Goal: Task Accomplishment & Management: Complete application form

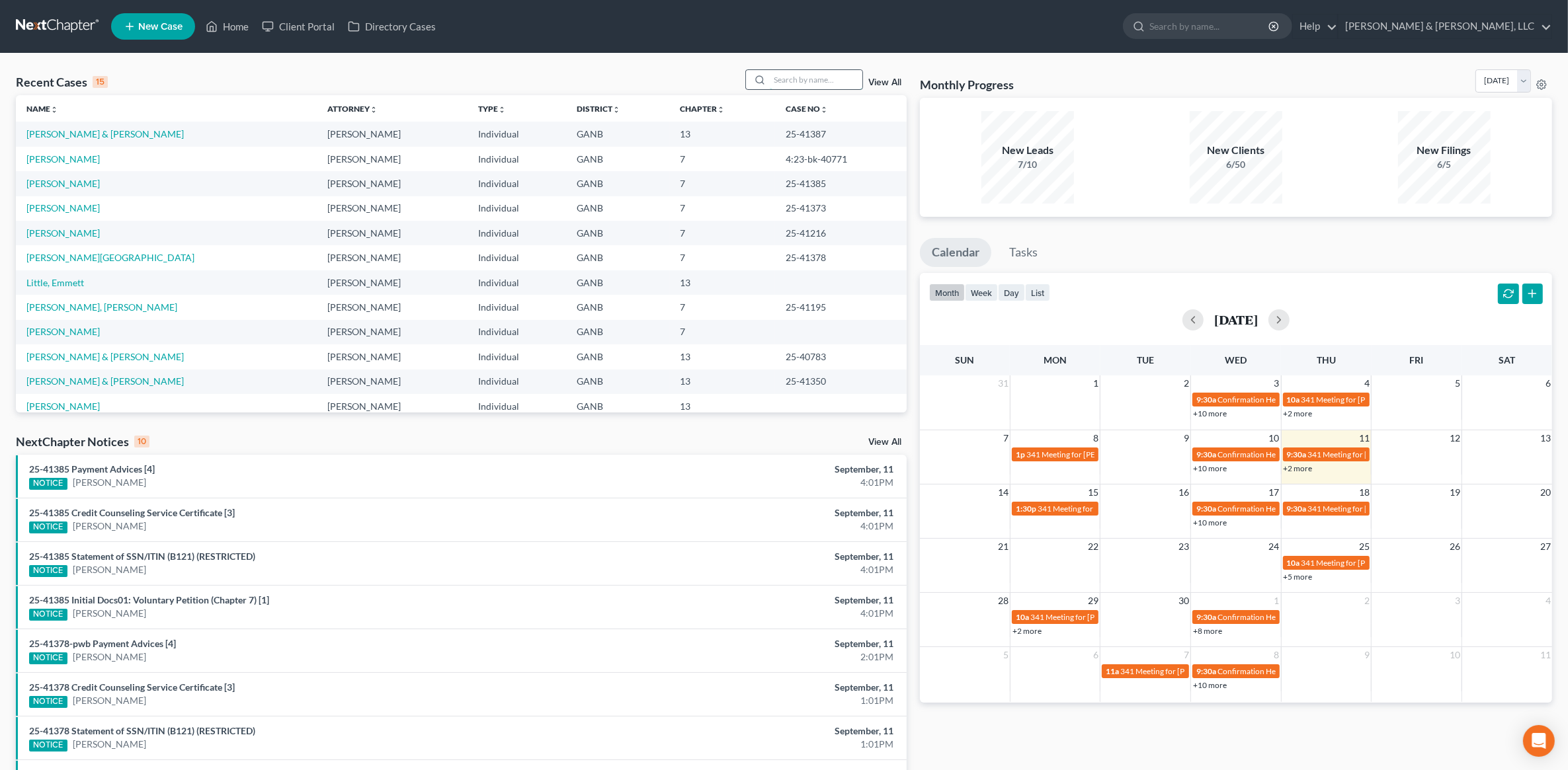
click at [804, 75] on input "search" at bounding box center [816, 79] width 93 height 20
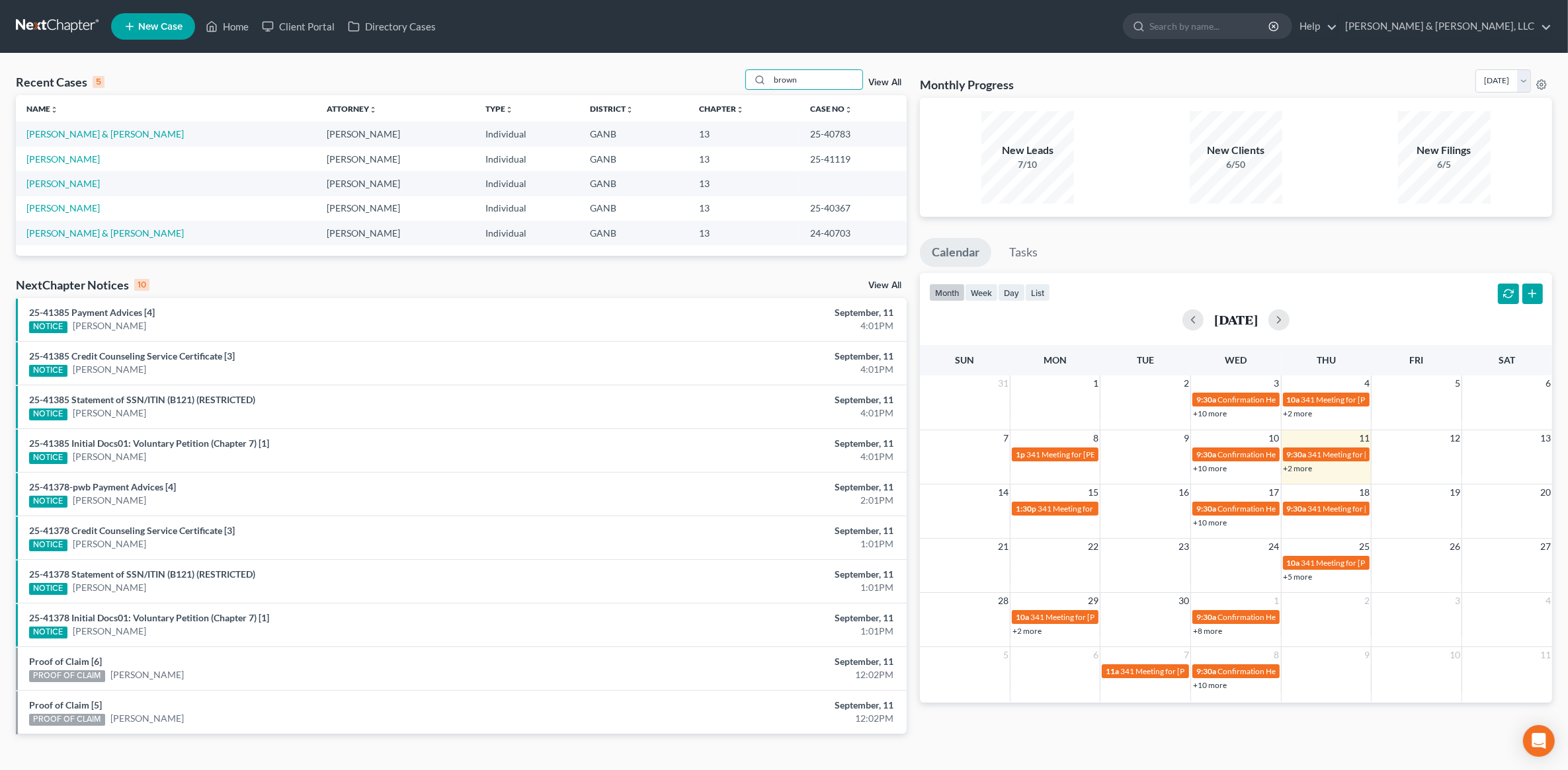
type input "brown"
click at [872, 85] on link "View All" at bounding box center [885, 83] width 33 height 9
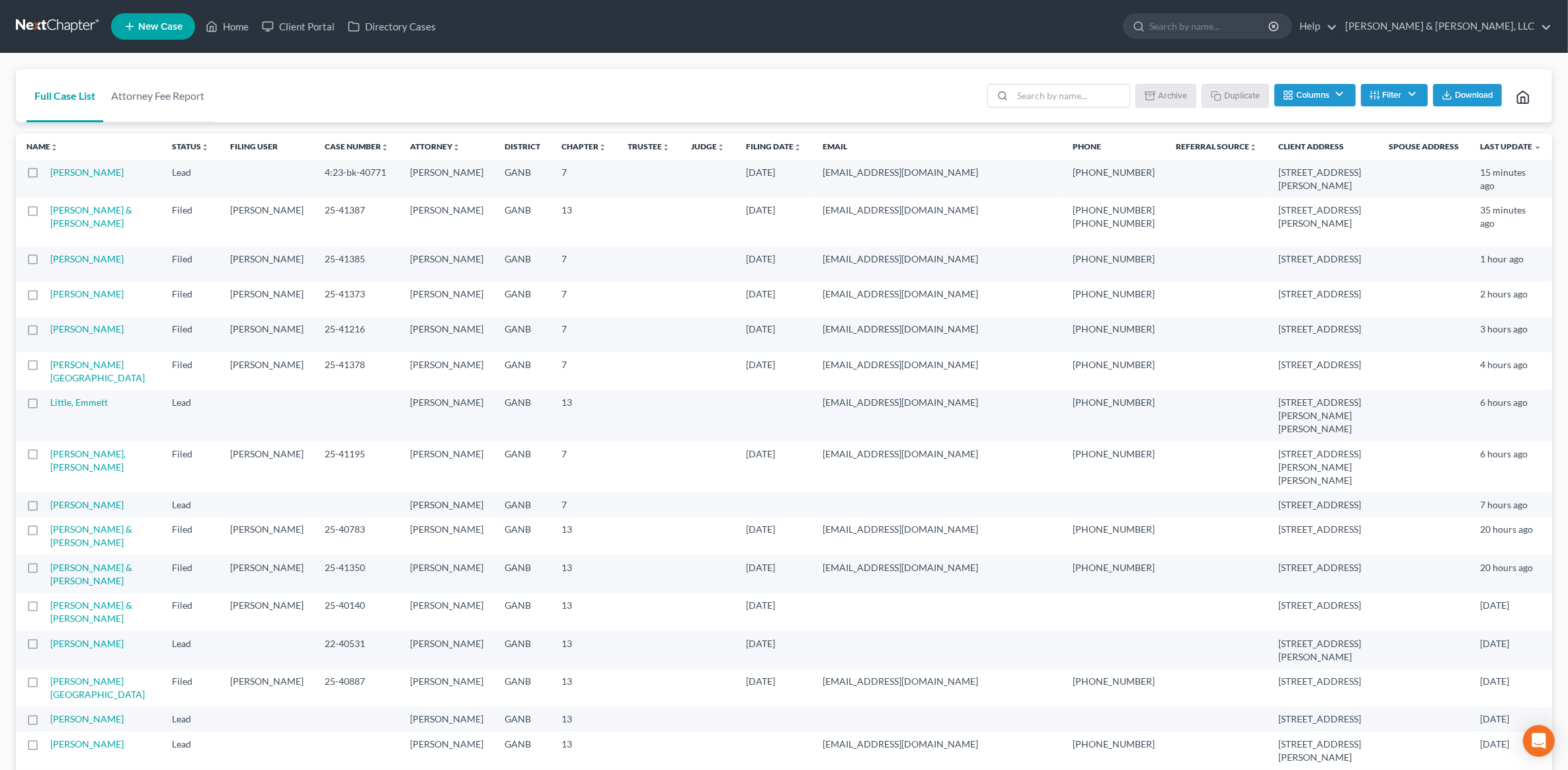
click at [782, 154] on th "Filing Date unfold_more expand_more expand_less" at bounding box center [774, 147] width 77 height 26
click at [796, 147] on link "Filing Date unfold_more expand_more expand_less" at bounding box center [774, 146] width 56 height 10
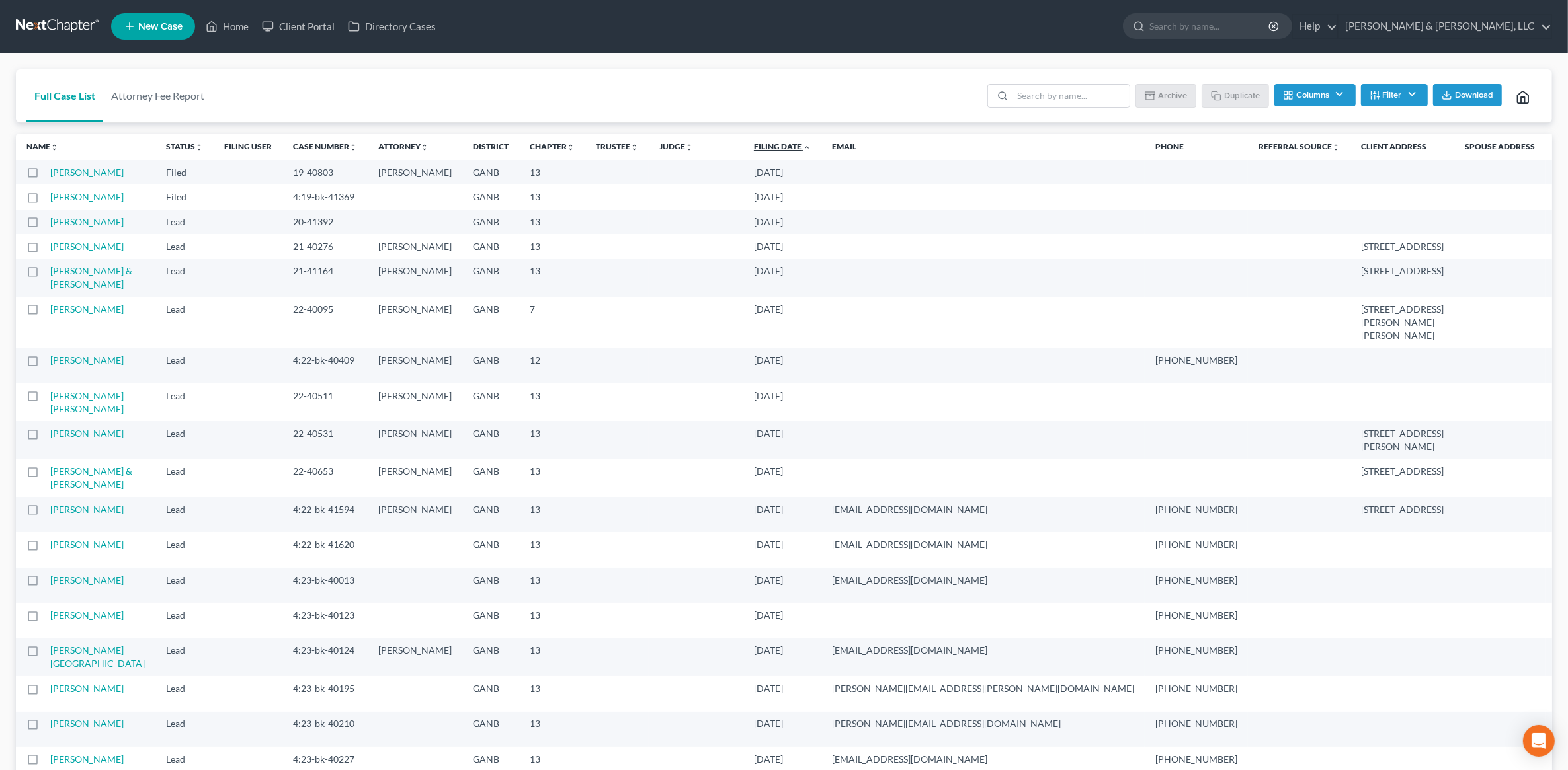
click at [784, 146] on link "Filing Date unfold_more expand_more expand_less" at bounding box center [782, 146] width 57 height 10
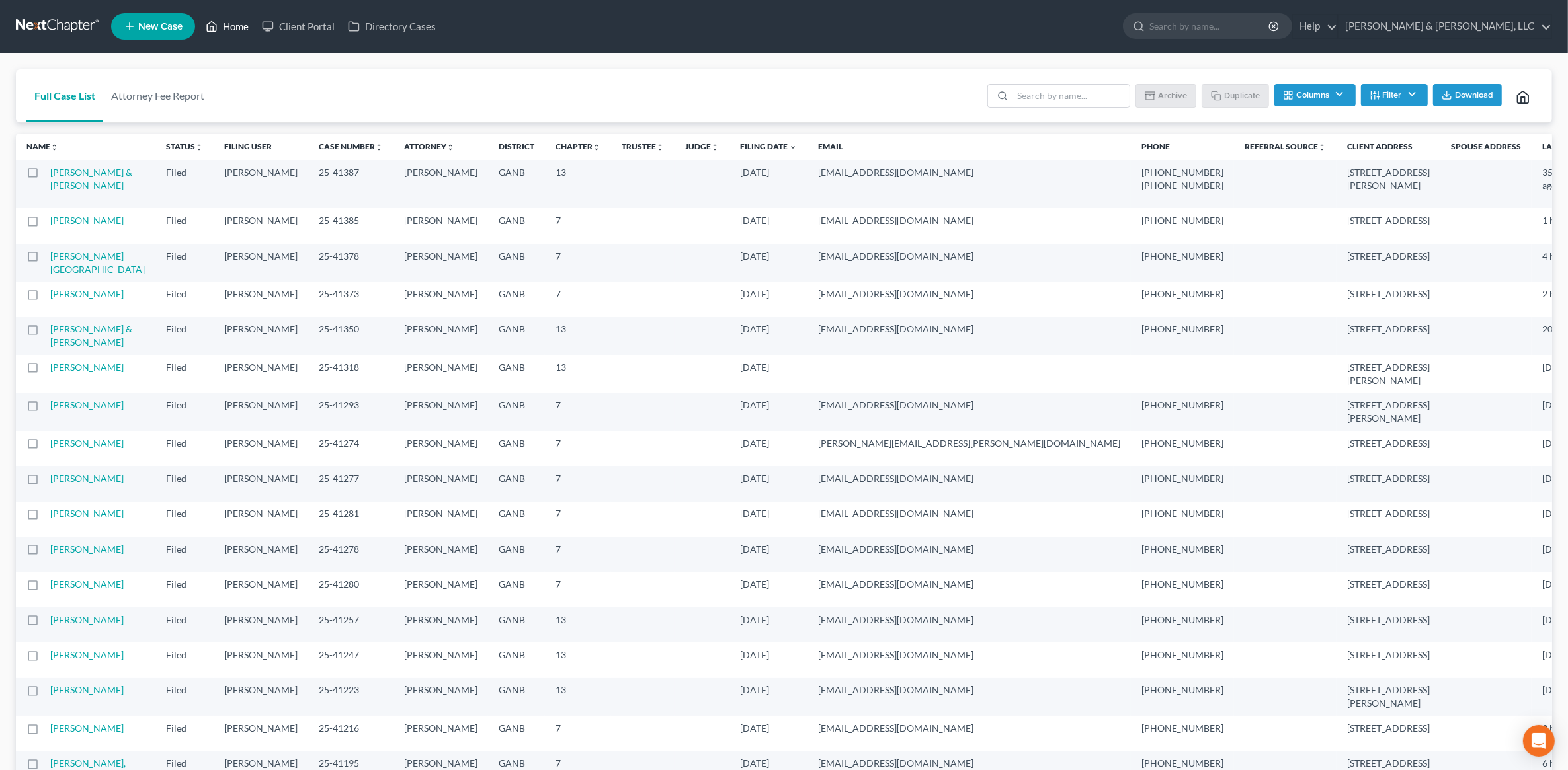
click at [246, 24] on link "Home" at bounding box center [227, 26] width 57 height 24
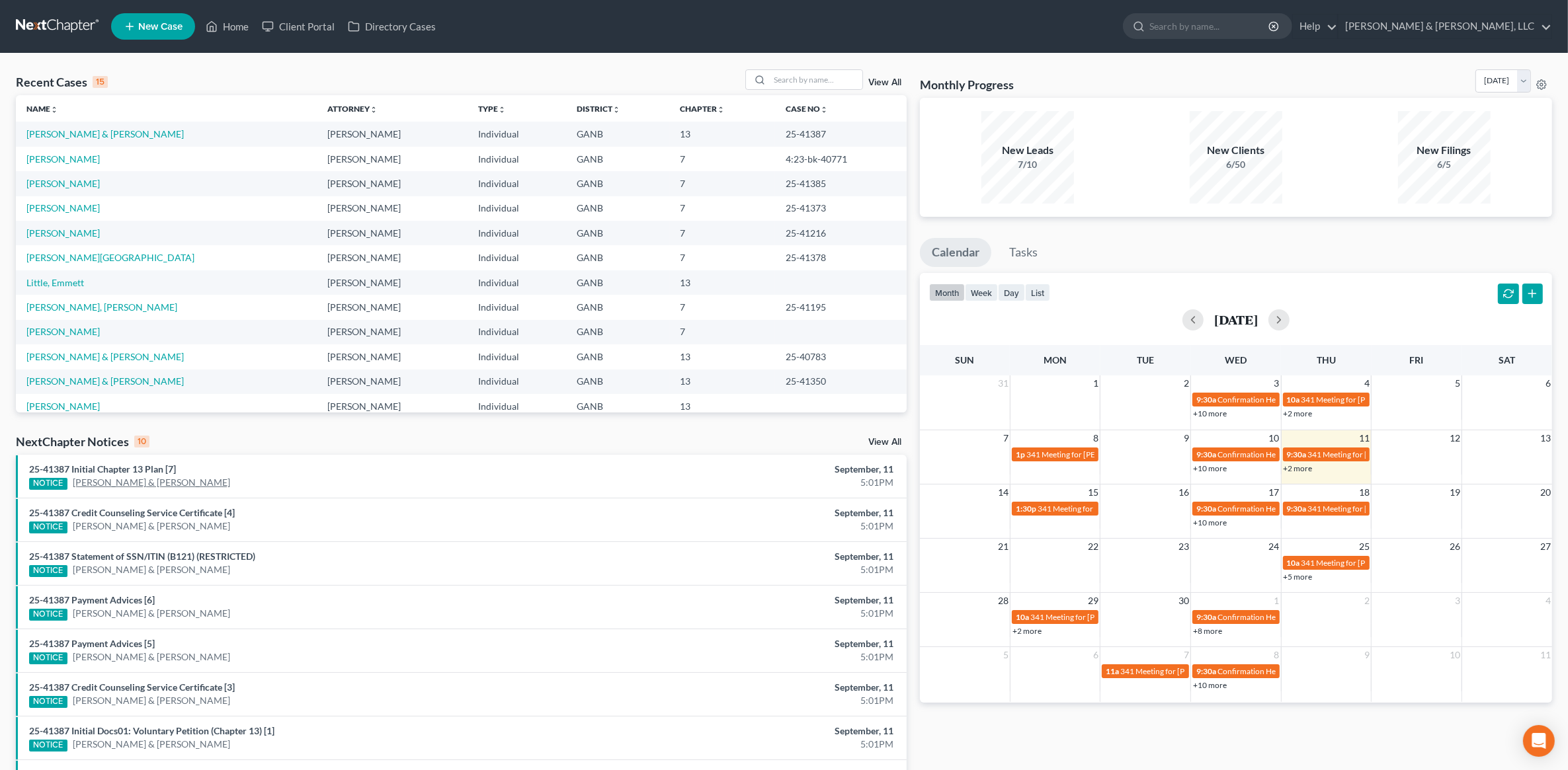
click at [163, 488] on link "[PERSON_NAME] & [PERSON_NAME]" at bounding box center [151, 483] width 157 height 13
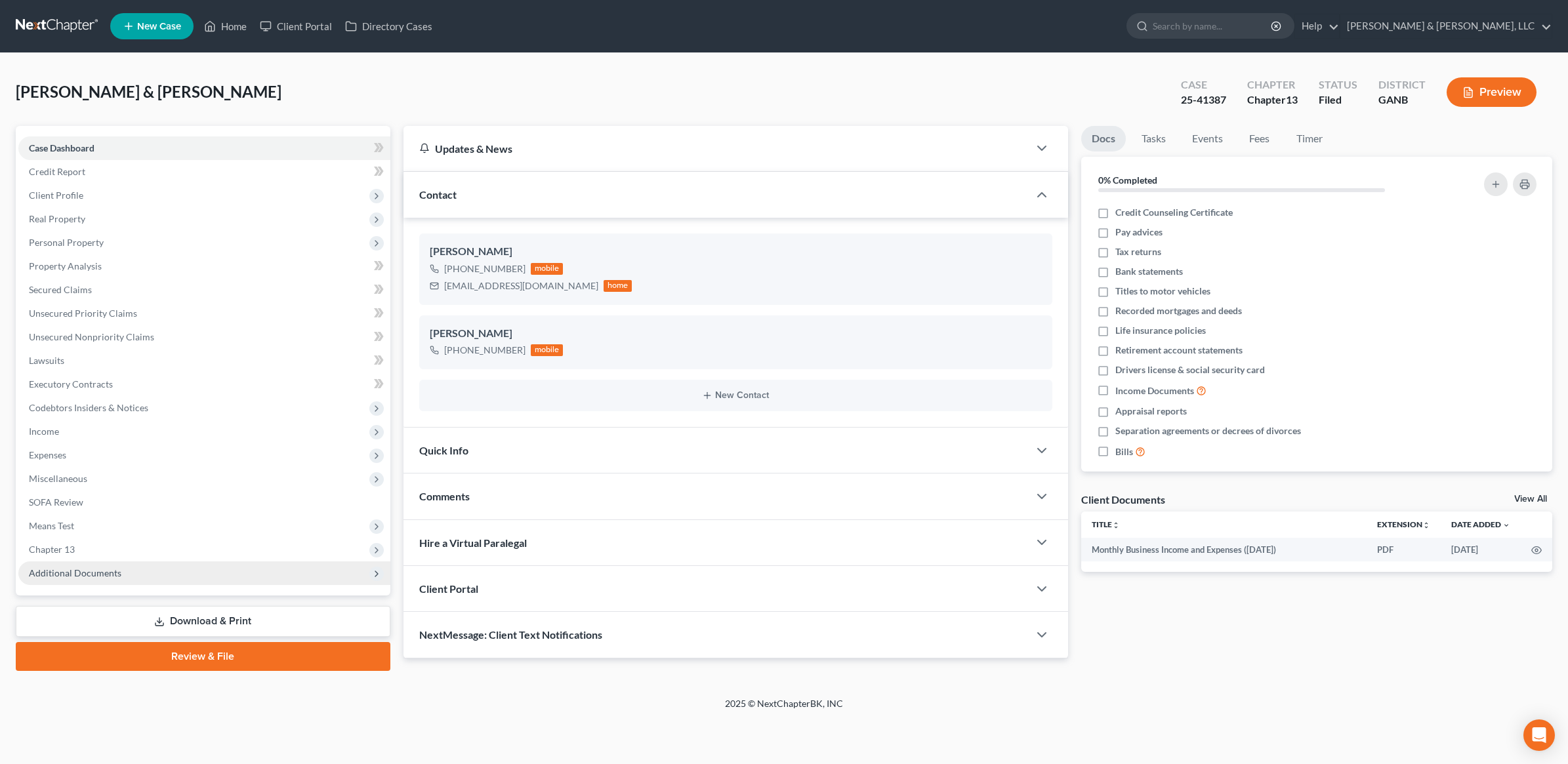
click at [109, 577] on span "Additional Documents" at bounding box center [204, 573] width 372 height 23
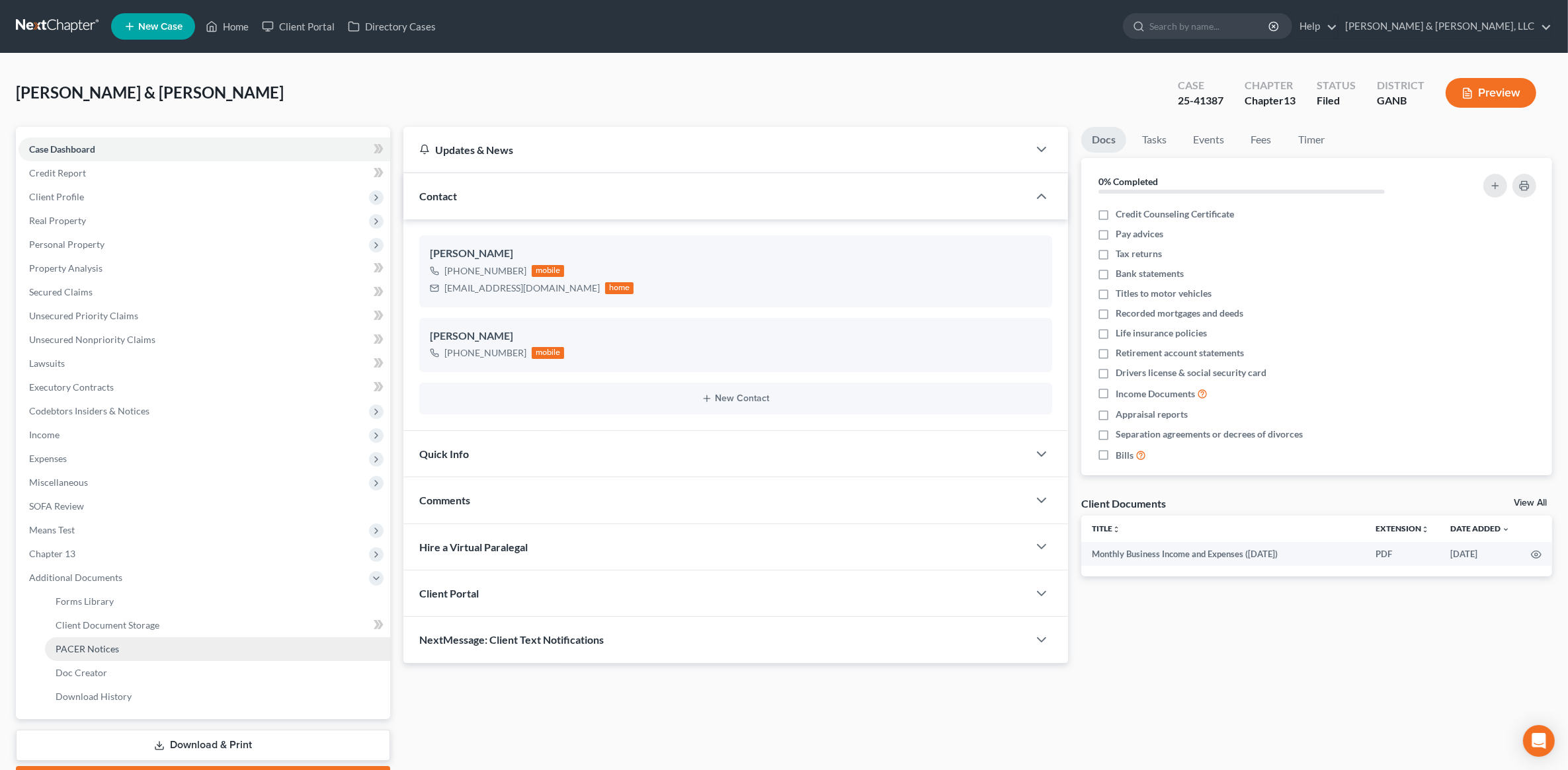
click at [100, 648] on span "PACER Notices" at bounding box center [87, 649] width 63 height 11
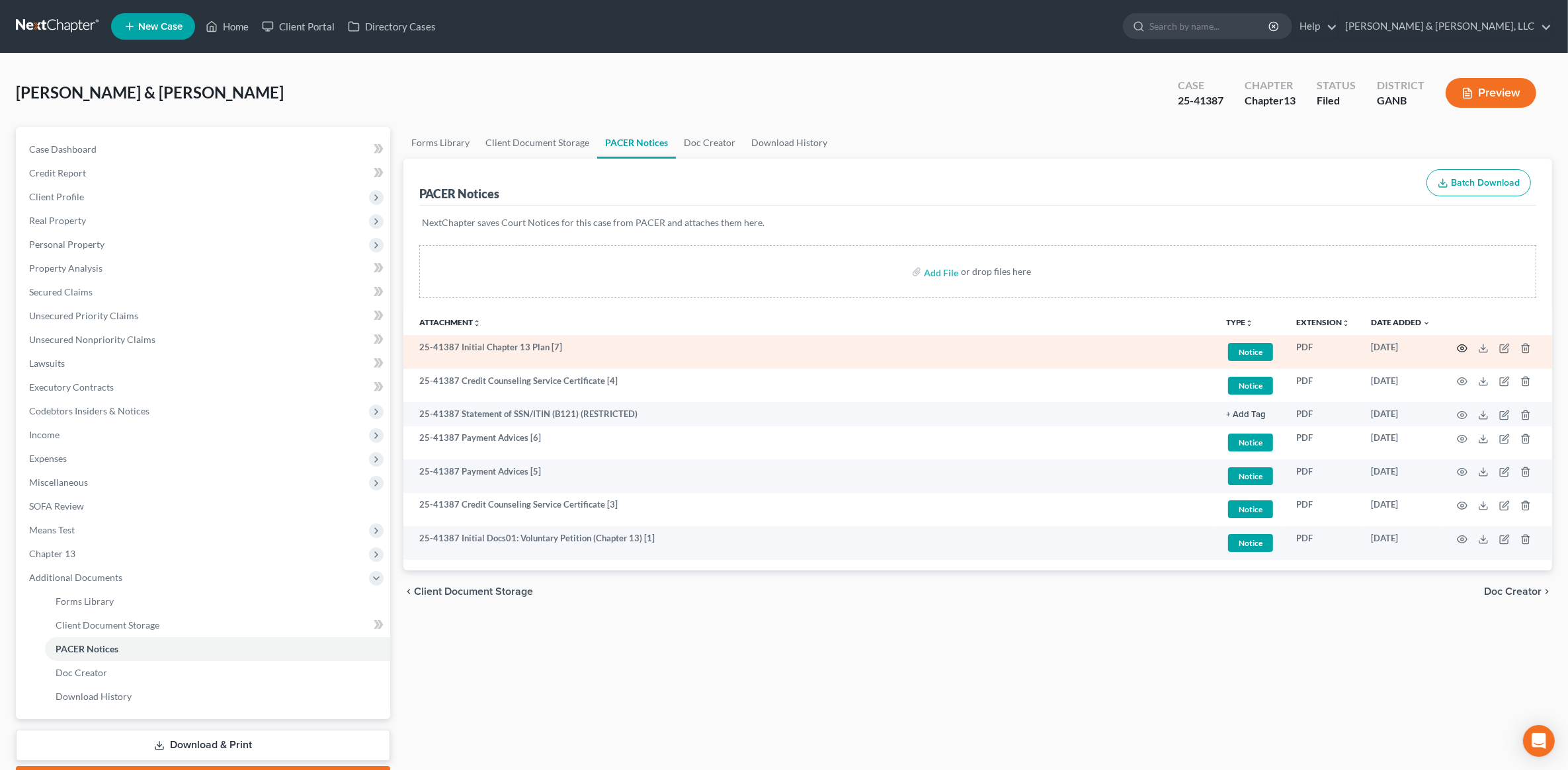
click at [1457, 348] on icon "button" at bounding box center [1462, 348] width 11 height 11
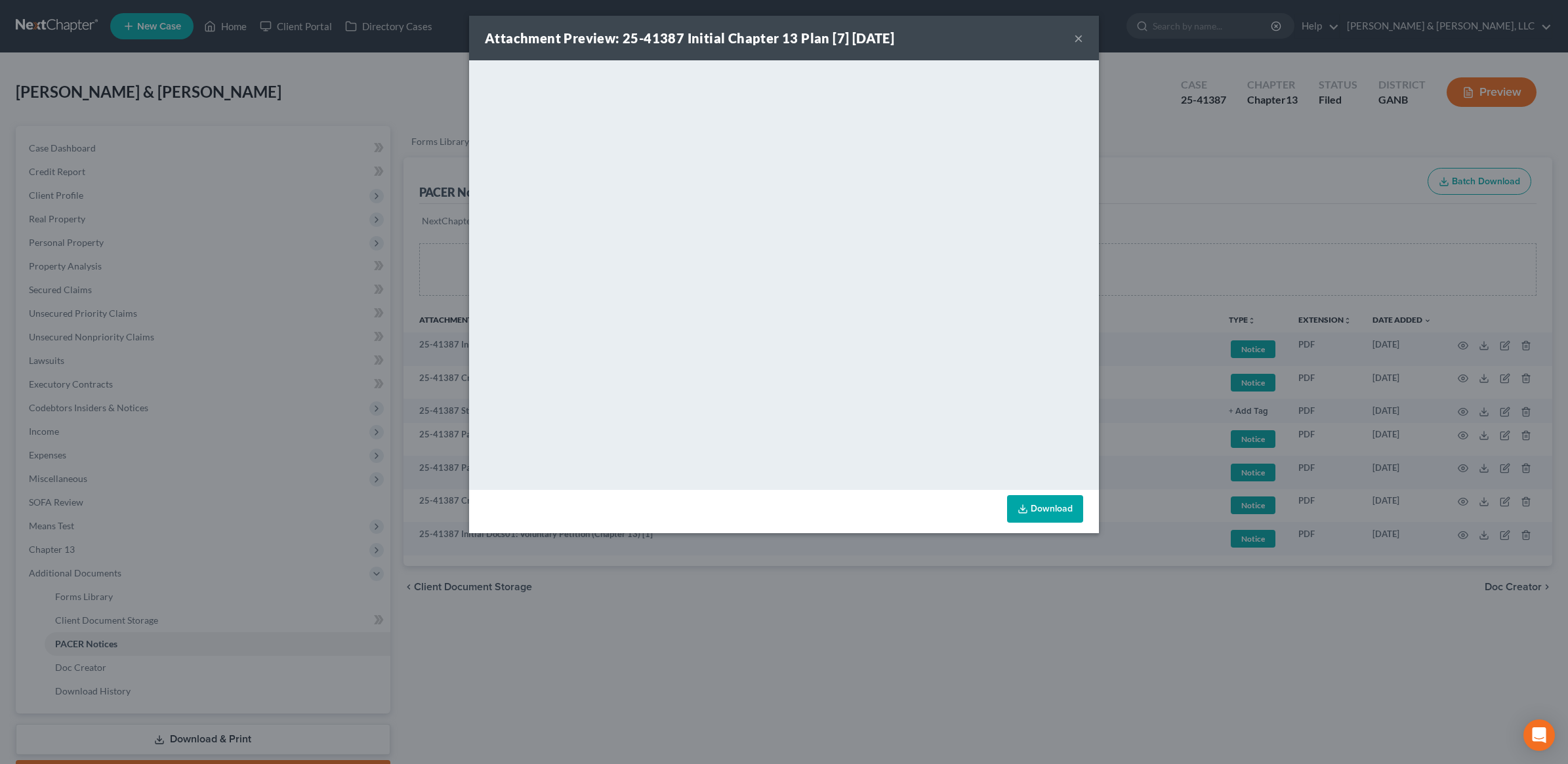
click at [1076, 37] on button "×" at bounding box center [1079, 38] width 9 height 16
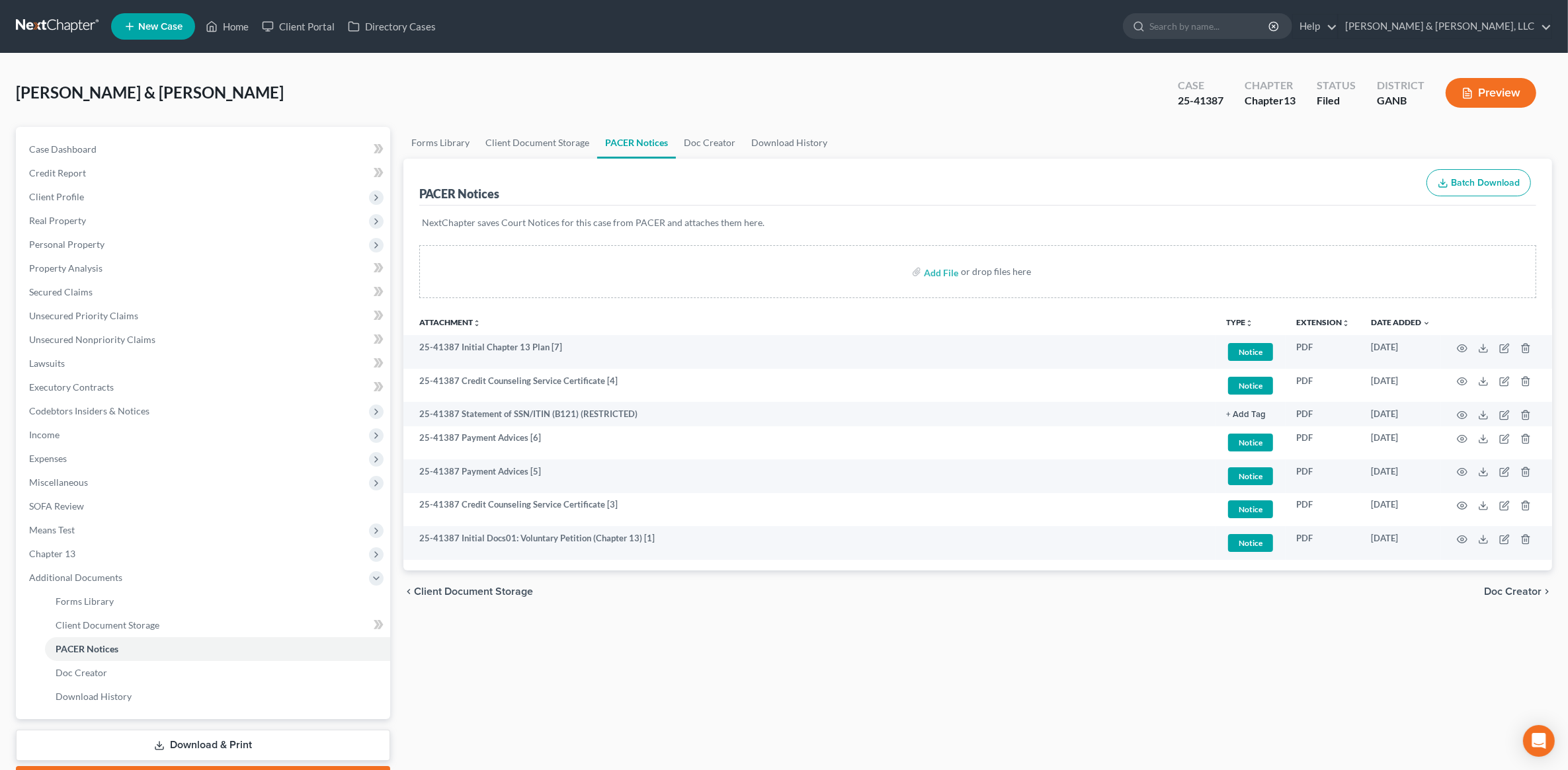
click at [884, 96] on div "[PERSON_NAME] & [PERSON_NAME] Upgraded Case 25-41387 Chapter Chapter 13 Status …" at bounding box center [784, 98] width 1536 height 58
click at [247, 21] on link "Home" at bounding box center [227, 26] width 57 height 24
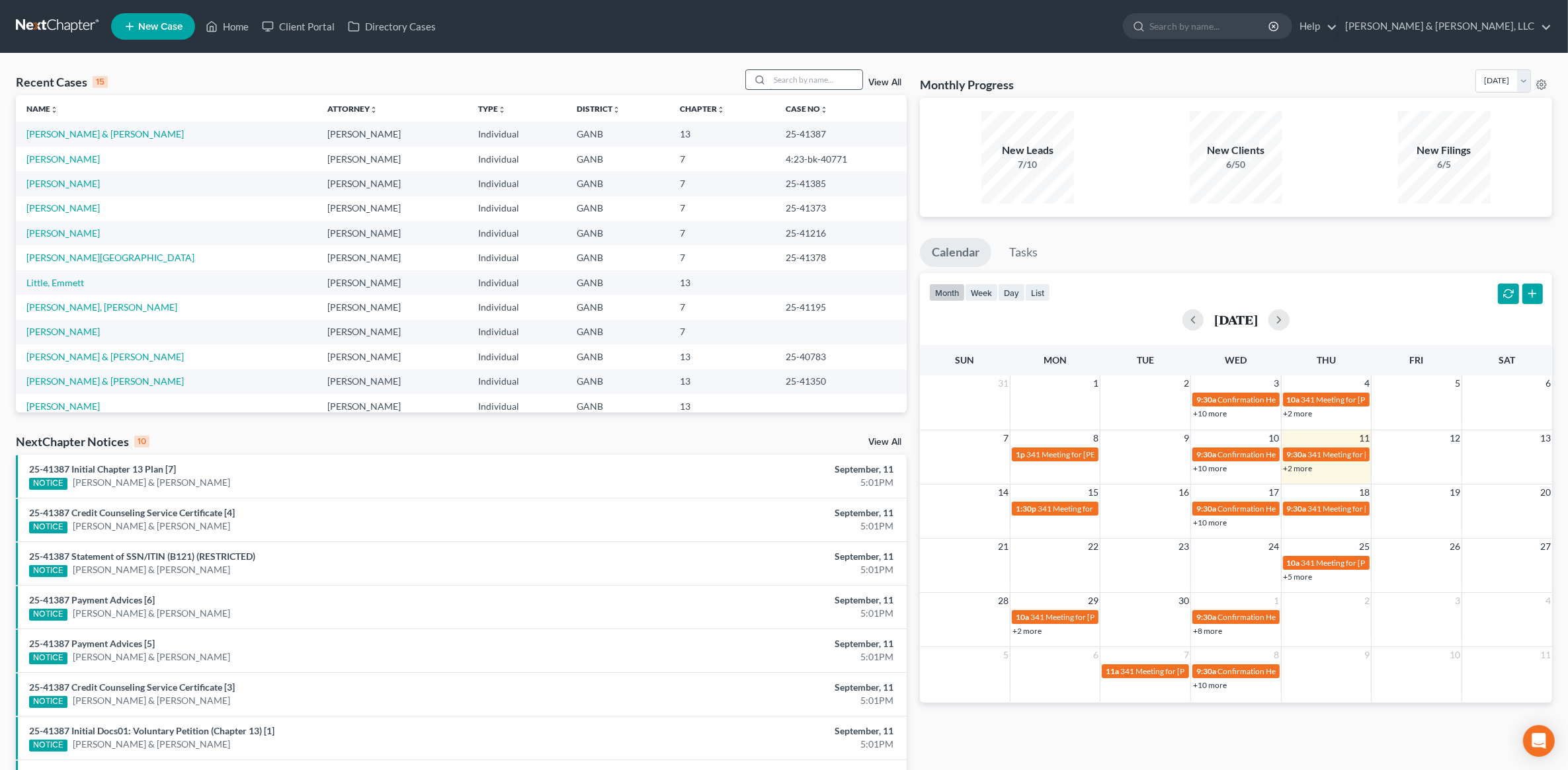
click at [788, 85] on input "search" at bounding box center [816, 79] width 93 height 20
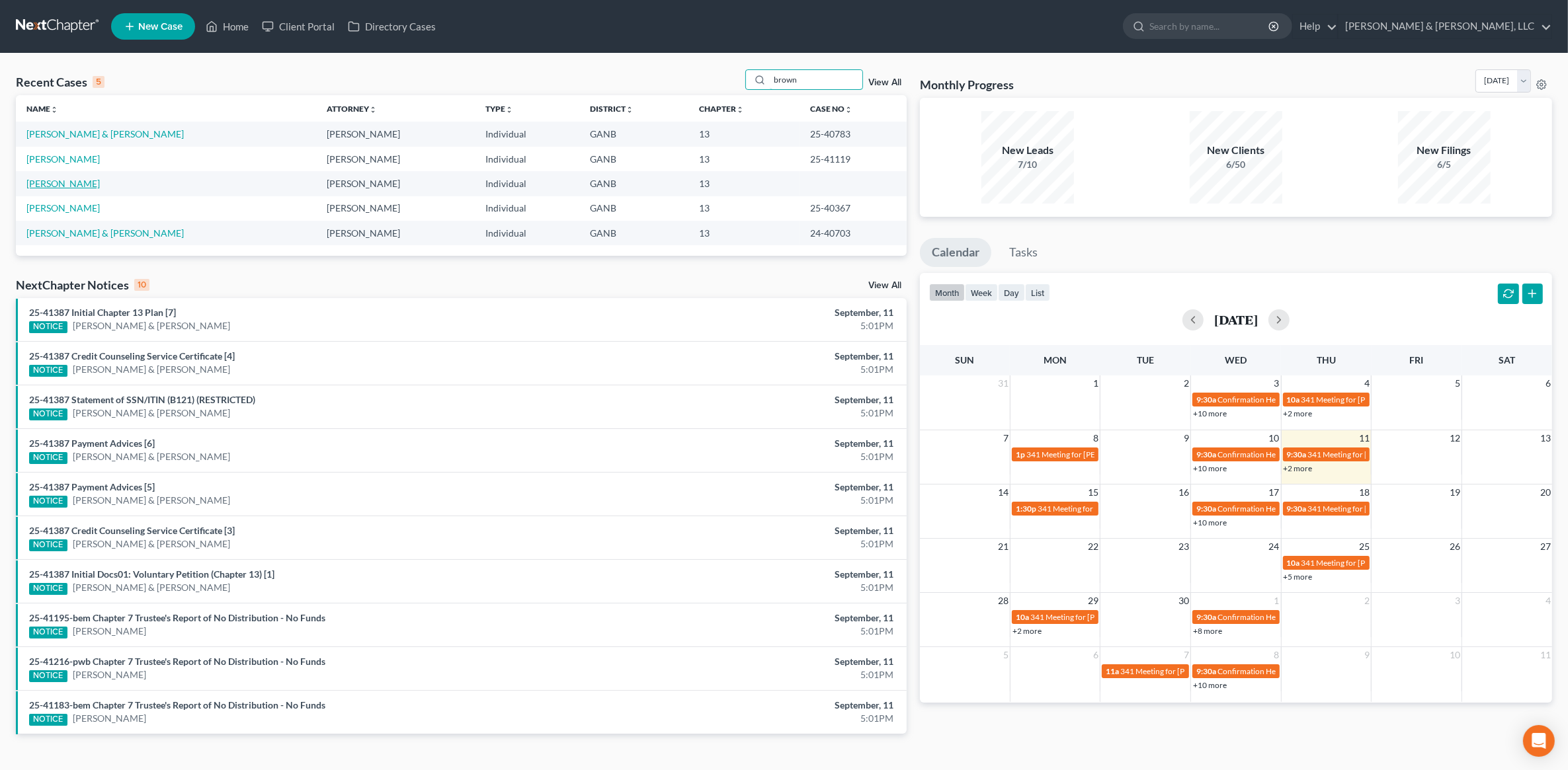
type input "brown"
click at [83, 179] on link "[PERSON_NAME]" at bounding box center [63, 183] width 73 height 11
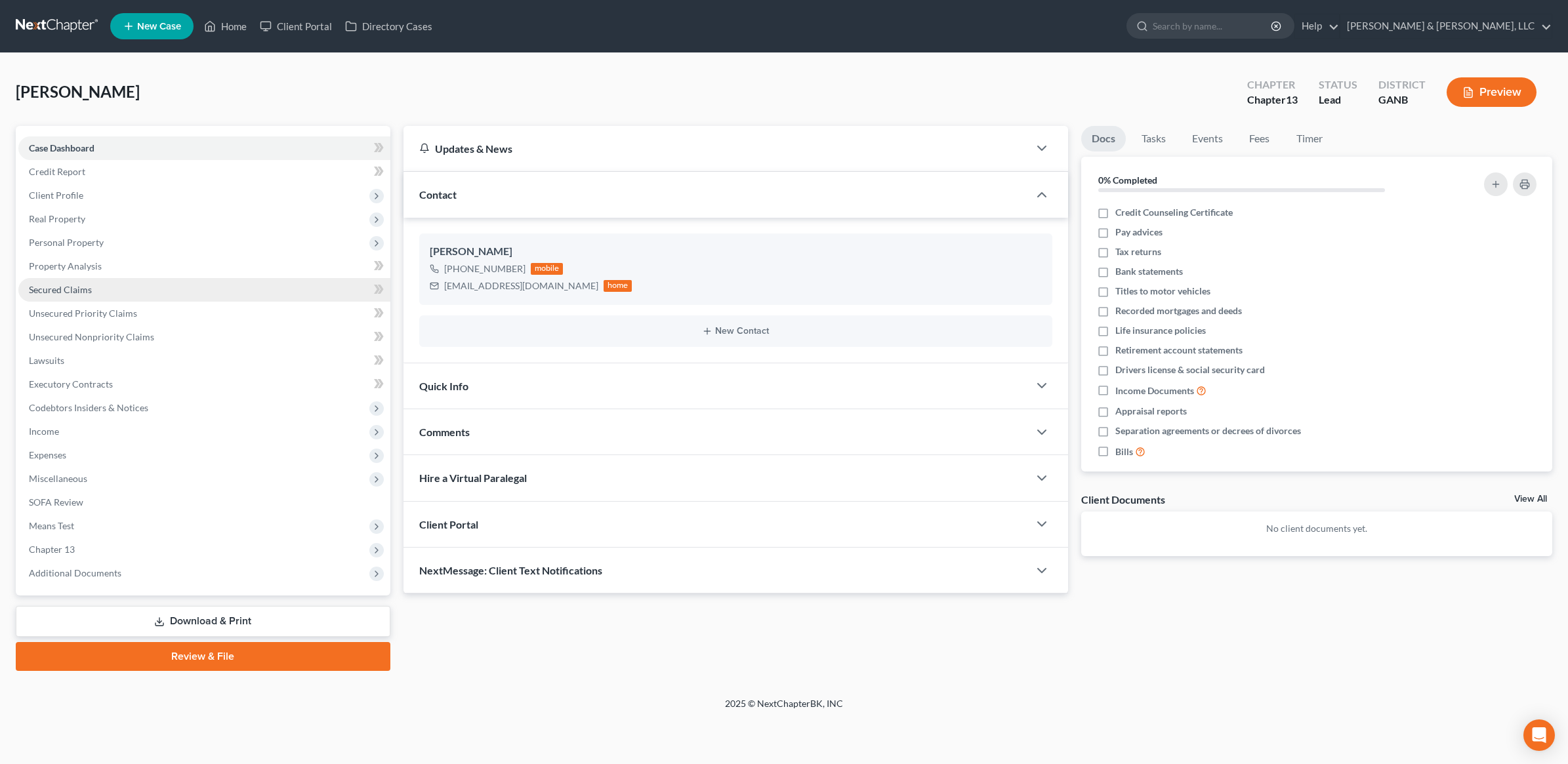
click at [244, 288] on link "Secured Claims" at bounding box center [204, 290] width 372 height 23
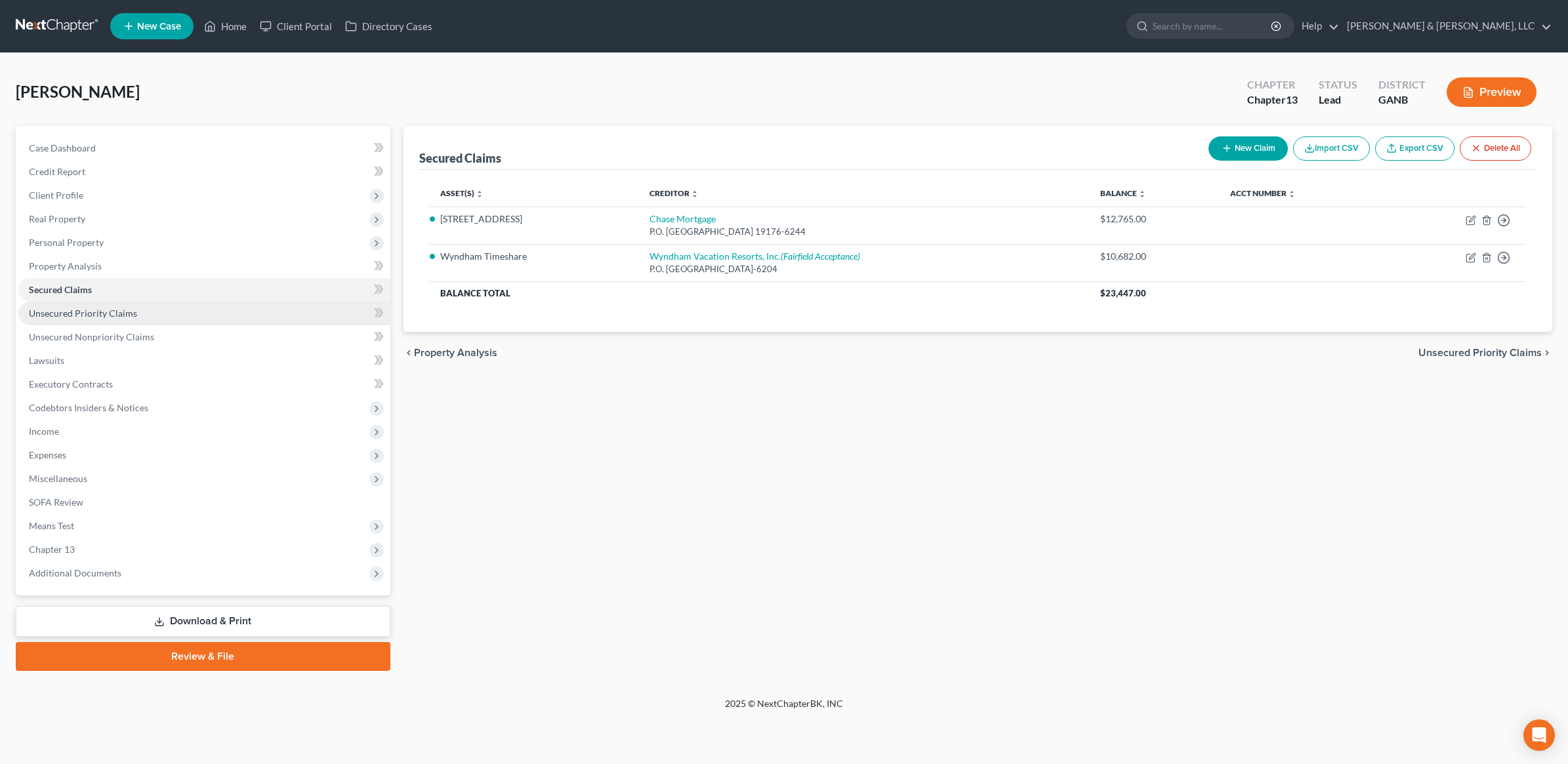
click at [220, 304] on link "Unsecured Priority Claims" at bounding box center [204, 313] width 372 height 23
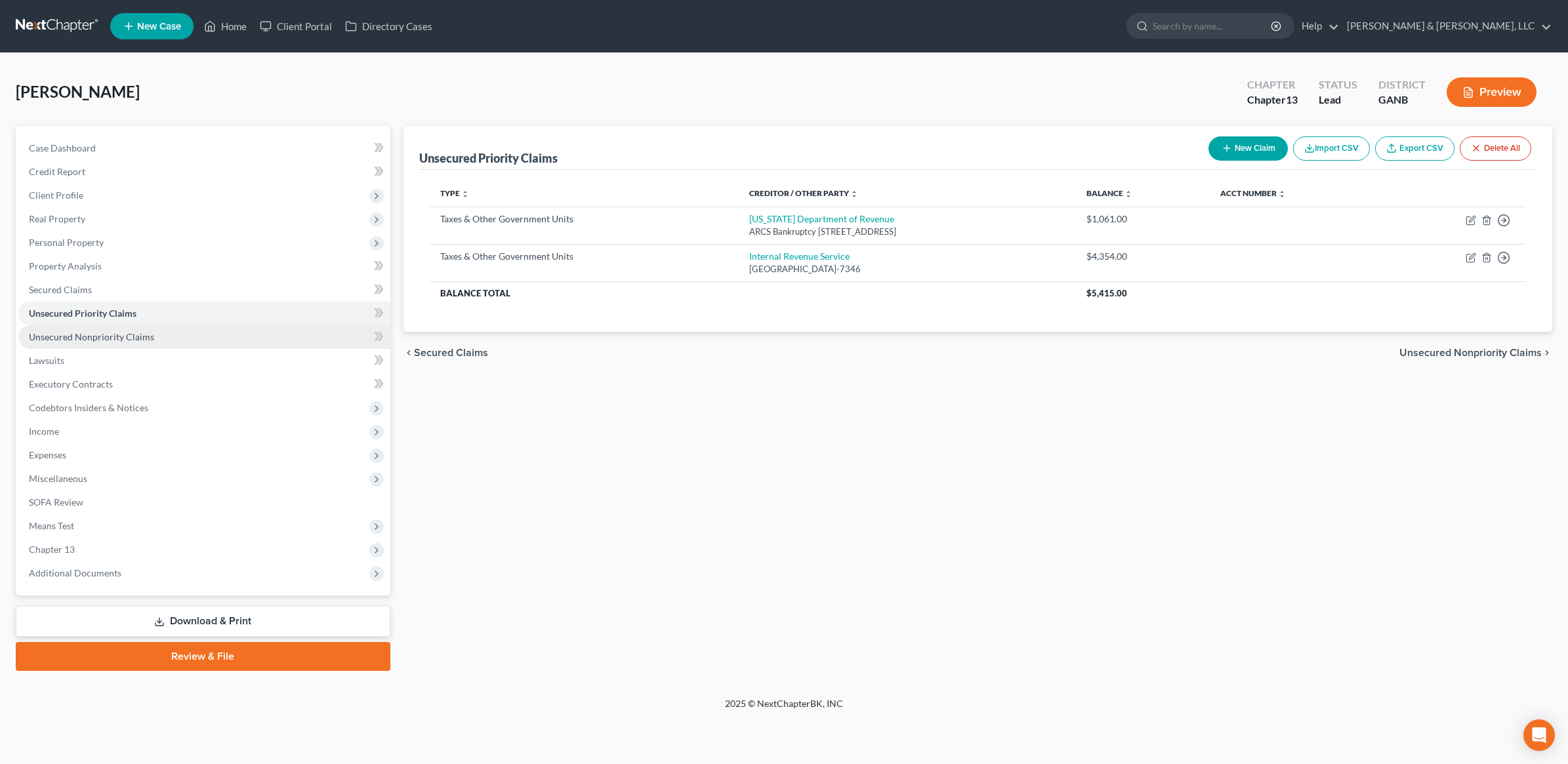
click at [205, 338] on link "Unsecured Nonpriority Claims" at bounding box center [204, 337] width 372 height 23
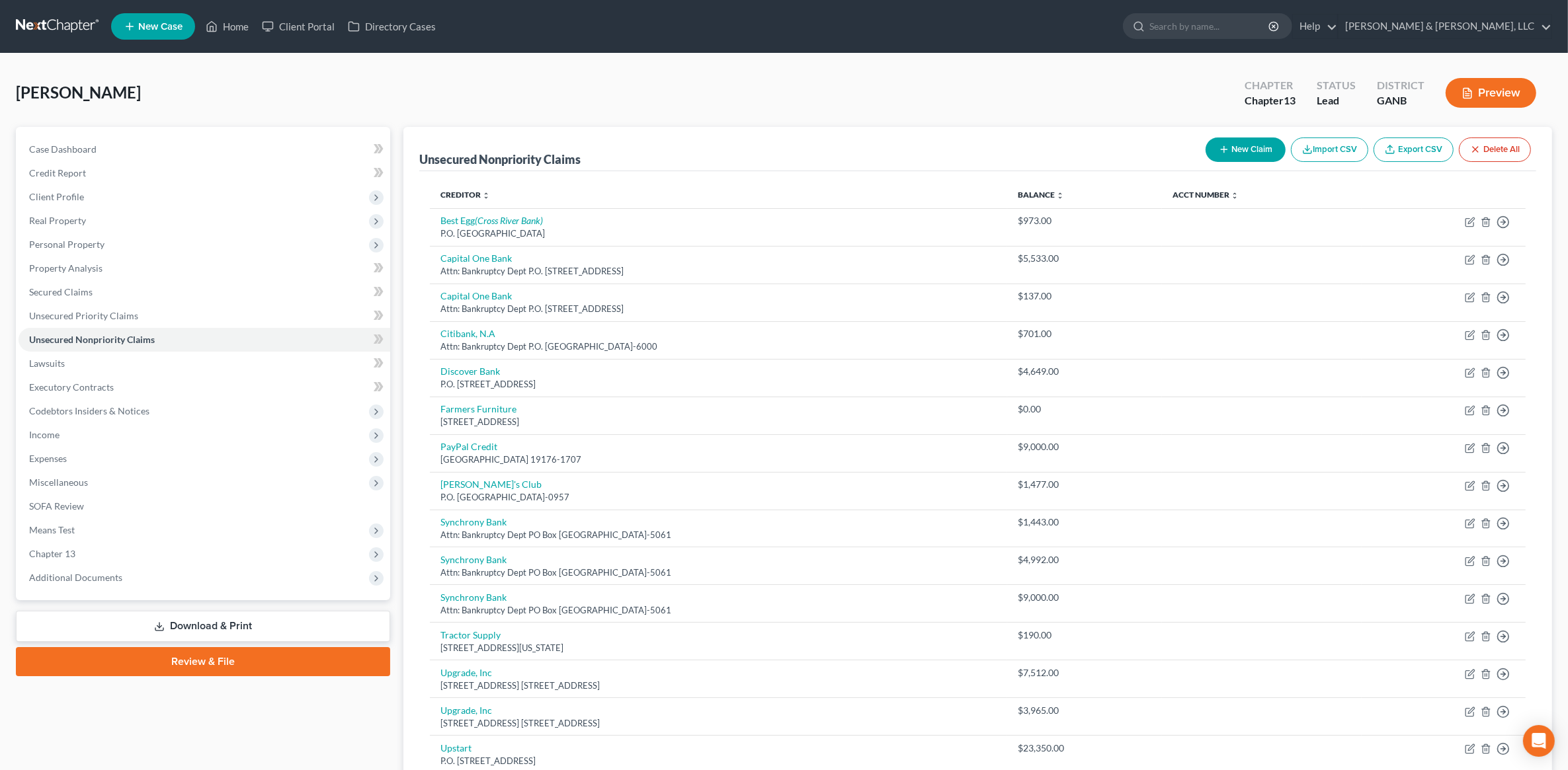
click at [913, 71] on div "[PERSON_NAME] Upgraded Chapter Chapter 13 Status Lead District GANB Preview" at bounding box center [784, 98] width 1536 height 58
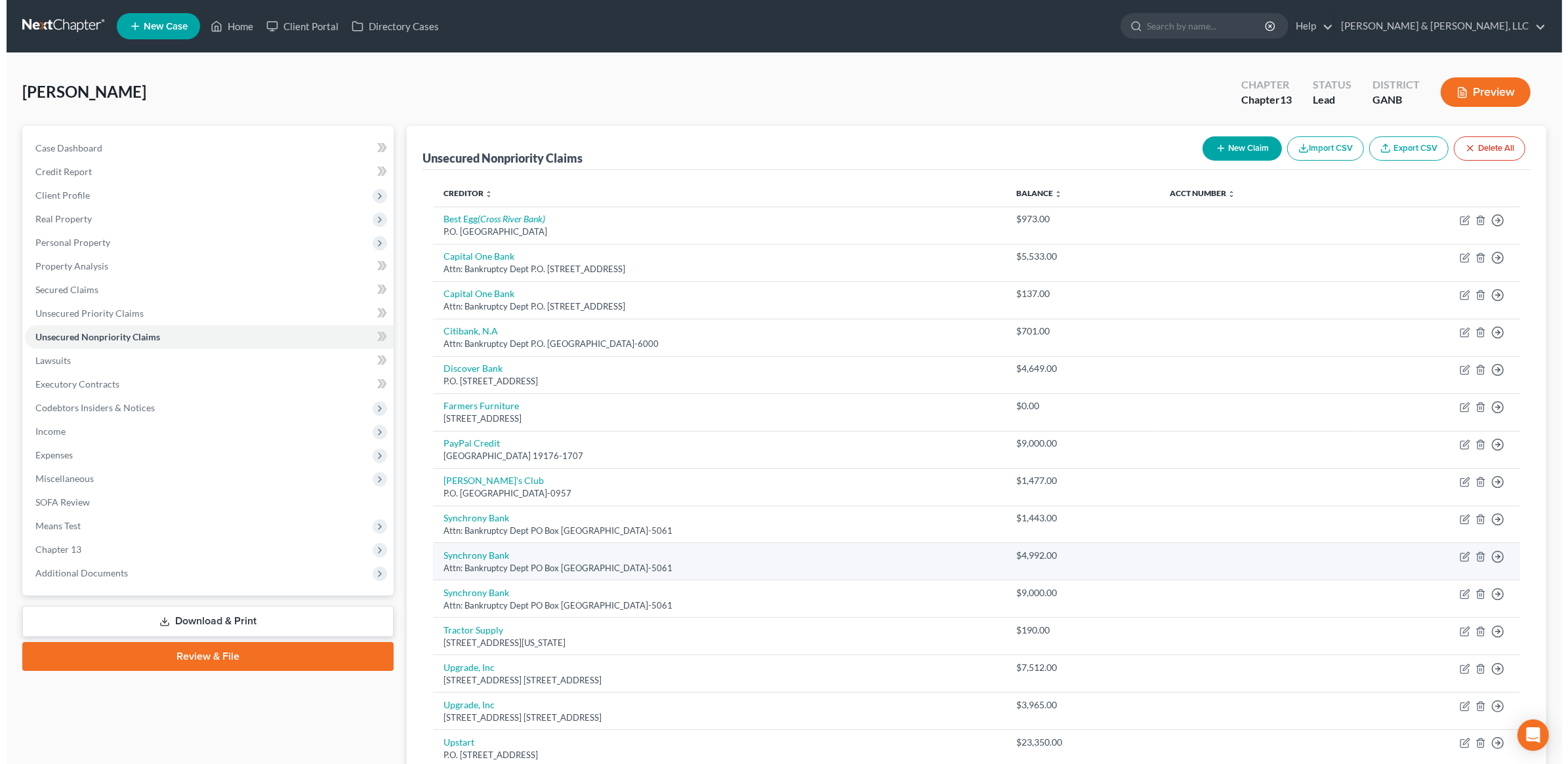
scroll to position [82, 0]
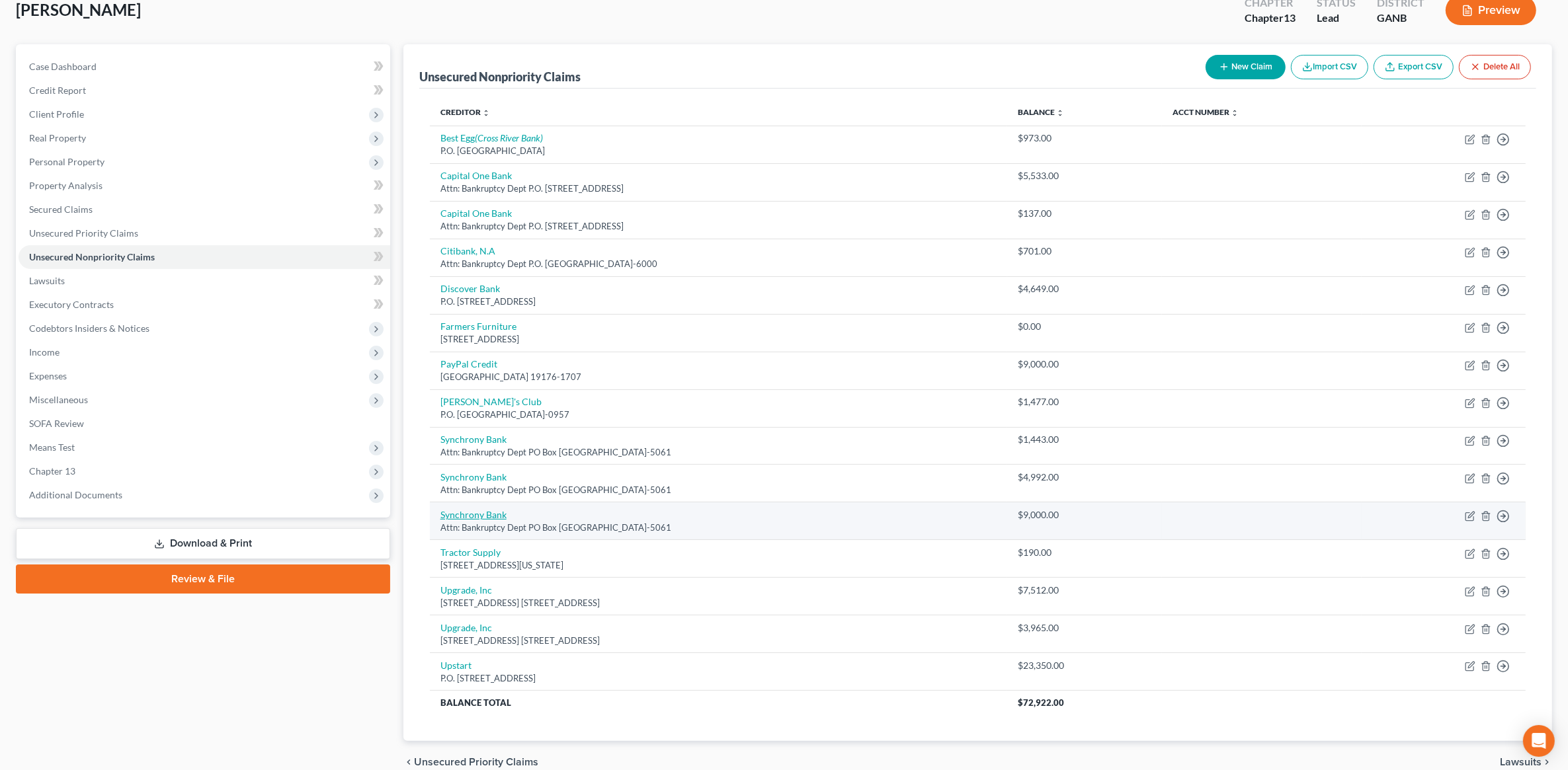
click at [487, 514] on link "Synchrony Bank" at bounding box center [474, 514] width 66 height 11
select select "9"
select select "14"
select select "0"
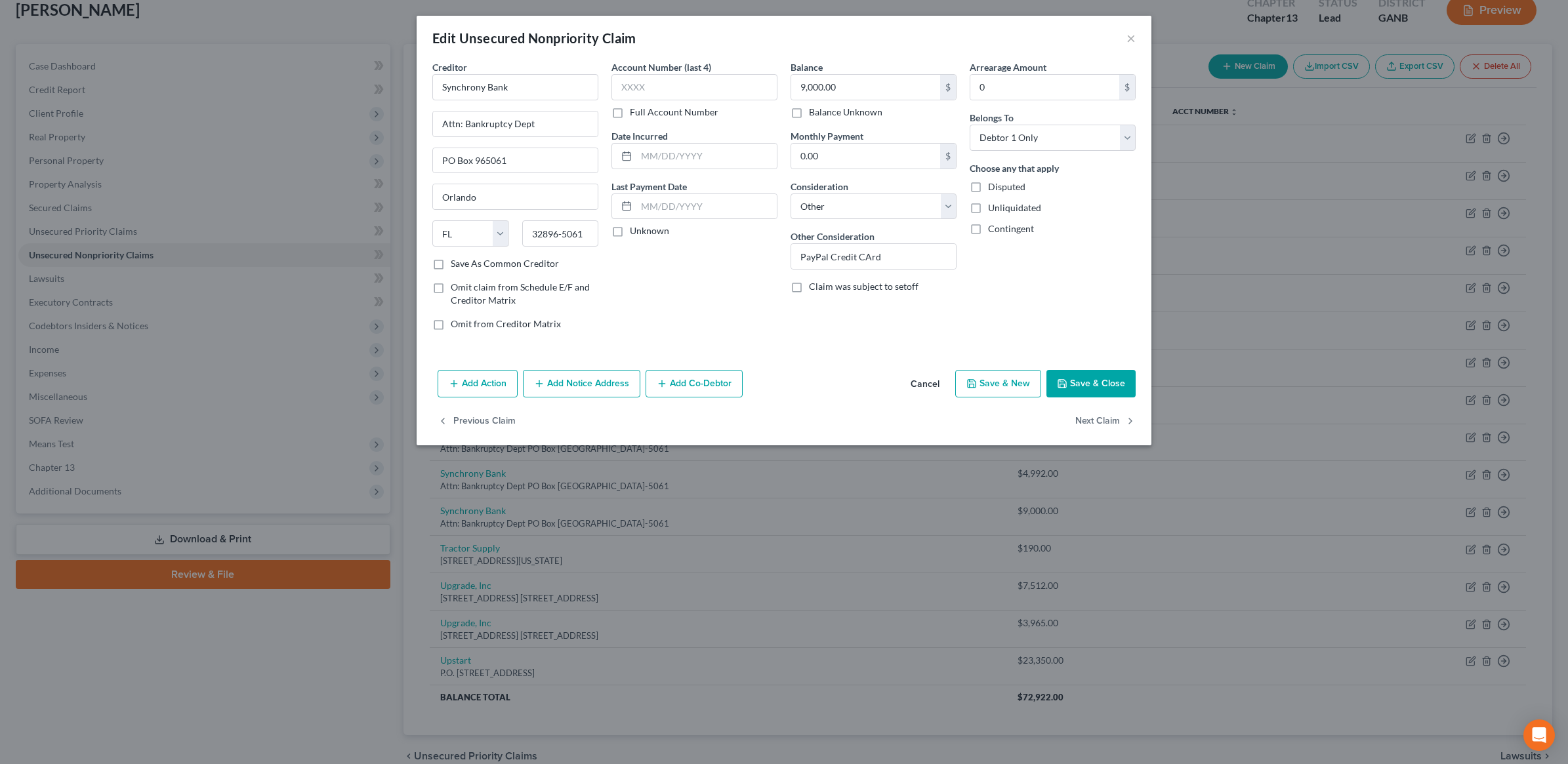
click at [568, 394] on button "Add Notice Address" at bounding box center [582, 384] width 117 height 27
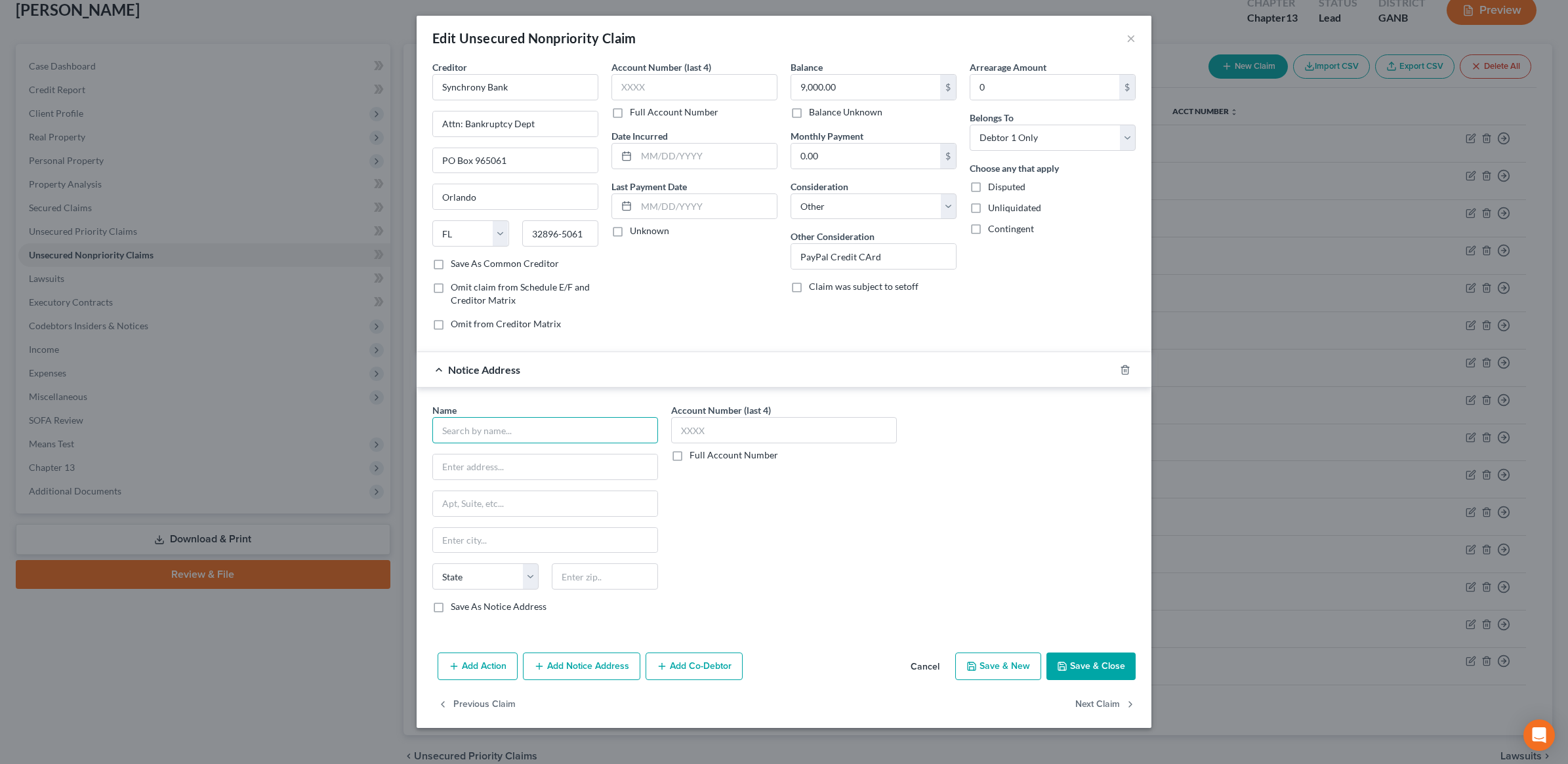
click at [545, 431] on input "text" at bounding box center [545, 430] width 226 height 26
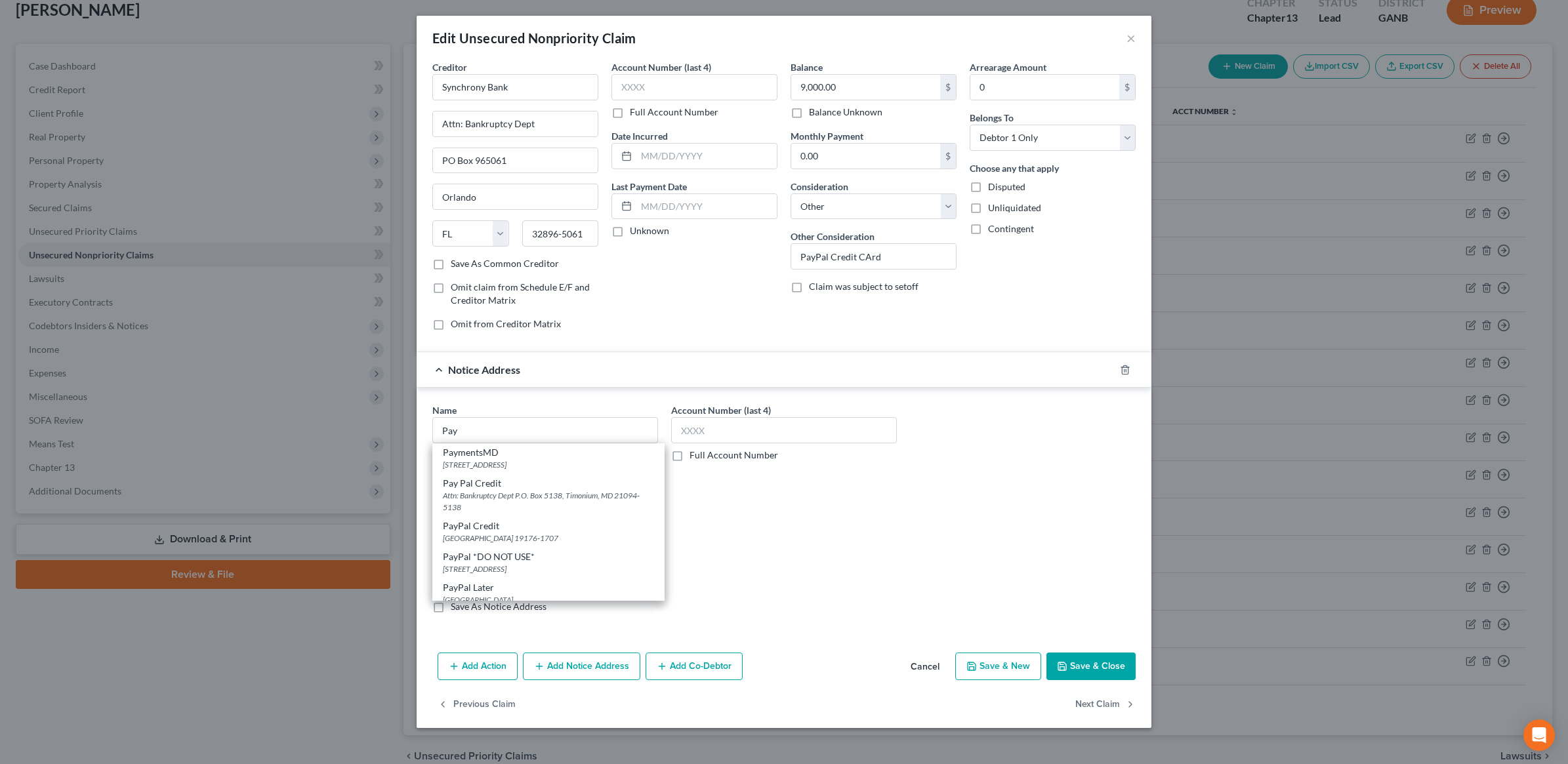
scroll to position [69, 0]
click at [566, 527] on div "[GEOGRAPHIC_DATA] 19176-1707" at bounding box center [548, 531] width 212 height 11
type input "PayPal Credit"
type input "PO Box 71707"
type input "[GEOGRAPHIC_DATA]"
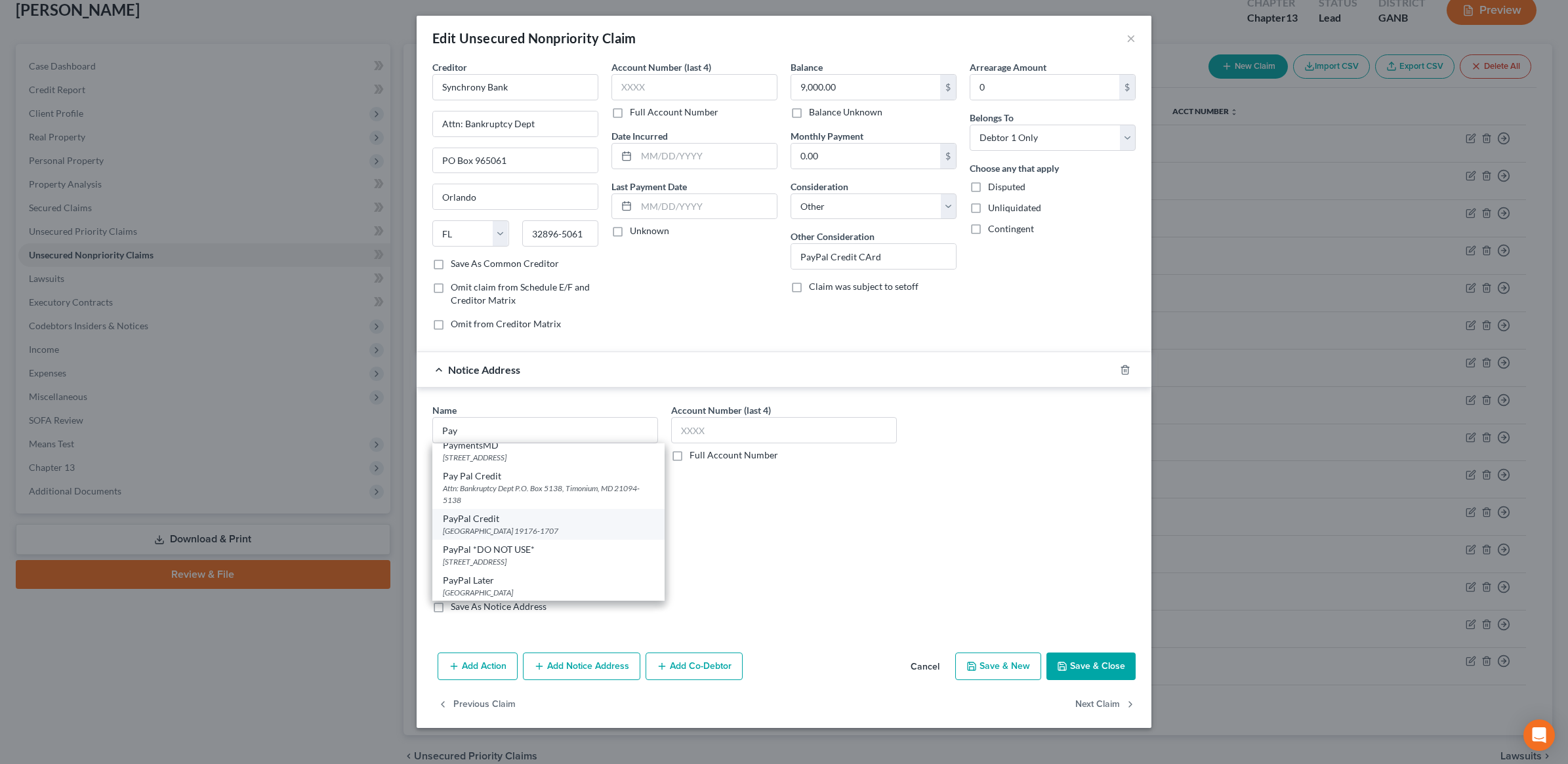
select select "39"
type input "19176-1707"
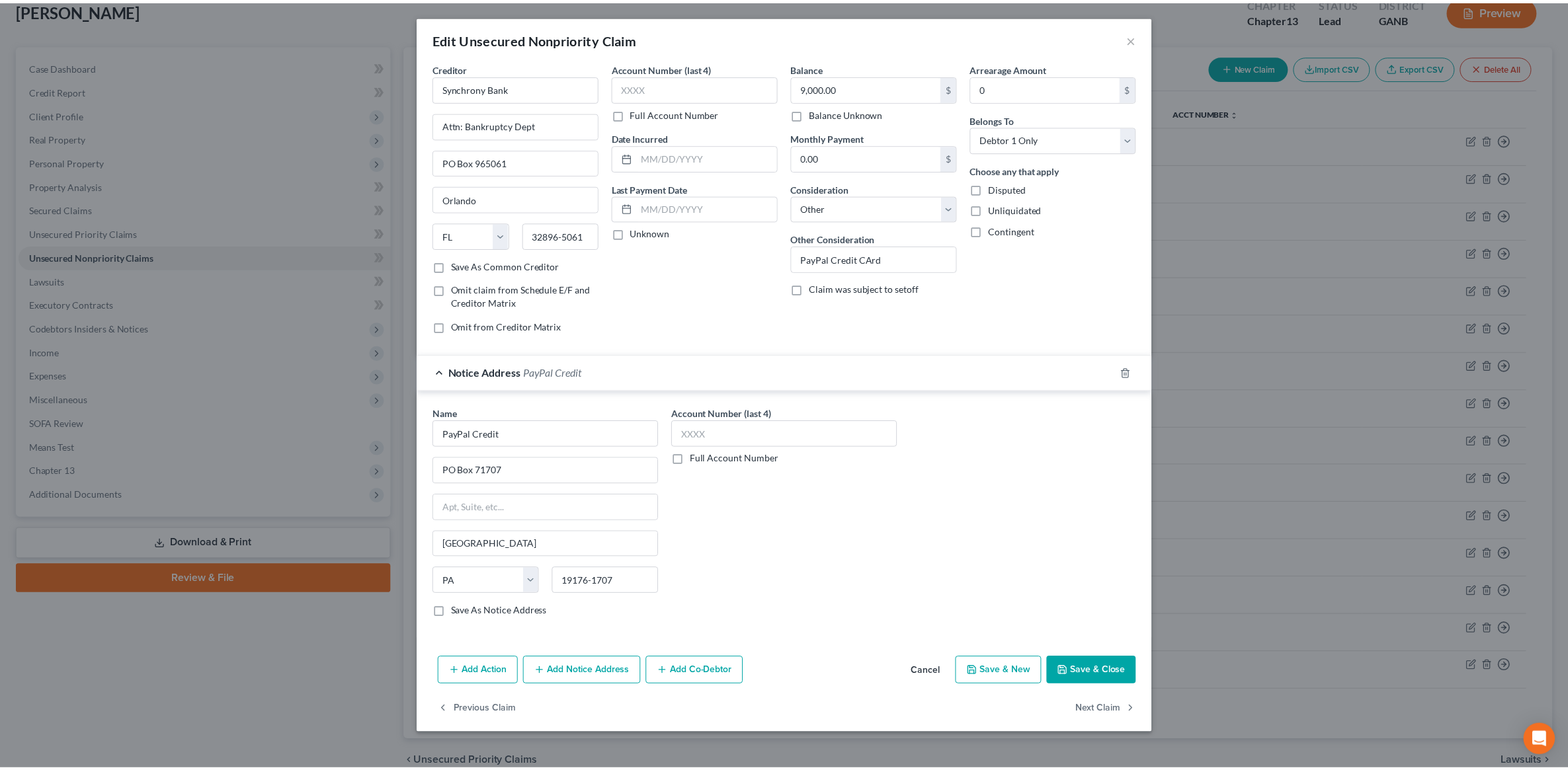
scroll to position [0, 0]
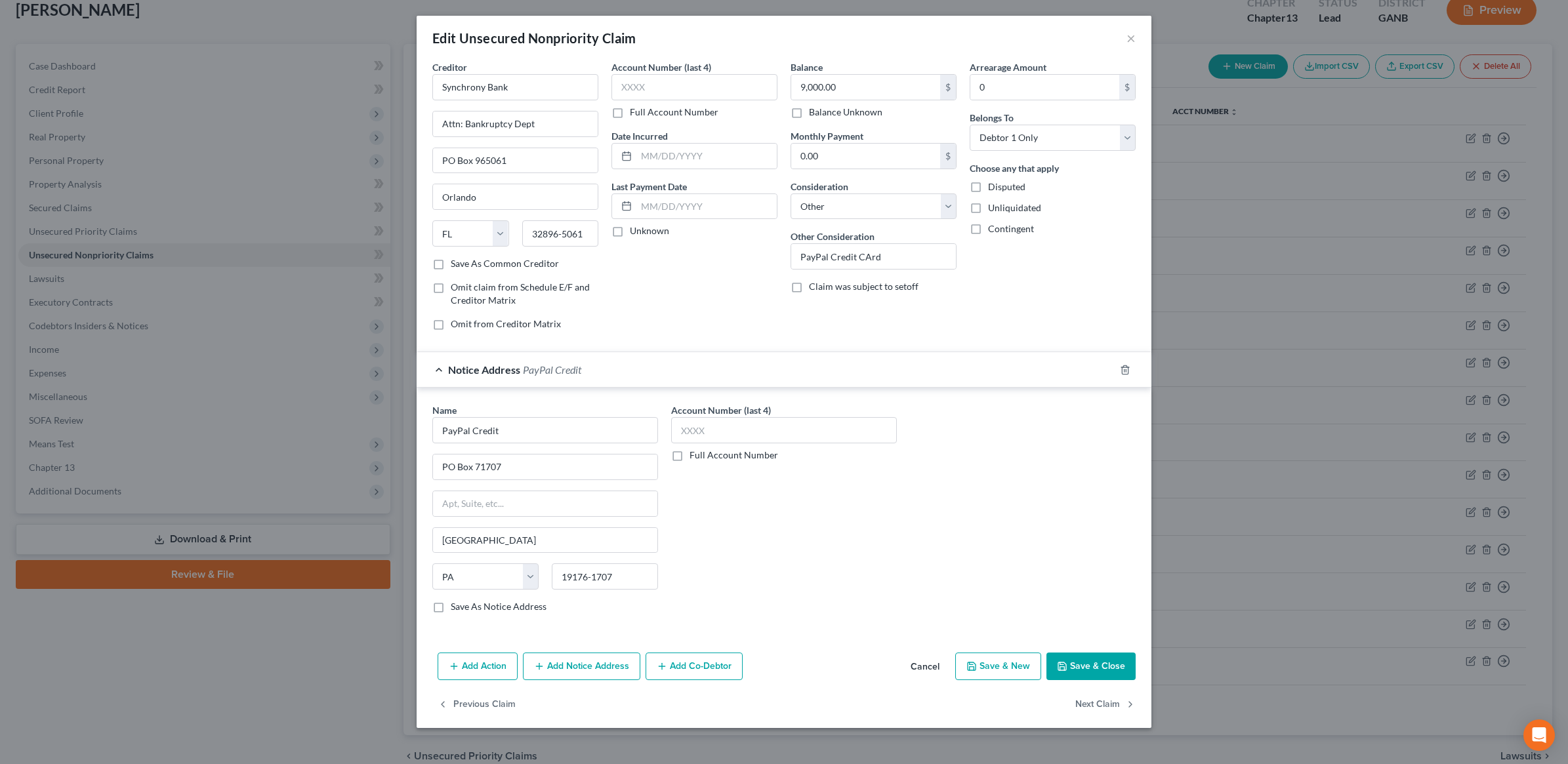
click at [1077, 665] on button "Save & Close" at bounding box center [1091, 666] width 89 height 27
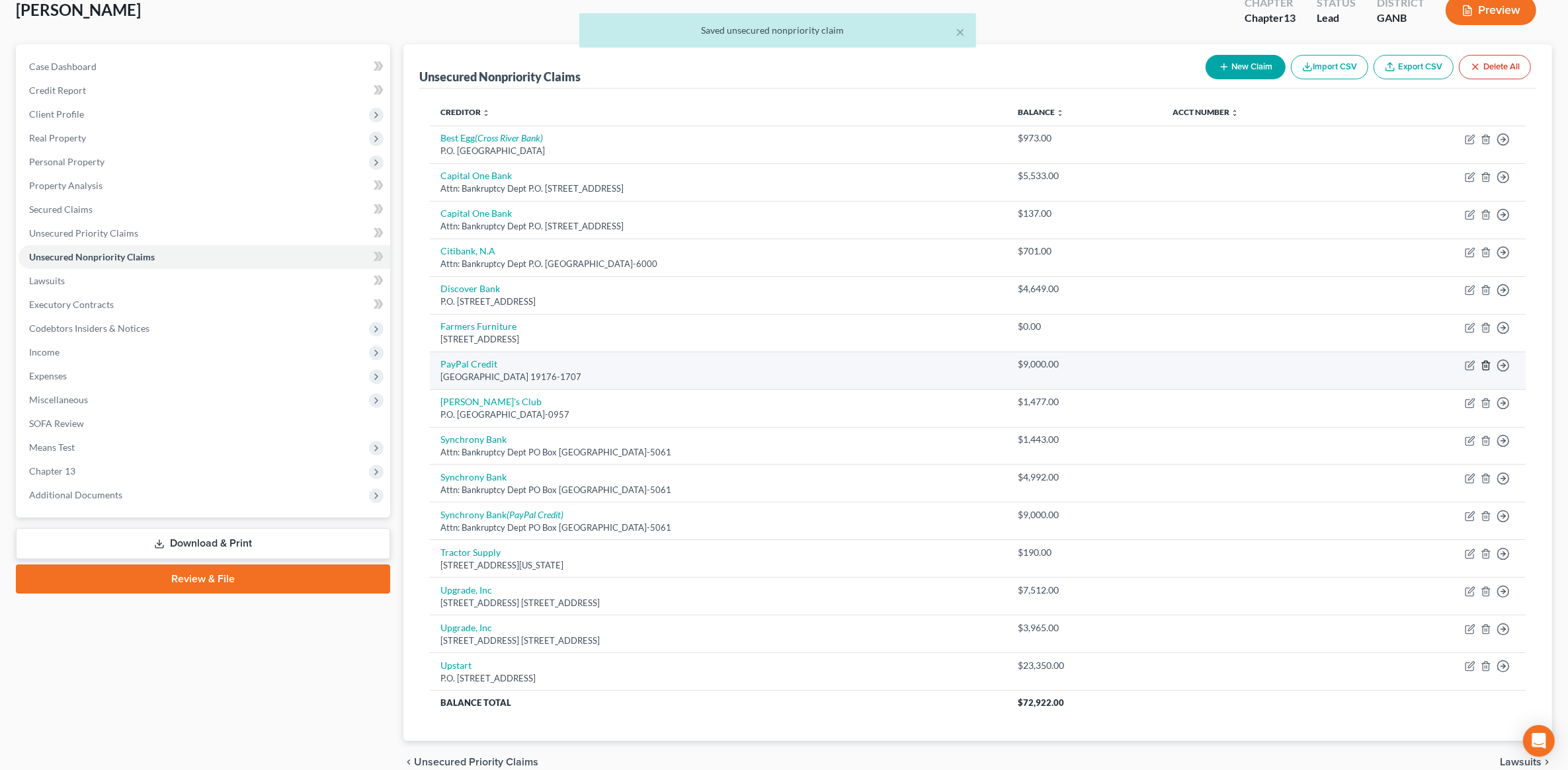
click at [1483, 368] on icon "button" at bounding box center [1486, 366] width 11 height 11
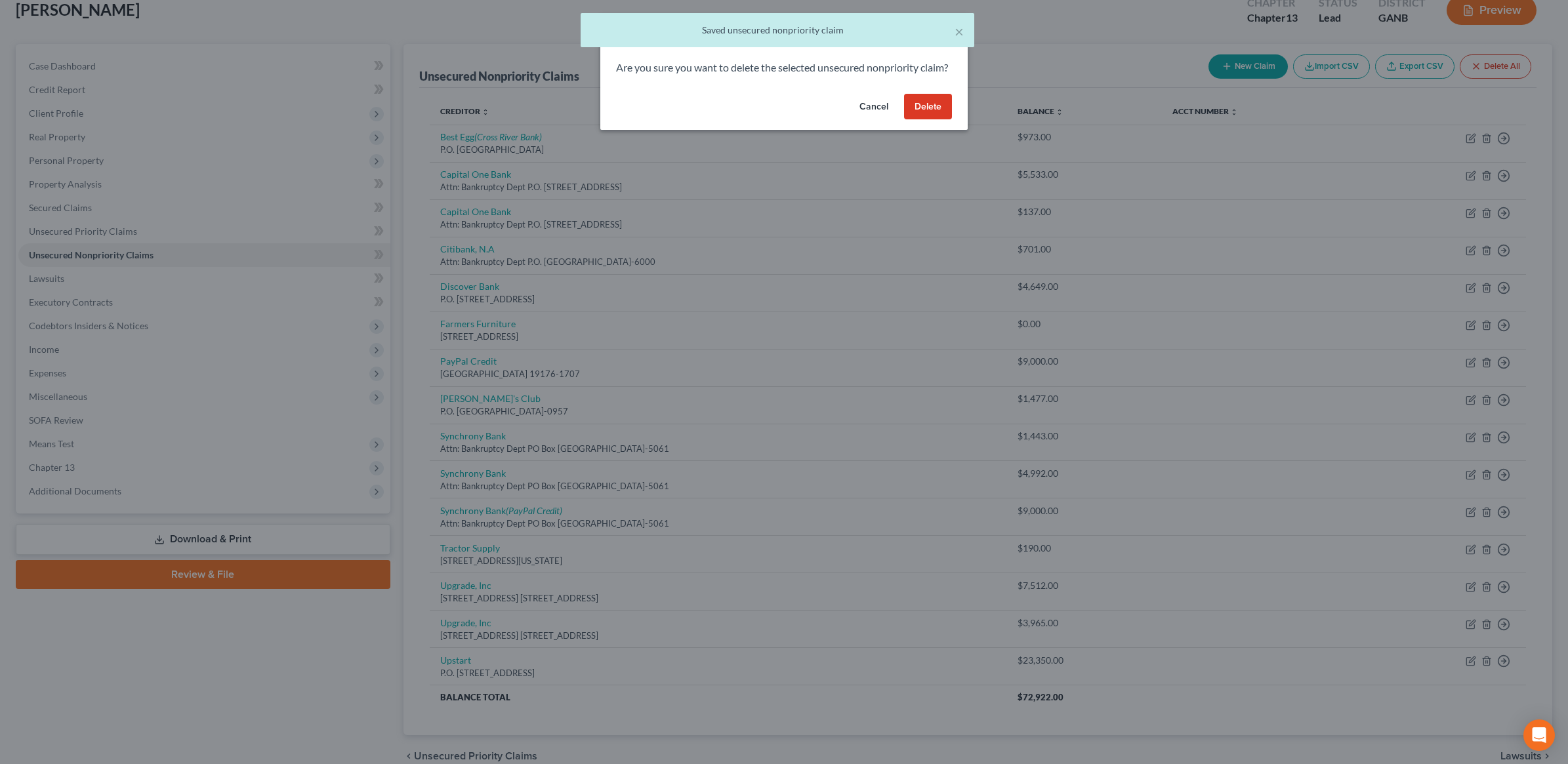
click at [933, 116] on button "Delete" at bounding box center [928, 107] width 48 height 26
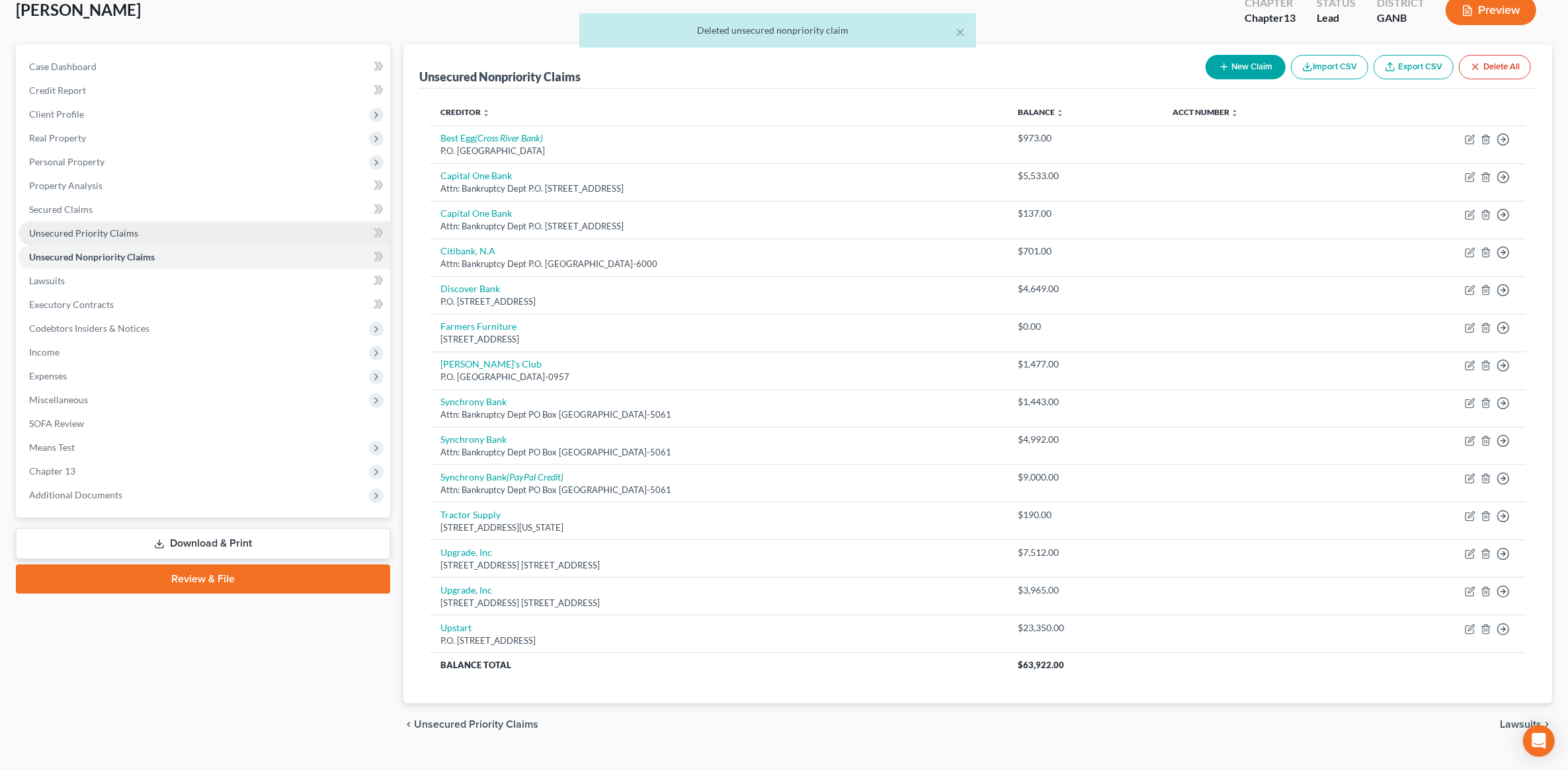
click at [124, 229] on span "Unsecured Priority Claims" at bounding box center [83, 233] width 109 height 11
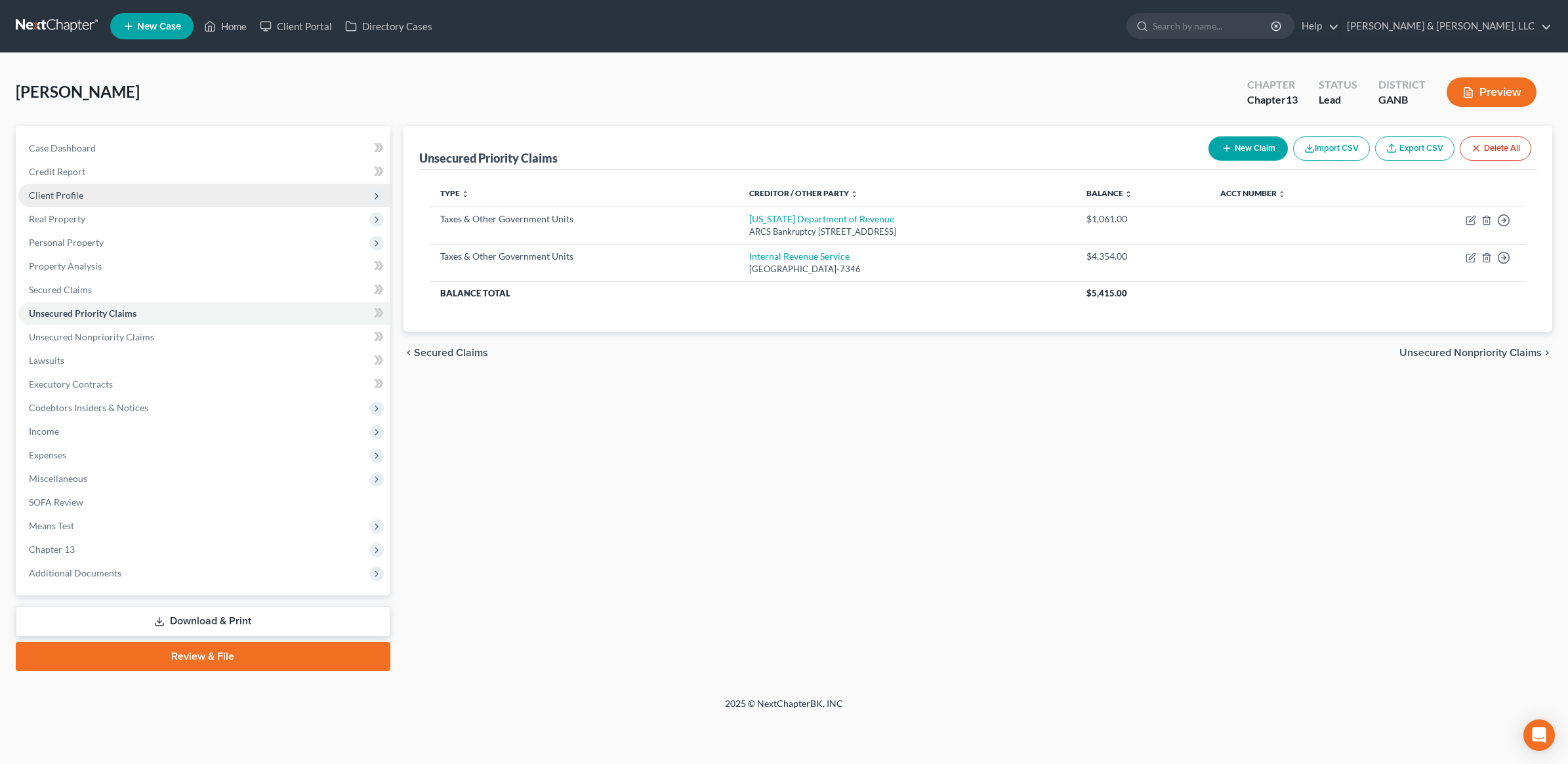
click at [102, 197] on span "Client Profile" at bounding box center [204, 195] width 372 height 23
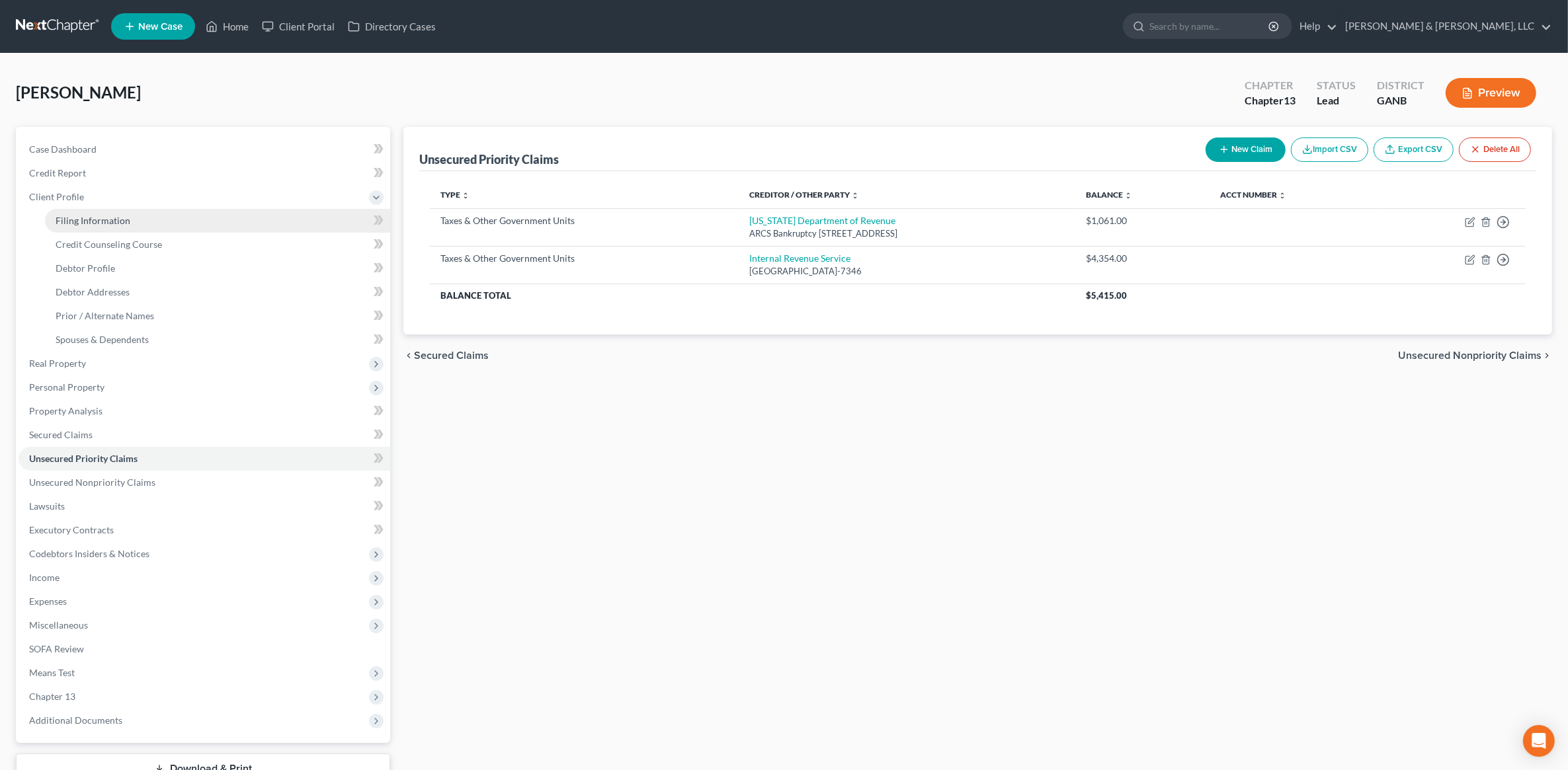
click at [114, 220] on span "Filing Information" at bounding box center [93, 221] width 75 height 11
select select "1"
select select "0"
select select "3"
select select "19"
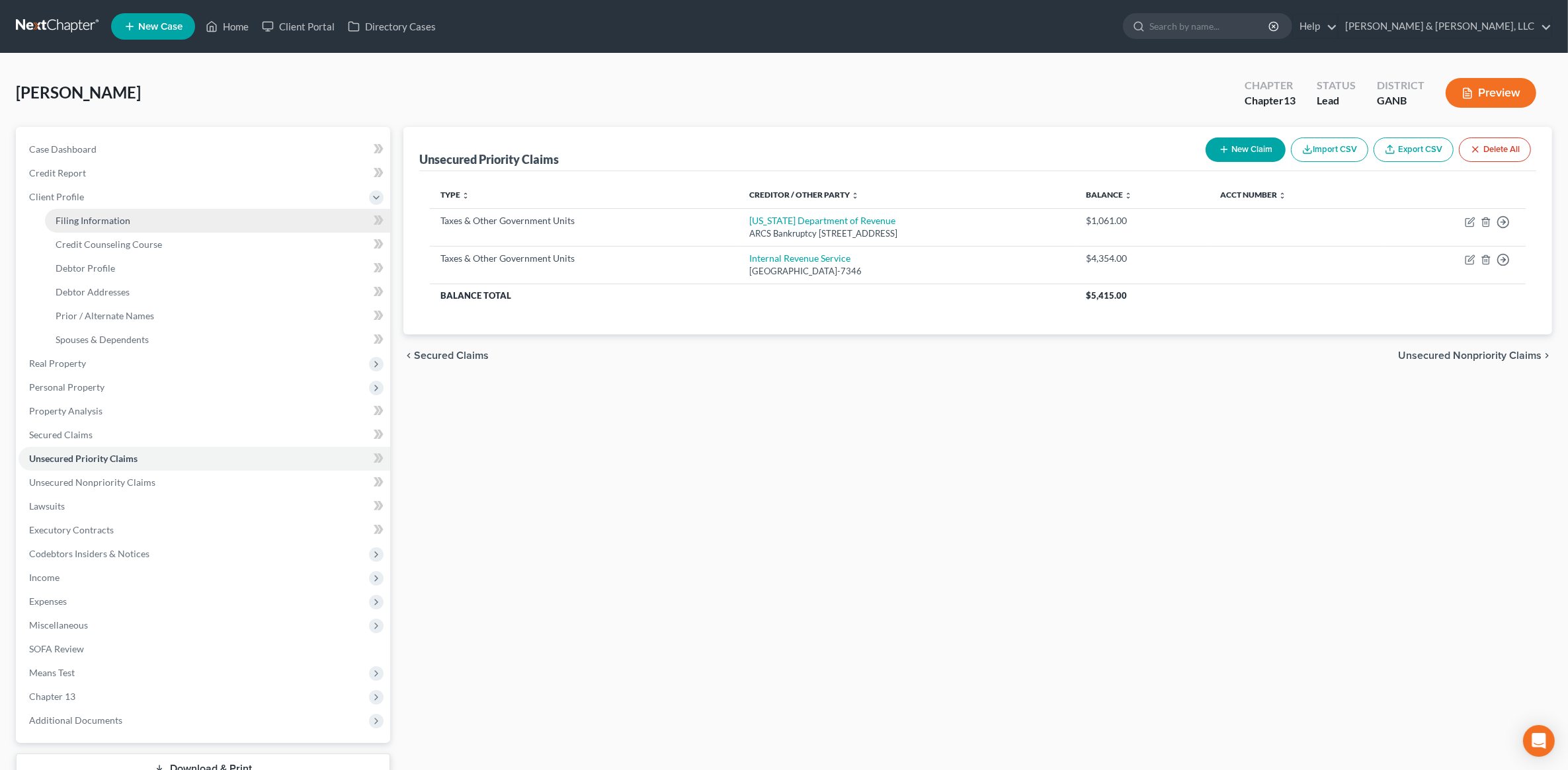
select select "0"
select select "10"
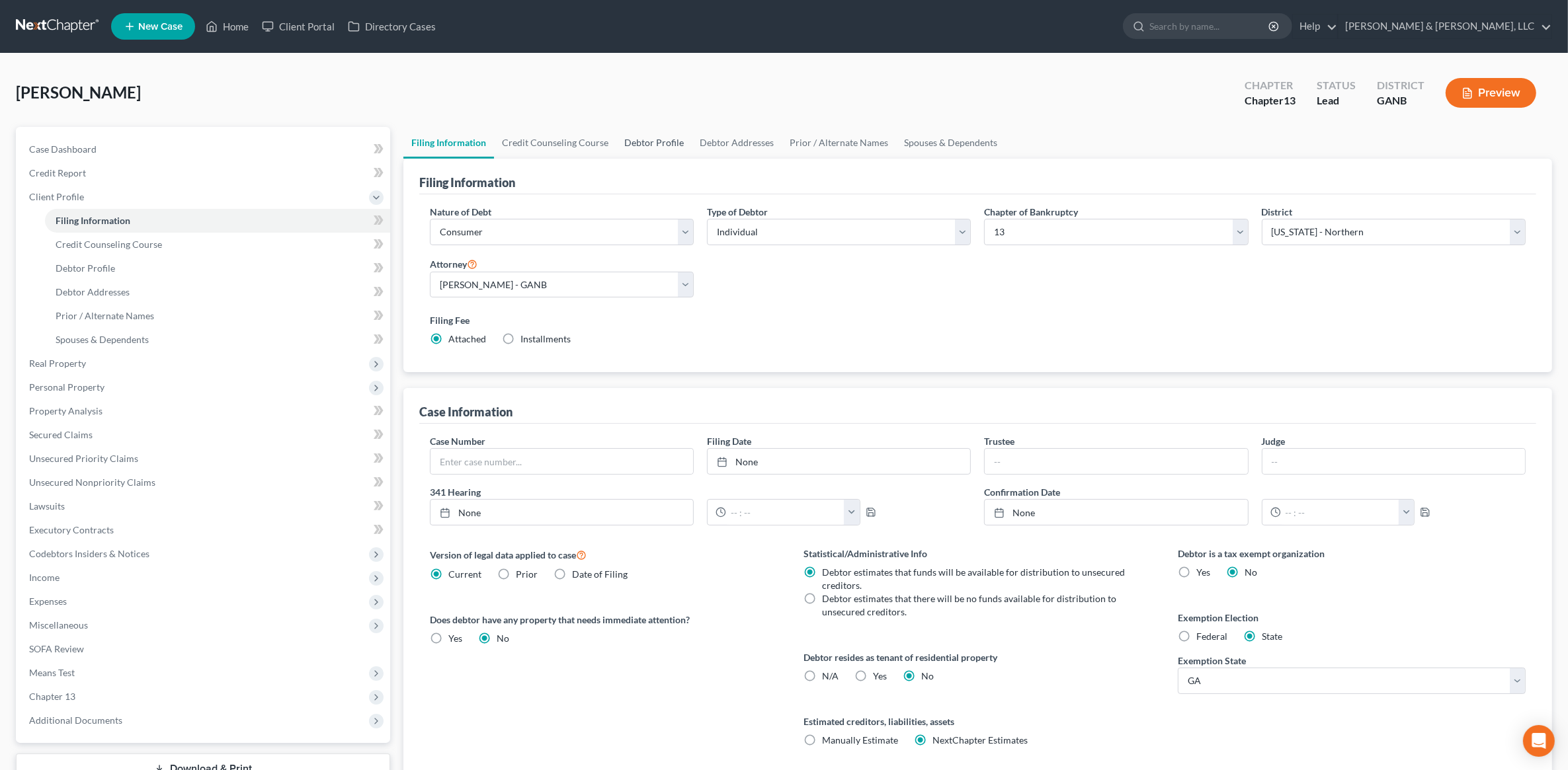
click at [650, 144] on link "Debtor Profile" at bounding box center [654, 143] width 75 height 32
select select "1"
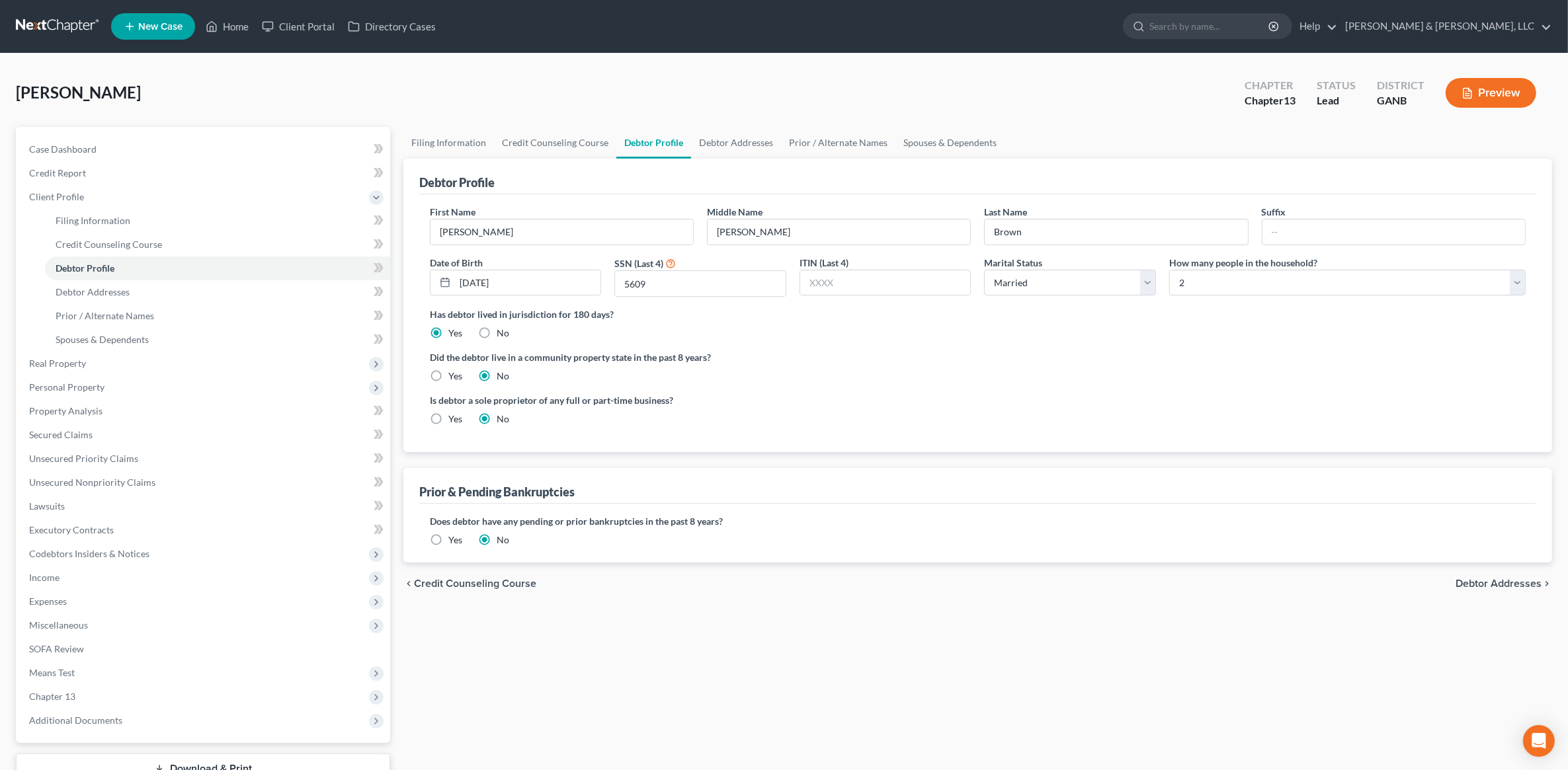
radio input "true"
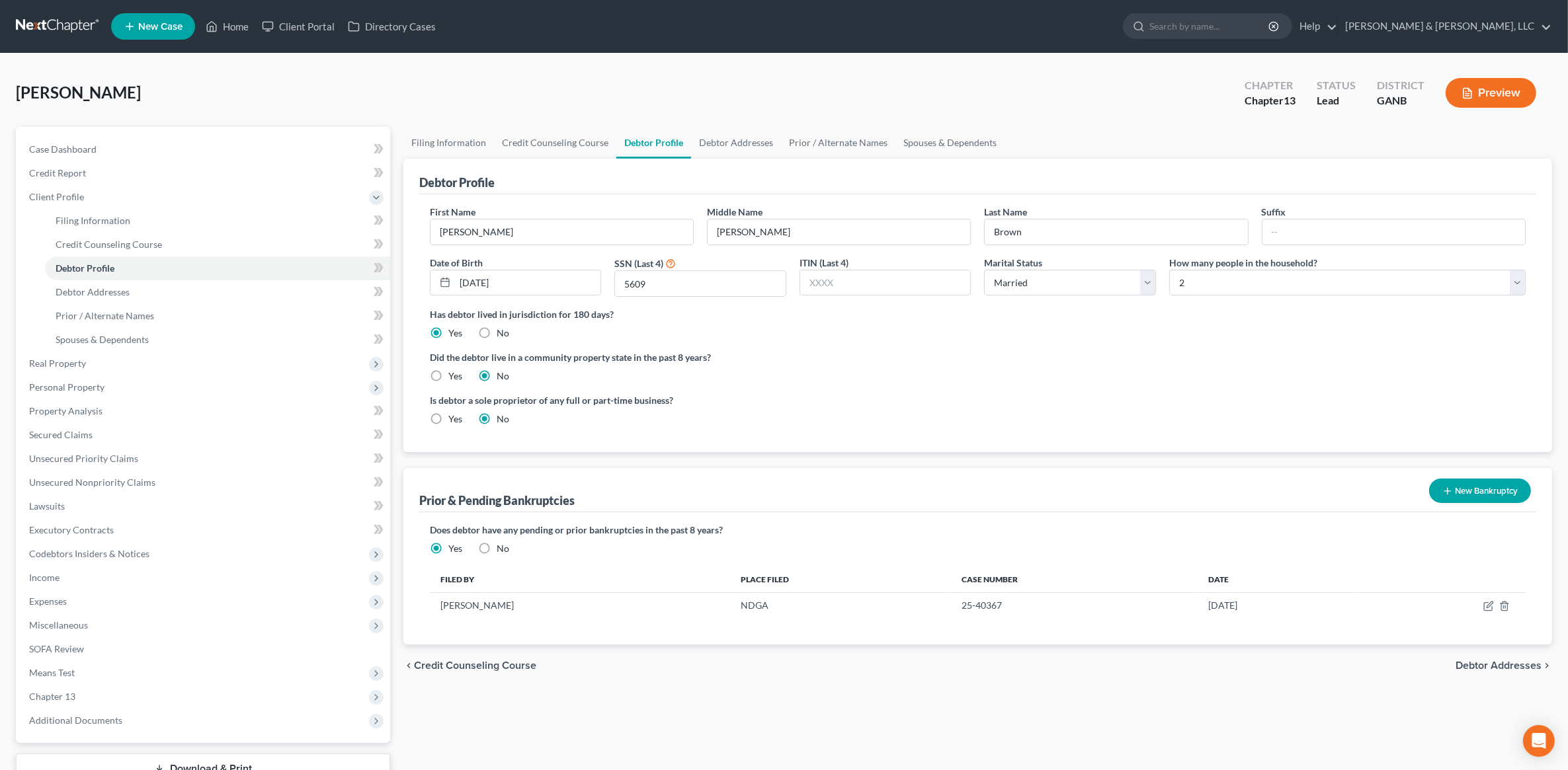
click at [63, 73] on div "[PERSON_NAME] Upgraded Chapter Chapter 13 Status Lead District GANB Preview" at bounding box center [784, 98] width 1536 height 58
click at [87, 59] on div "[PERSON_NAME] Upgraded Chapter Chapter 13 Status Lead District GANB Preview Pet…" at bounding box center [784, 450] width 1568 height 792
click at [94, 427] on link "Secured Claims" at bounding box center [204, 434] width 372 height 24
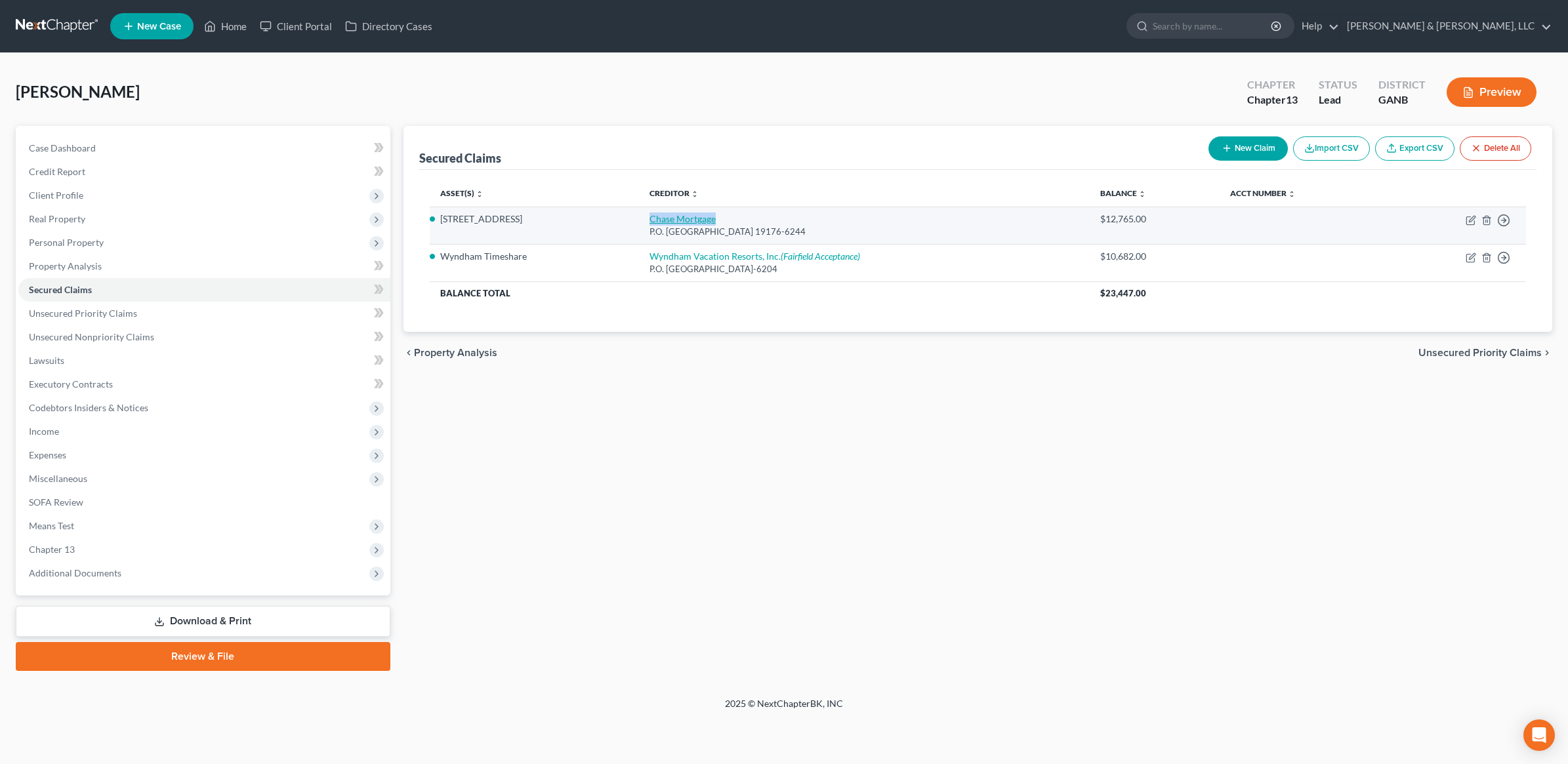
drag, startPoint x: 726, startPoint y: 224, endPoint x: 648, endPoint y: 221, distance: 78.1
click at [648, 221] on td "Chase Mortgage P.O. [GEOGRAPHIC_DATA] 19176-6244" at bounding box center [864, 226] width 450 height 37
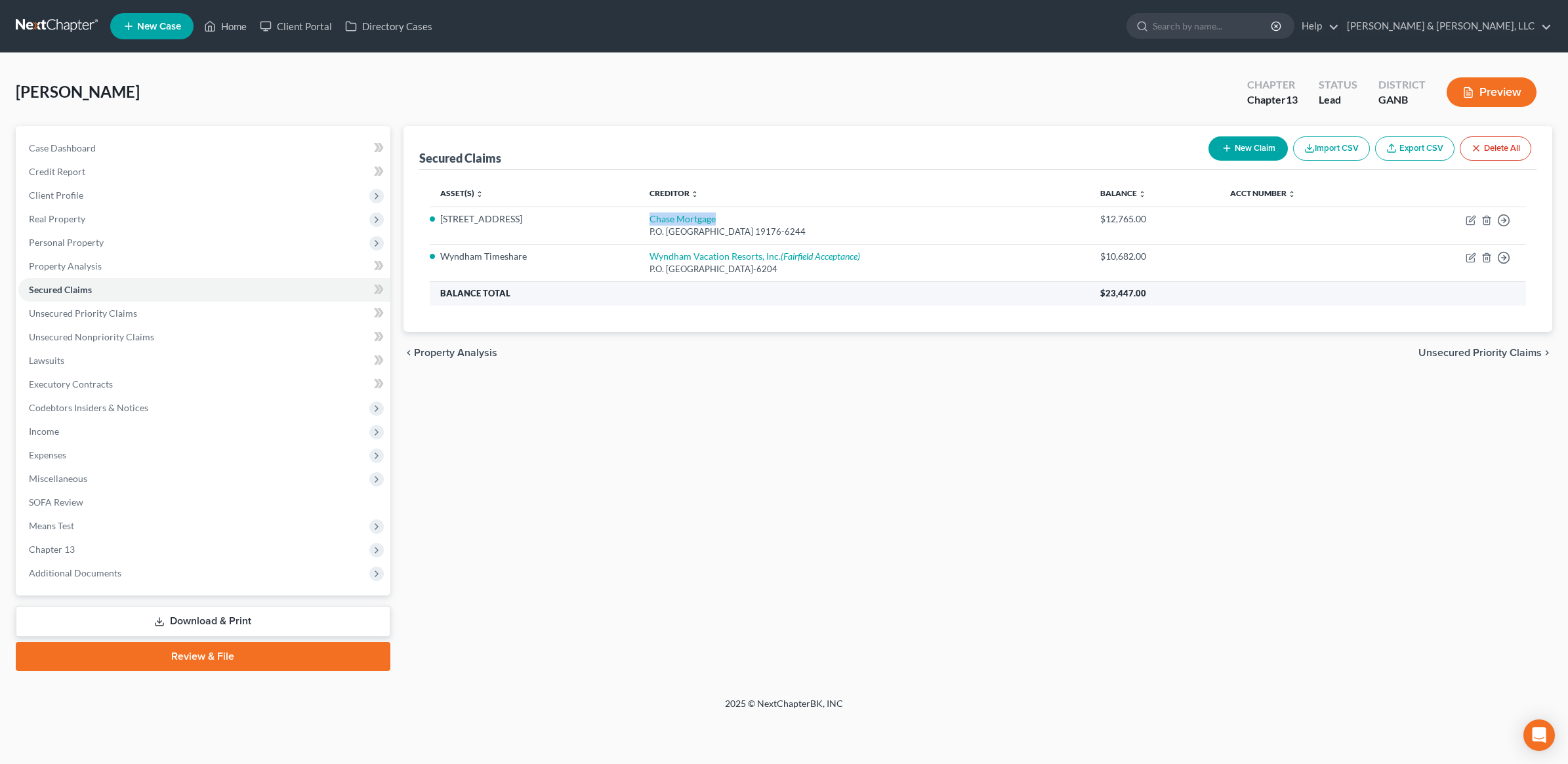
copy link "Chase Mortgage"
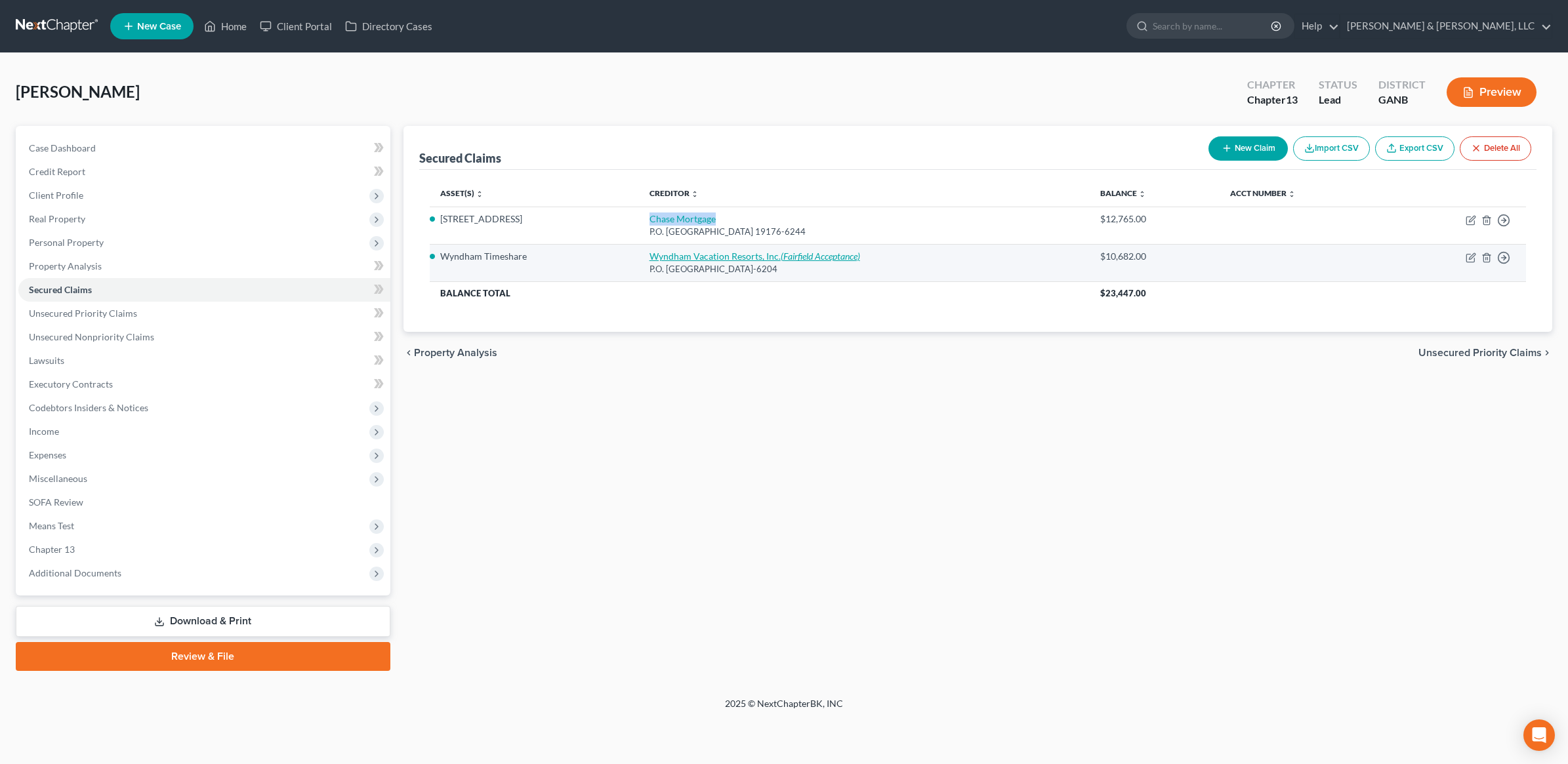
drag, startPoint x: 642, startPoint y: 253, endPoint x: 779, endPoint y: 256, distance: 137.0
click at [779, 256] on td "Wyndham Vacation Resorts, Inc. (Fairfield Acceptance) P.O. [GEOGRAPHIC_DATA]-62…" at bounding box center [864, 263] width 450 height 37
copy link "Wyndham Vacation Resorts, Inc."
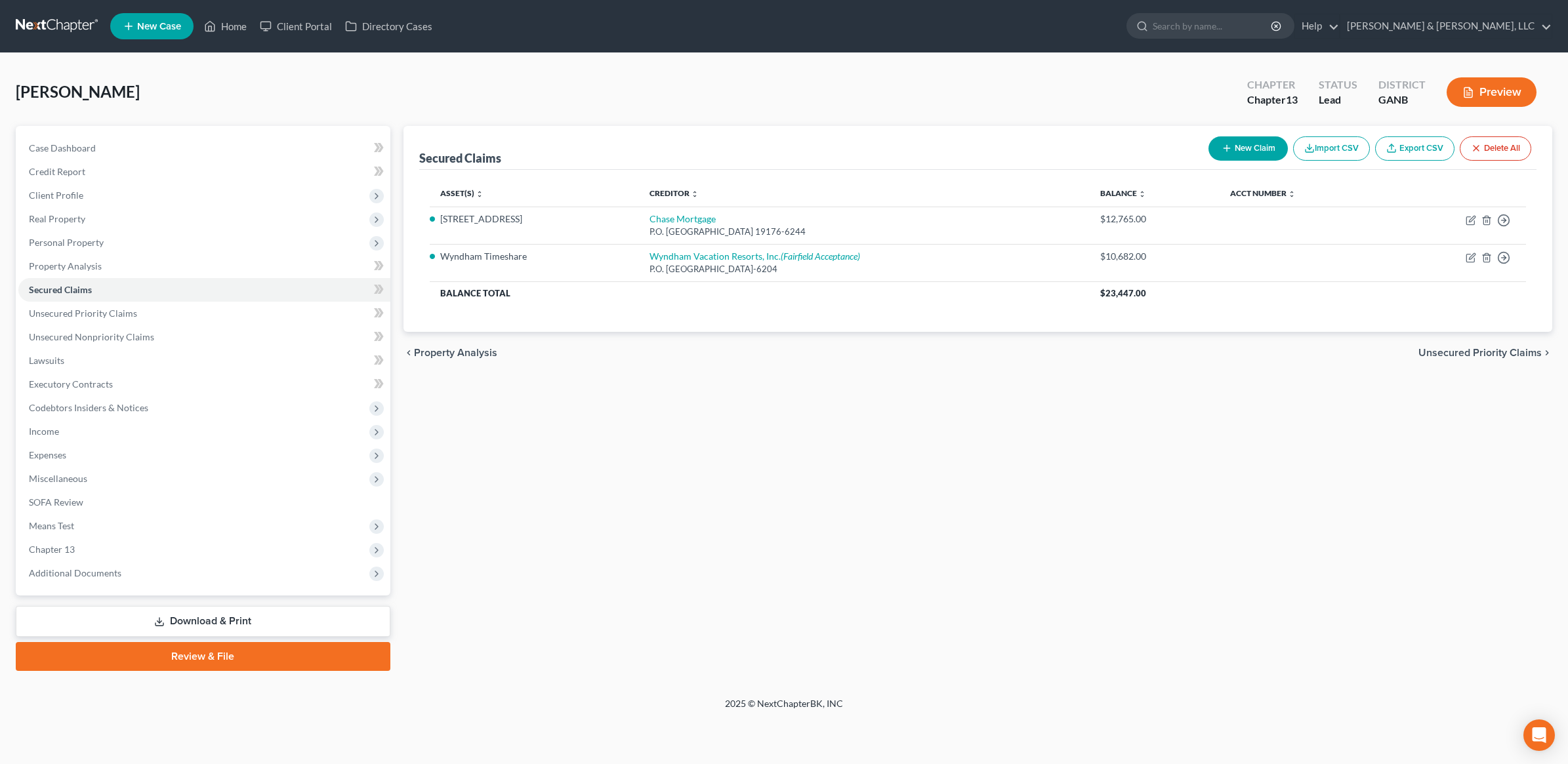
click at [64, 55] on div "[PERSON_NAME] Upgraded Chapter Chapter 13 Status Lead District GANB Preview Pet…" at bounding box center [784, 376] width 1568 height 645
click at [95, 304] on link "Unsecured Priority Claims" at bounding box center [204, 313] width 372 height 23
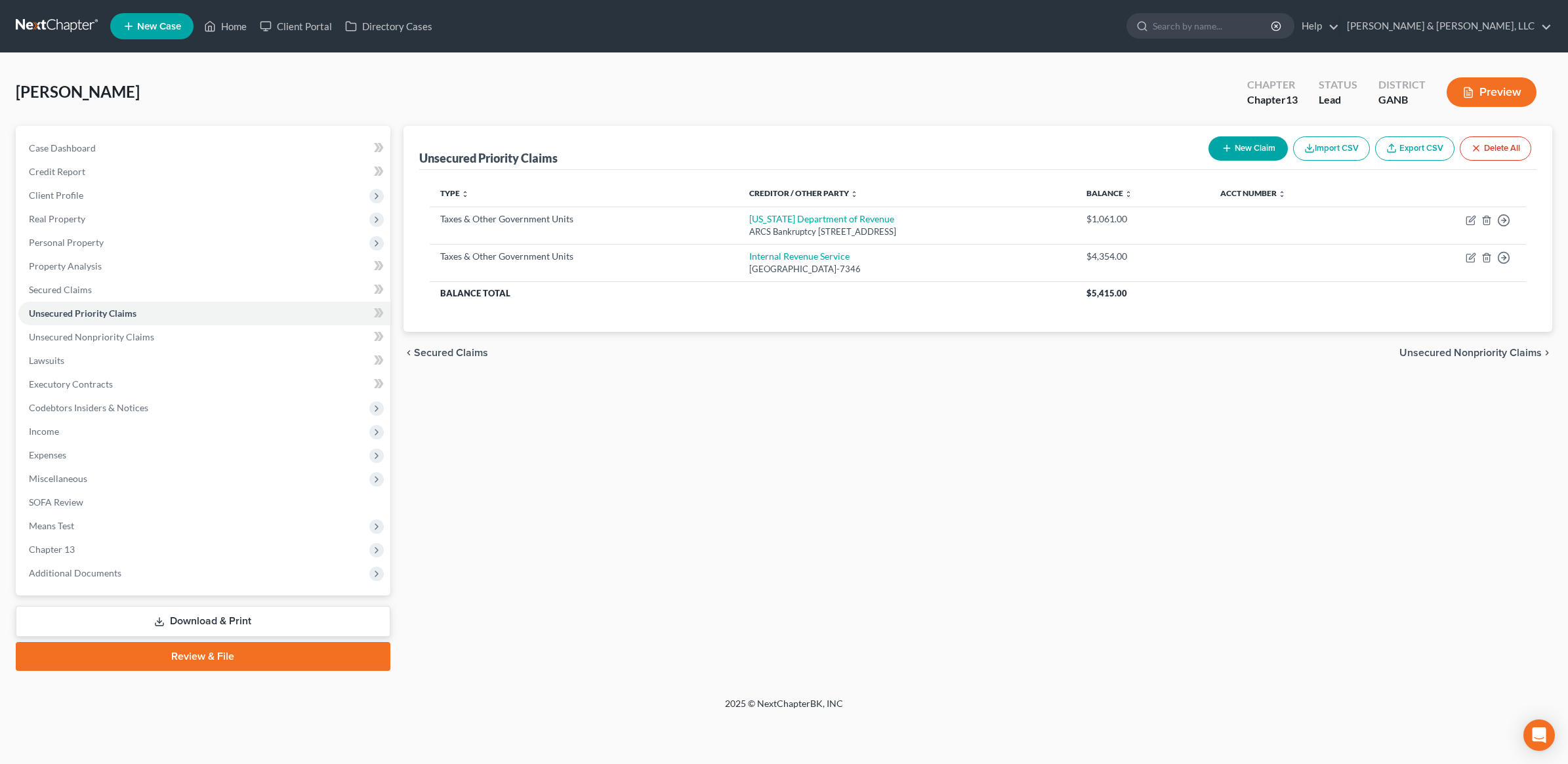
click at [1256, 516] on div "Unsecured Priority Claims New Claim Import CSV Export CSV Delete All Type expan…" at bounding box center [978, 398] width 1162 height 545
click at [182, 472] on span "Miscellaneous" at bounding box center [204, 478] width 372 height 23
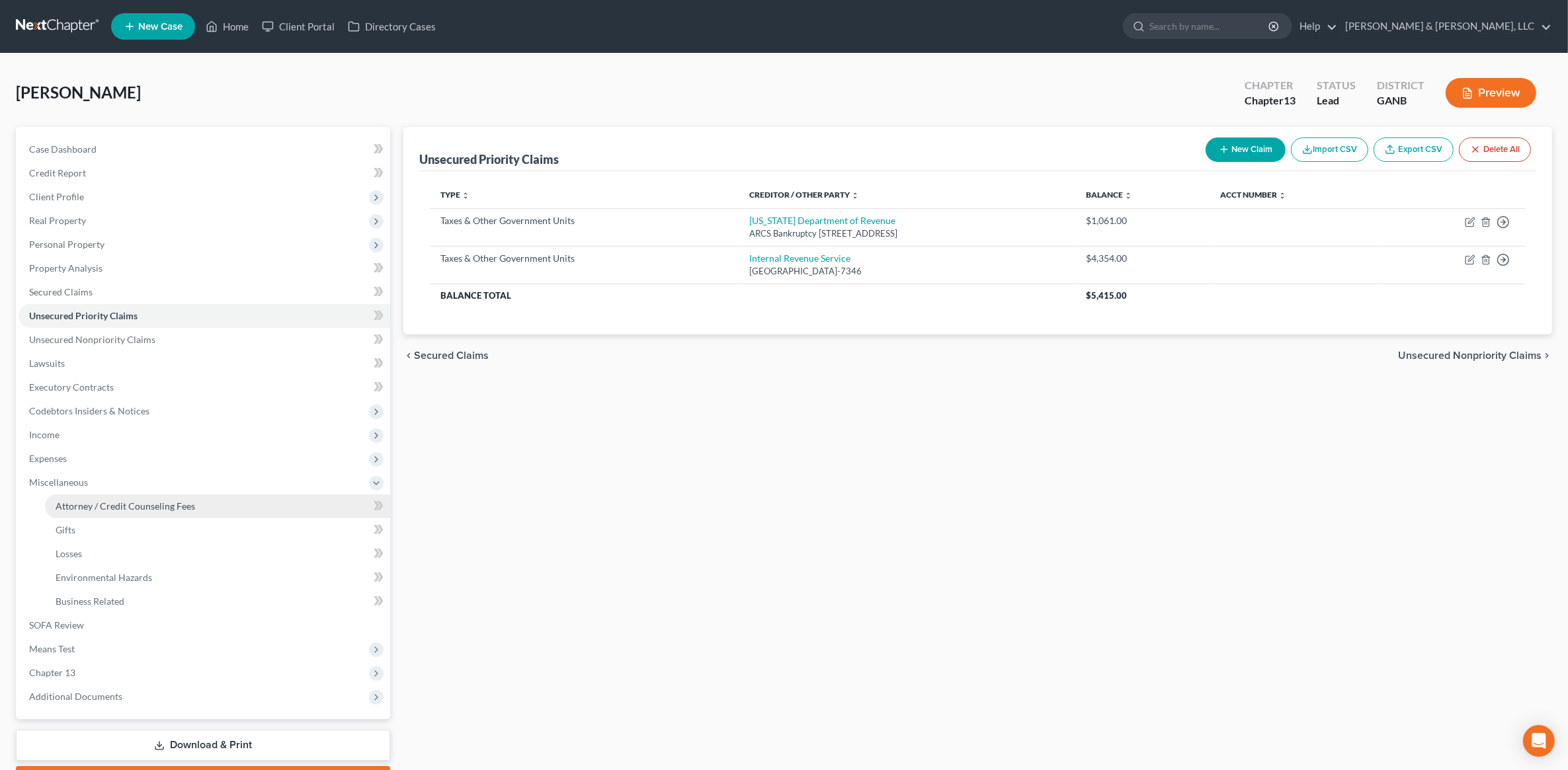
click at [172, 496] on link "Attorney / Credit Counseling Fees" at bounding box center [217, 506] width 345 height 24
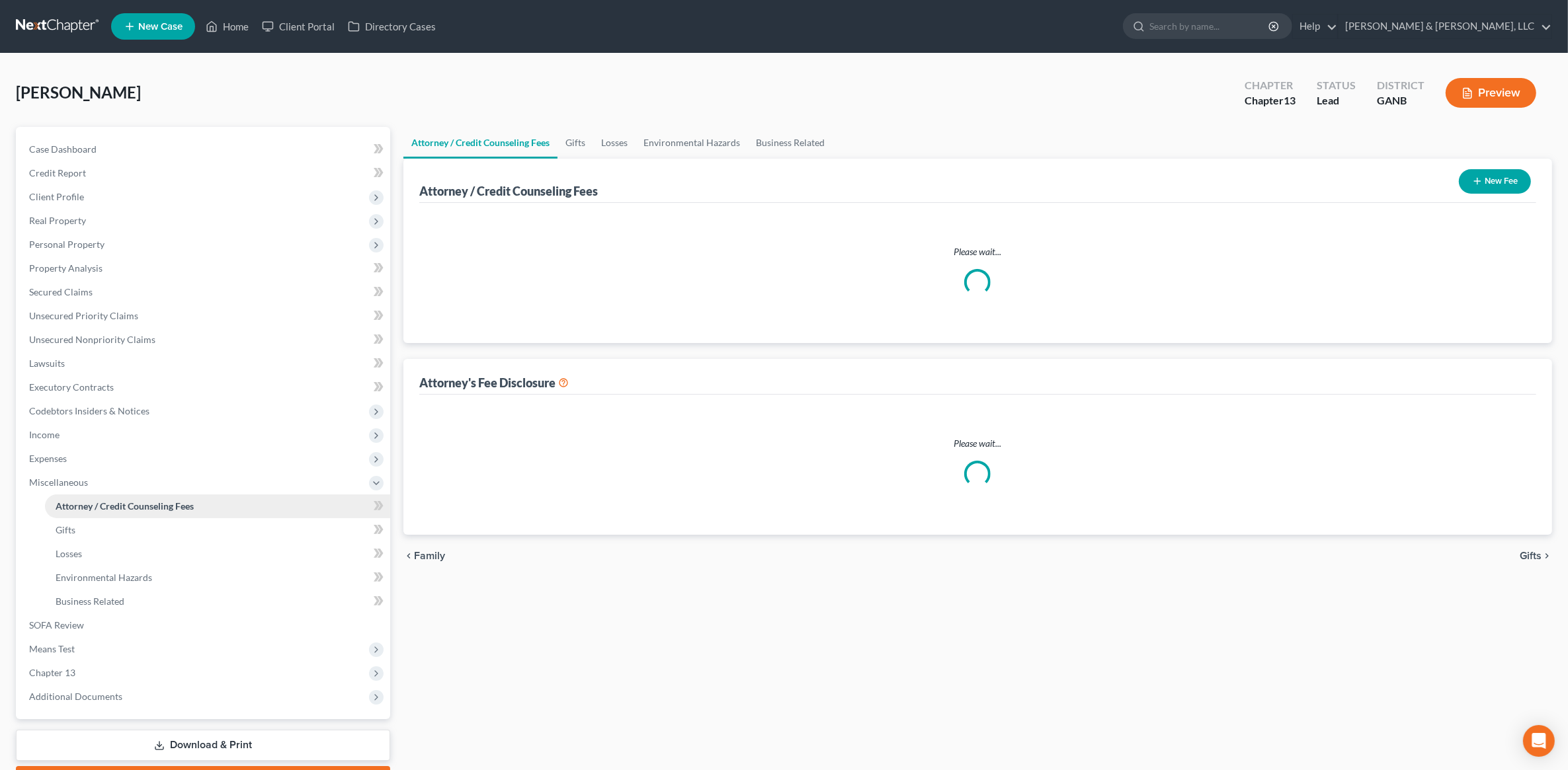
select select "3"
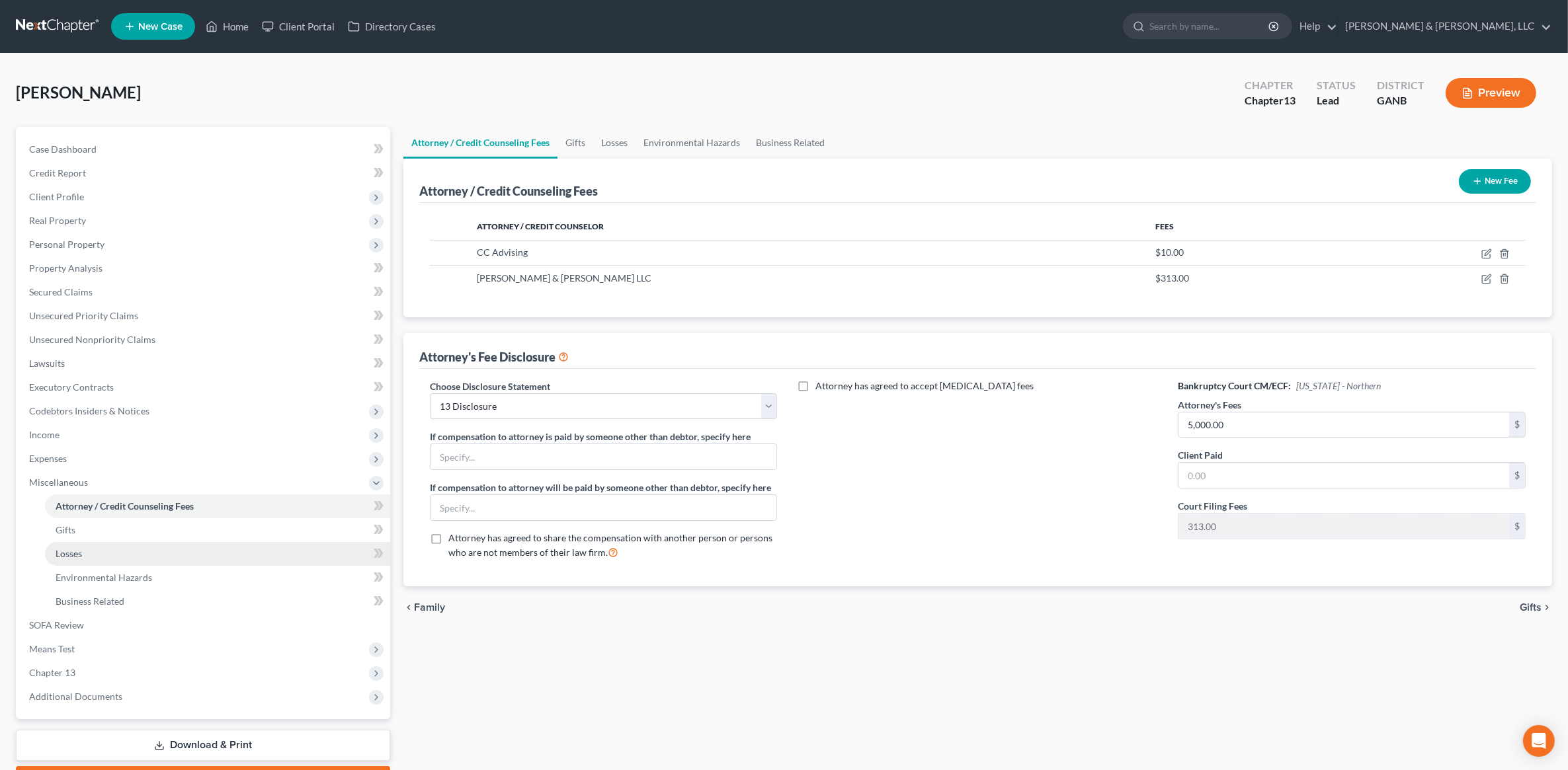
scroll to position [74, 0]
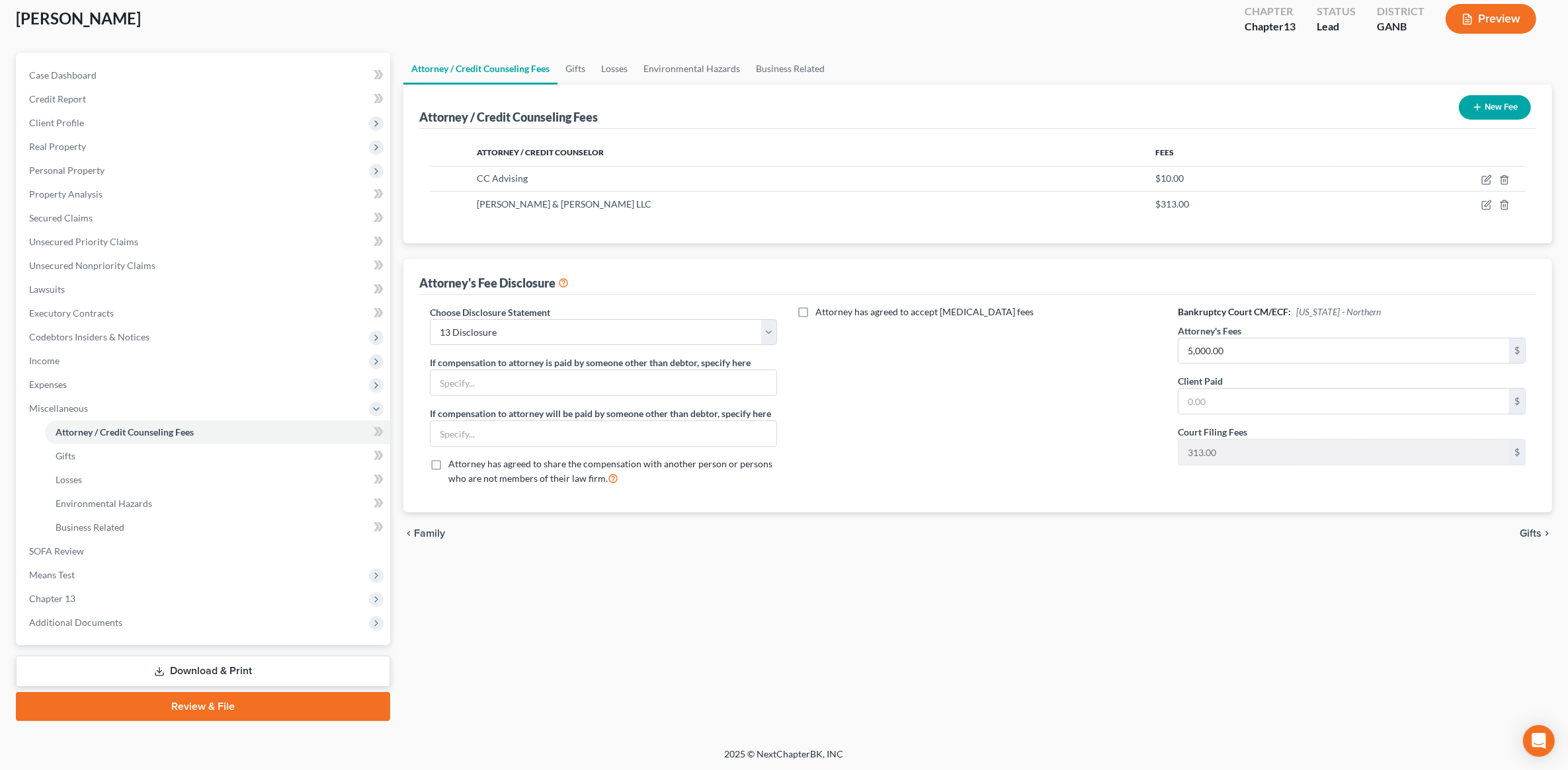
click at [219, 659] on link "Download & Print" at bounding box center [203, 671] width 375 height 31
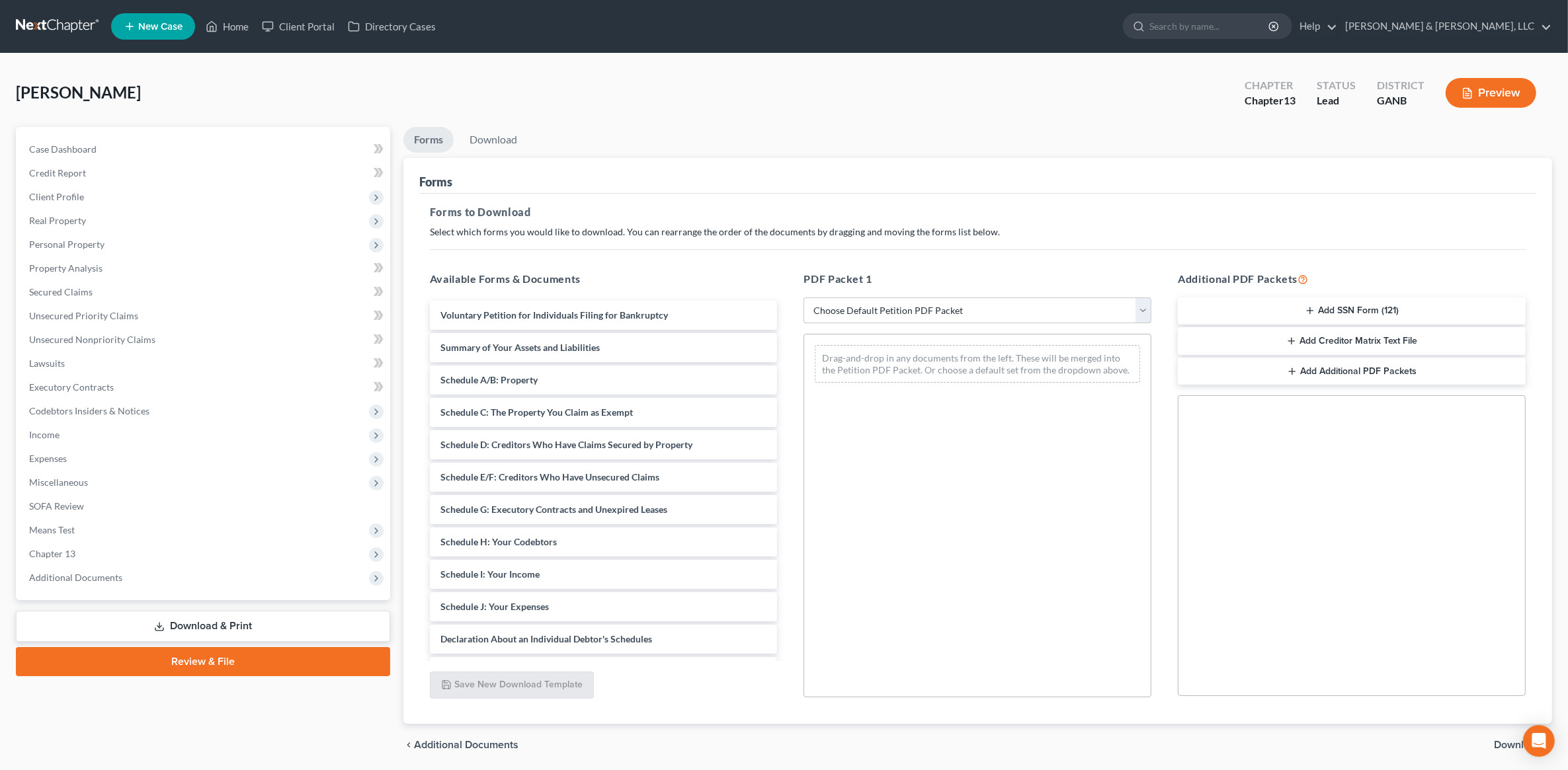
click at [934, 312] on select "Choose Default Petition PDF Packet Complete Bankruptcy Petition (all forms and …" at bounding box center [977, 310] width 348 height 26
select select "8"
click at [804, 297] on select "Choose Default Petition PDF Packet Complete Bankruptcy Petition (all forms and …" at bounding box center [977, 310] width 348 height 26
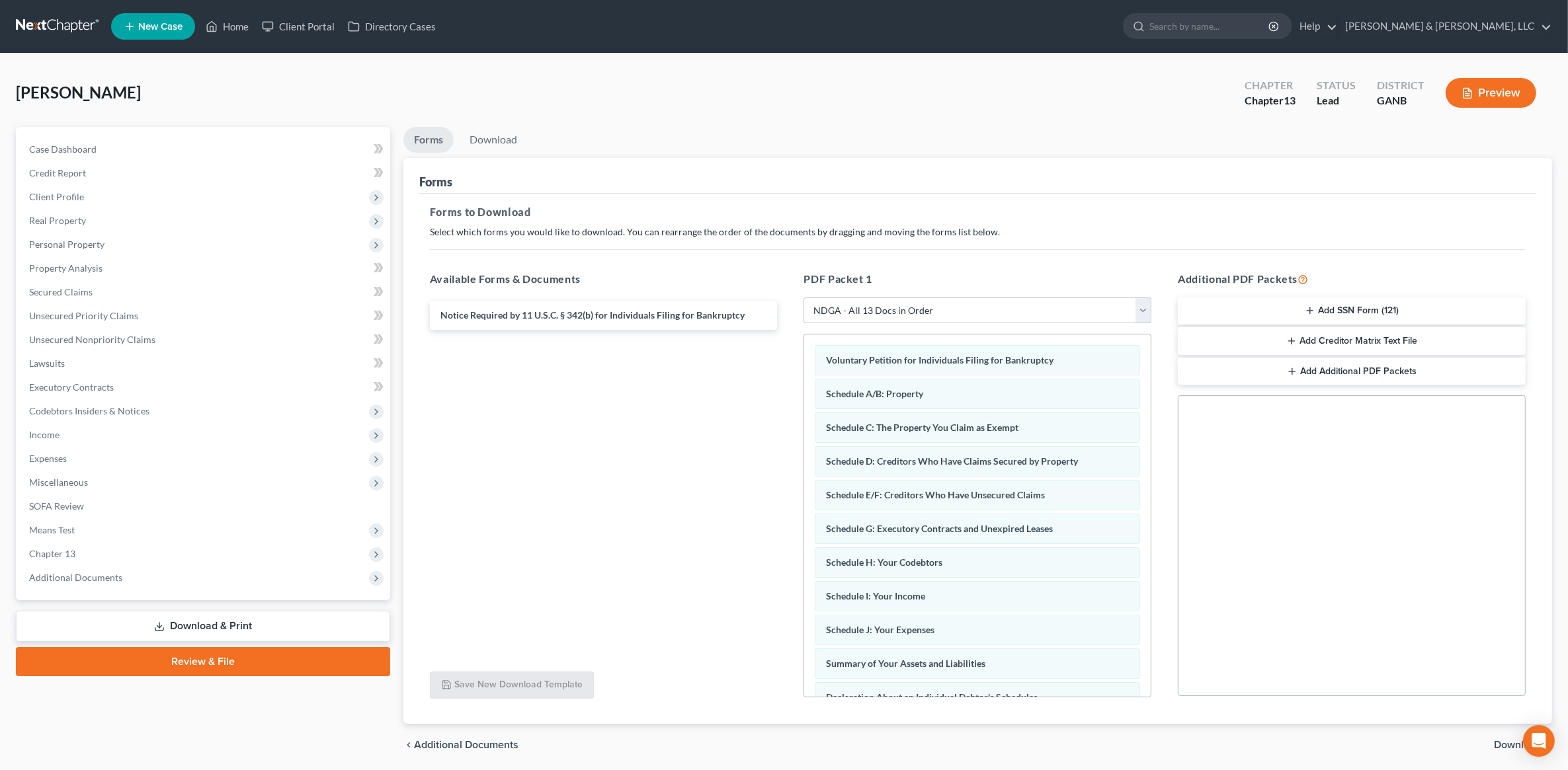
scroll to position [46, 0]
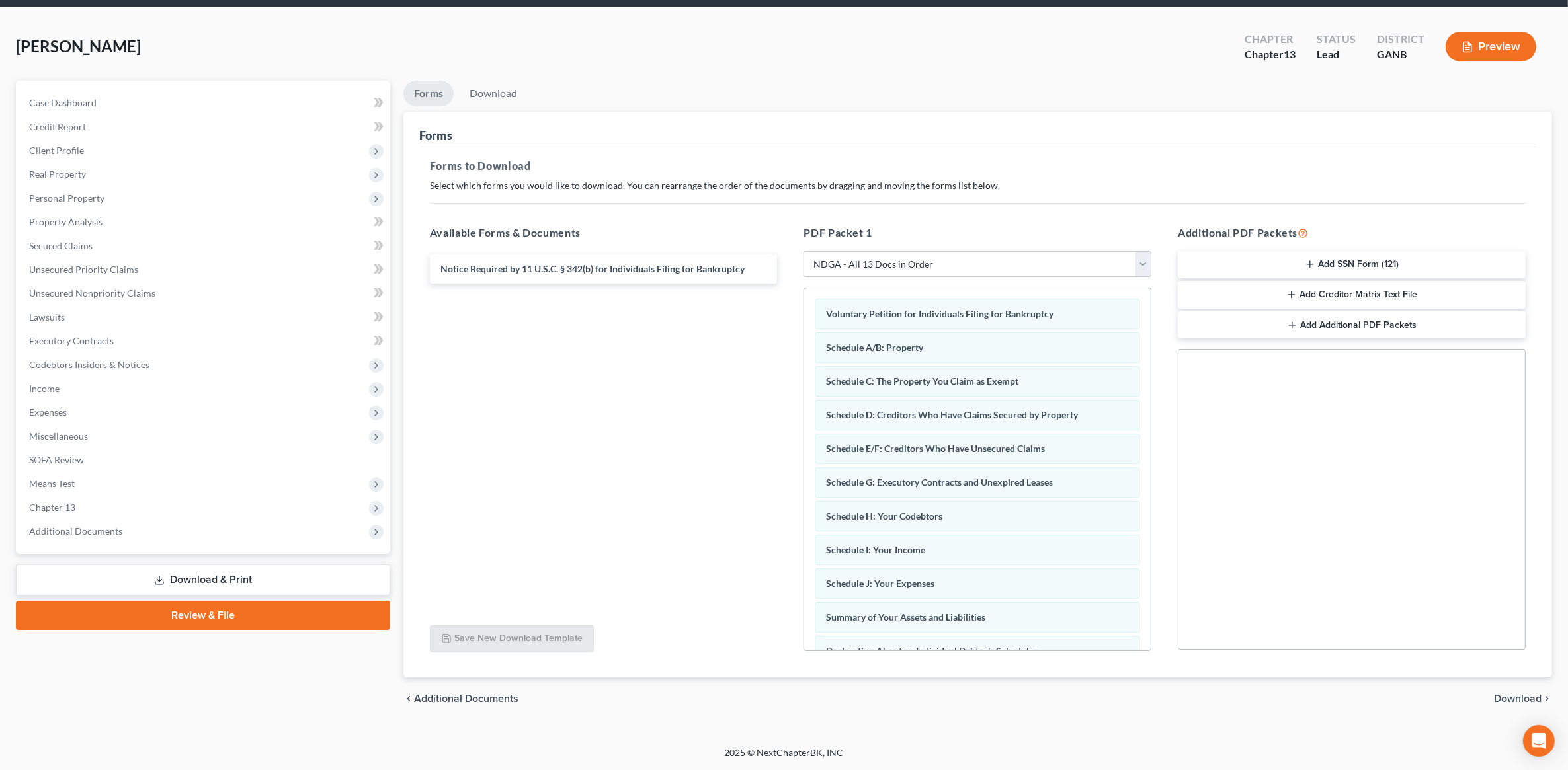
click at [1503, 693] on span "Download" at bounding box center [1518, 699] width 48 height 11
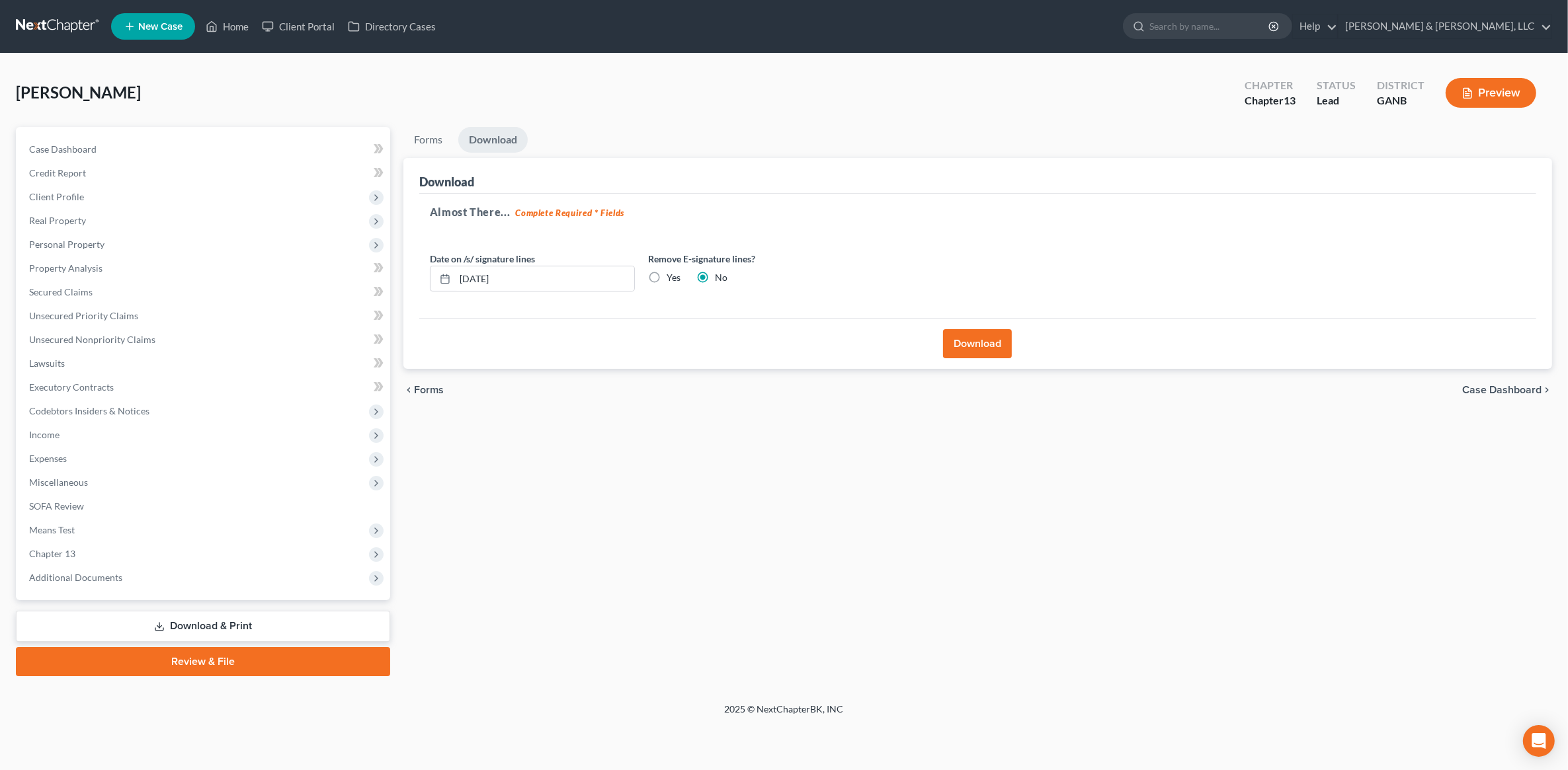
scroll to position [0, 0]
click at [1006, 349] on button "Download" at bounding box center [985, 344] width 69 height 29
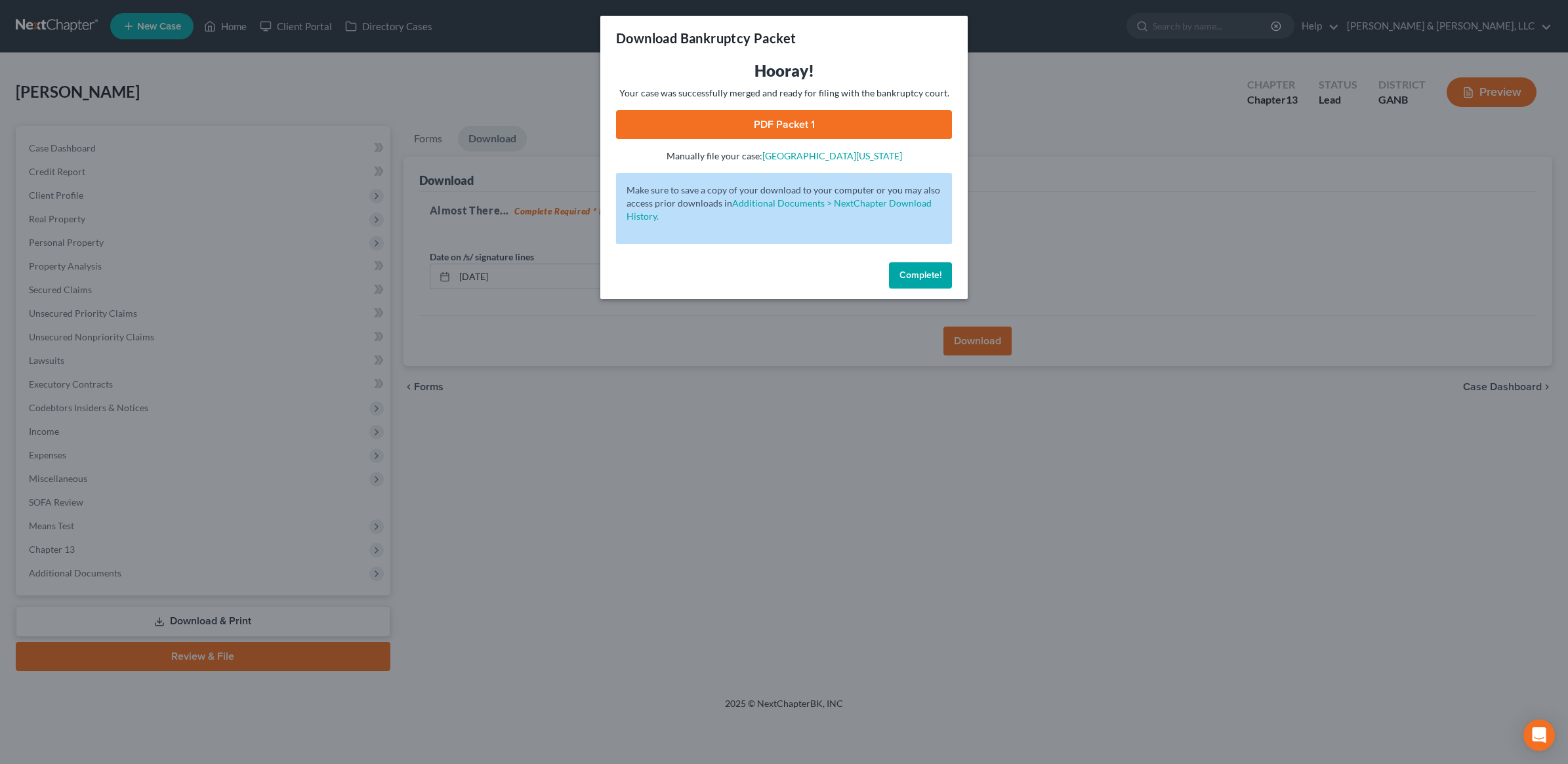
click at [779, 123] on link "PDF Packet 1" at bounding box center [783, 124] width 336 height 29
click at [916, 276] on span "Complete!" at bounding box center [920, 275] width 42 height 11
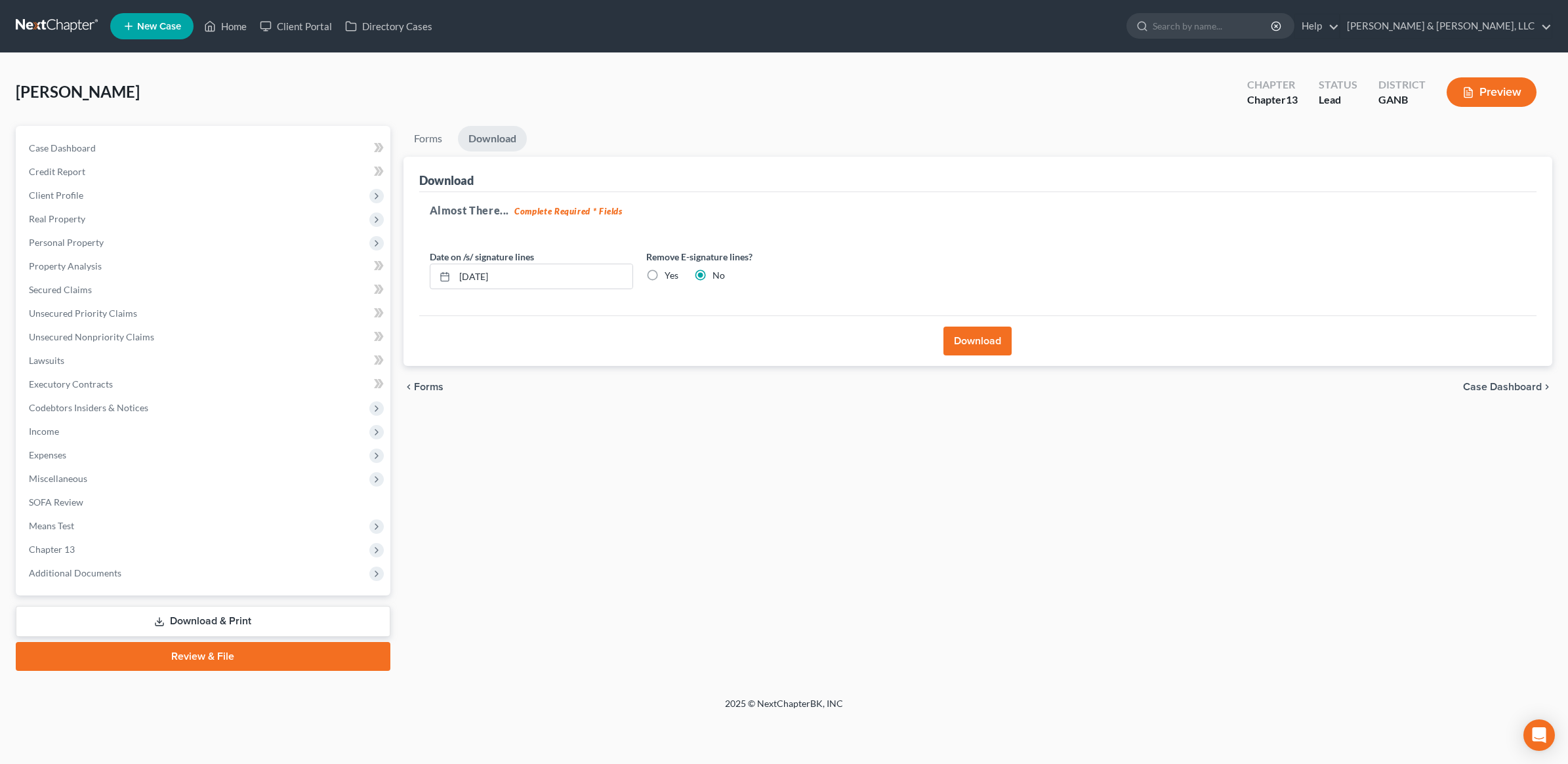
click at [214, 663] on link "Review & File" at bounding box center [203, 657] width 374 height 29
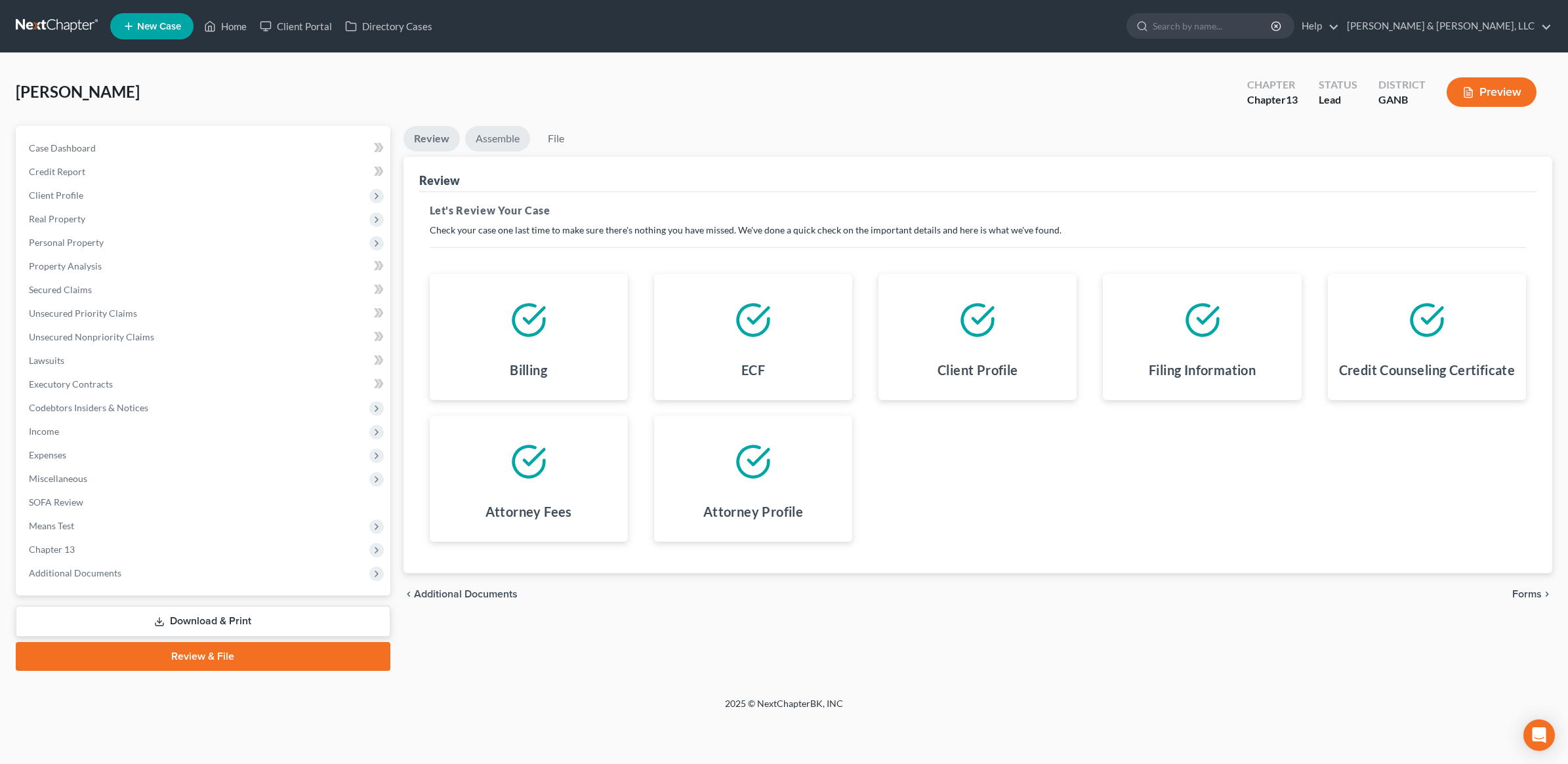
click at [489, 137] on link "Assemble" at bounding box center [497, 139] width 65 height 25
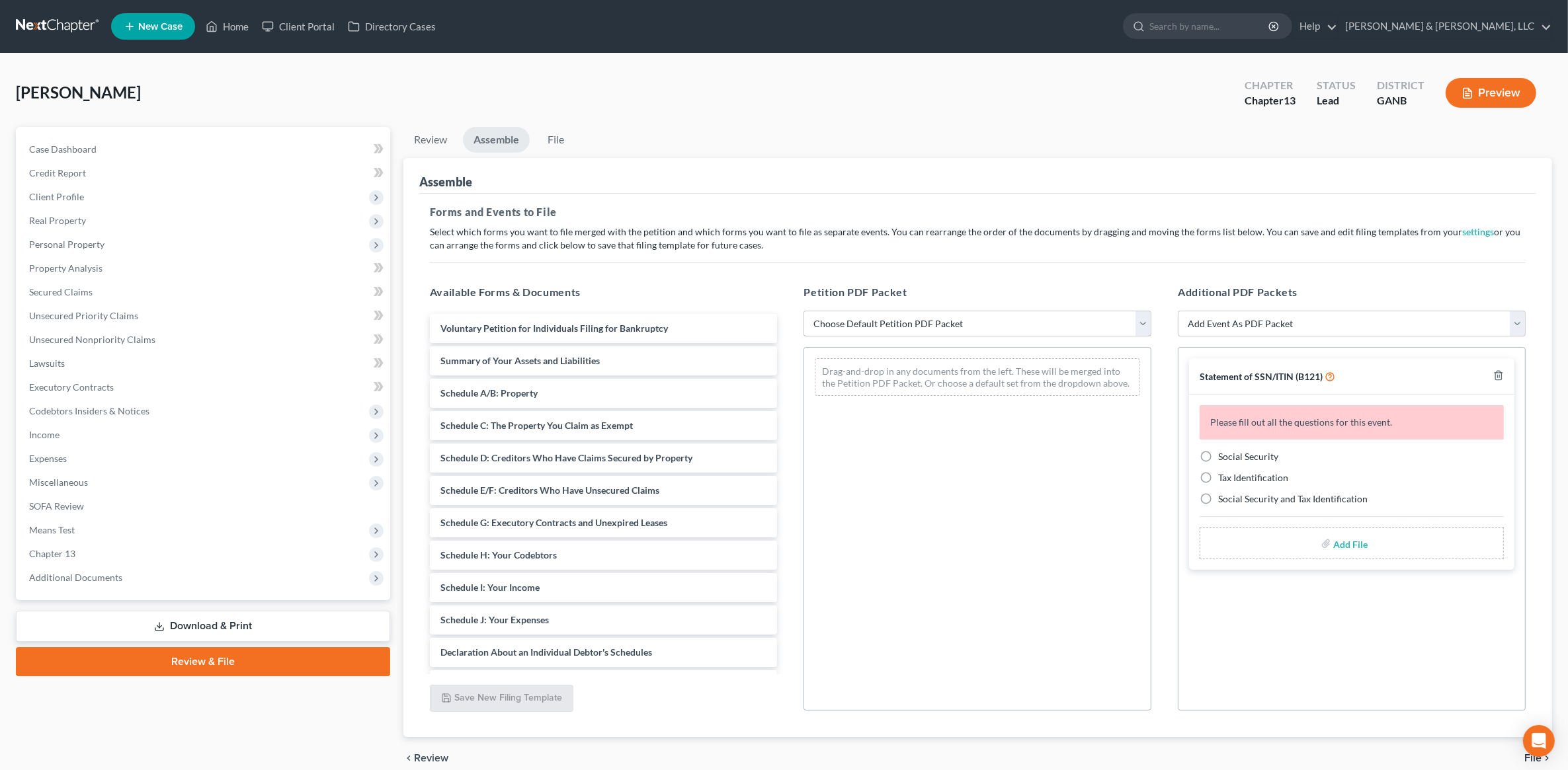
click at [848, 330] on select "Choose Default Petition PDF Packet Complete Bankruptcy Petition (all forms and …" at bounding box center [977, 323] width 348 height 26
select select "2"
click at [804, 311] on select "Choose Default Petition PDF Packet Complete Bankruptcy Petition (all forms and …" at bounding box center [977, 323] width 348 height 26
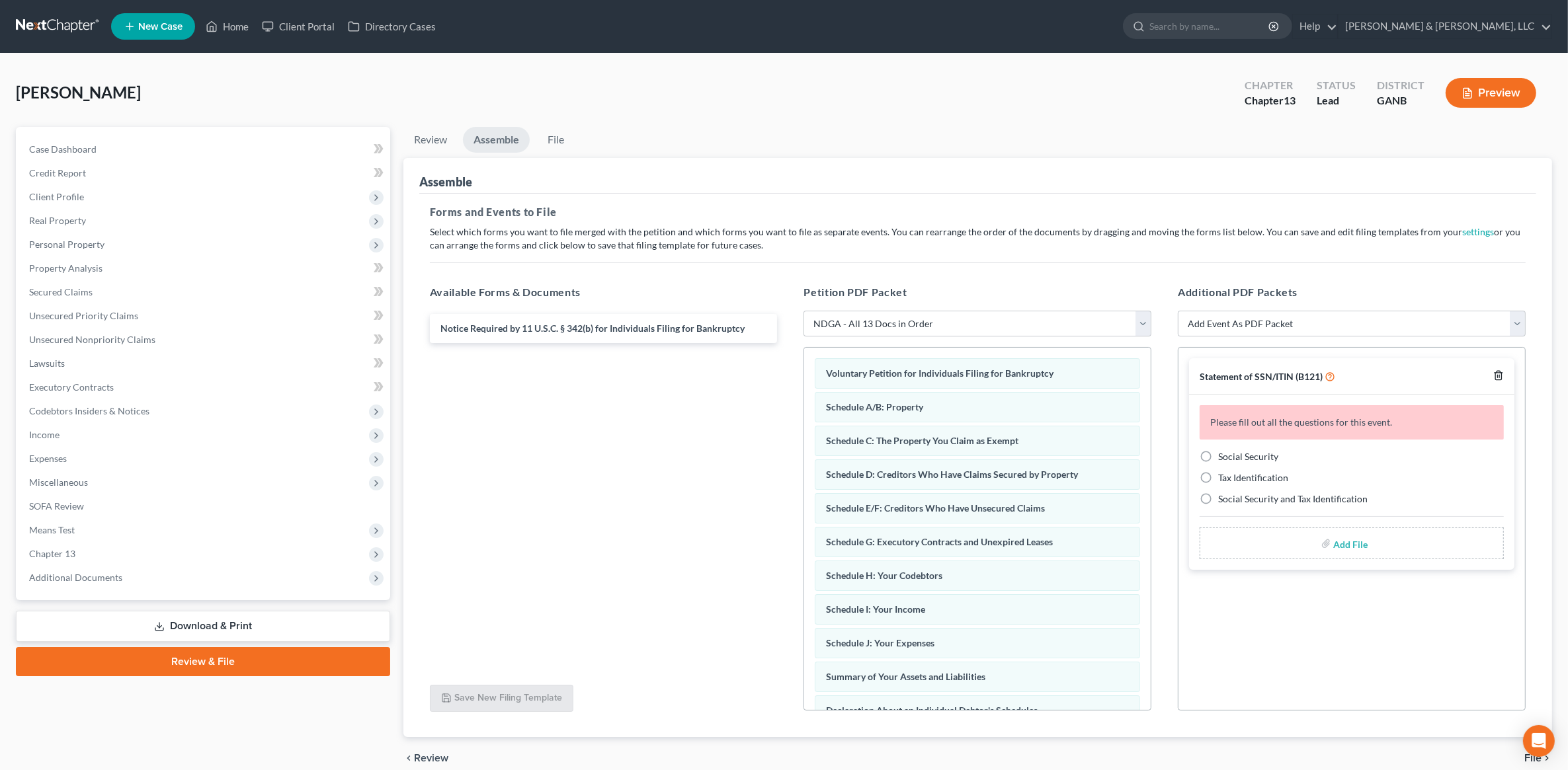
click at [1493, 375] on icon "button" at bounding box center [1499, 376] width 11 height 11
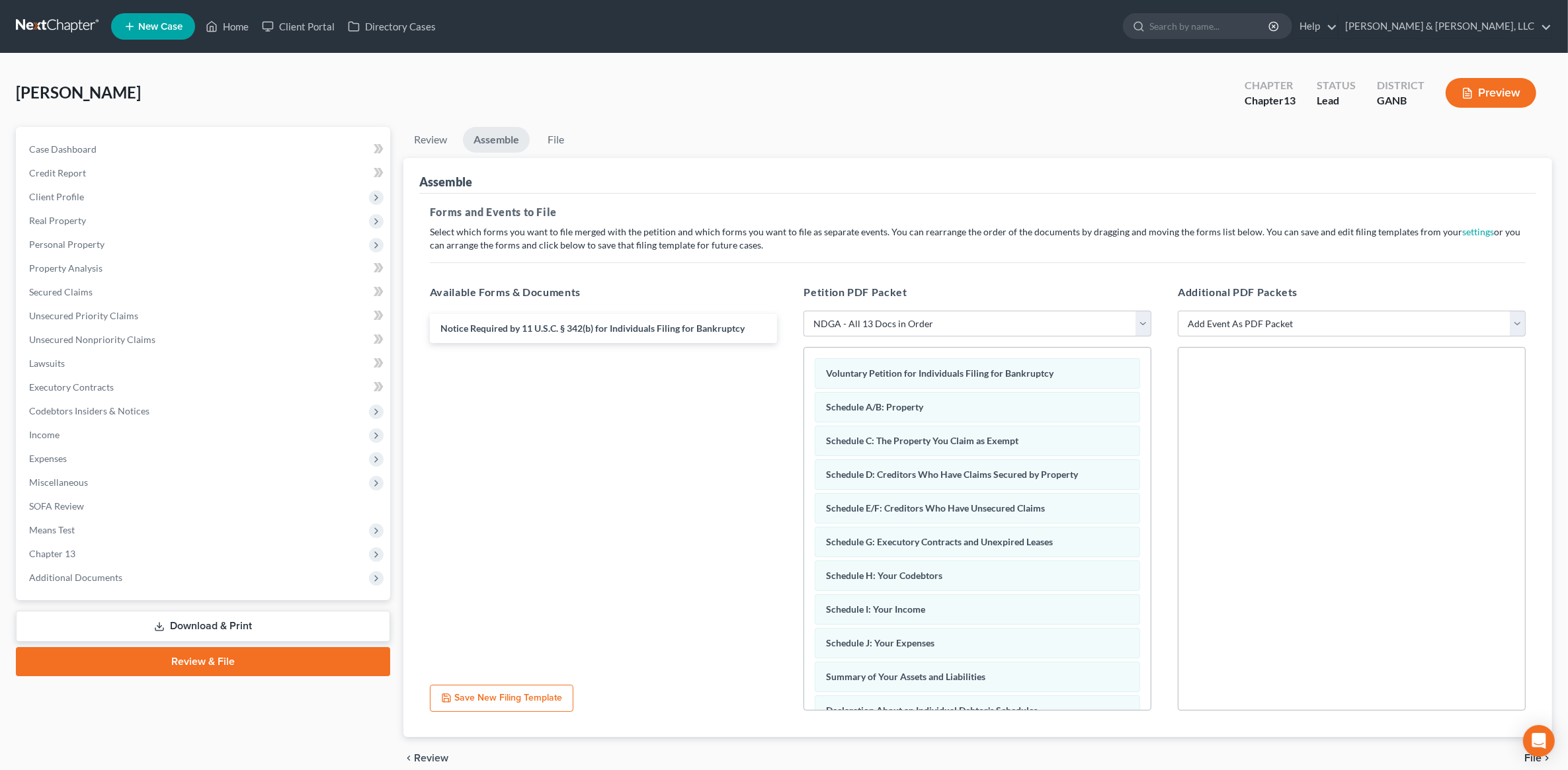
scroll to position [59, 0]
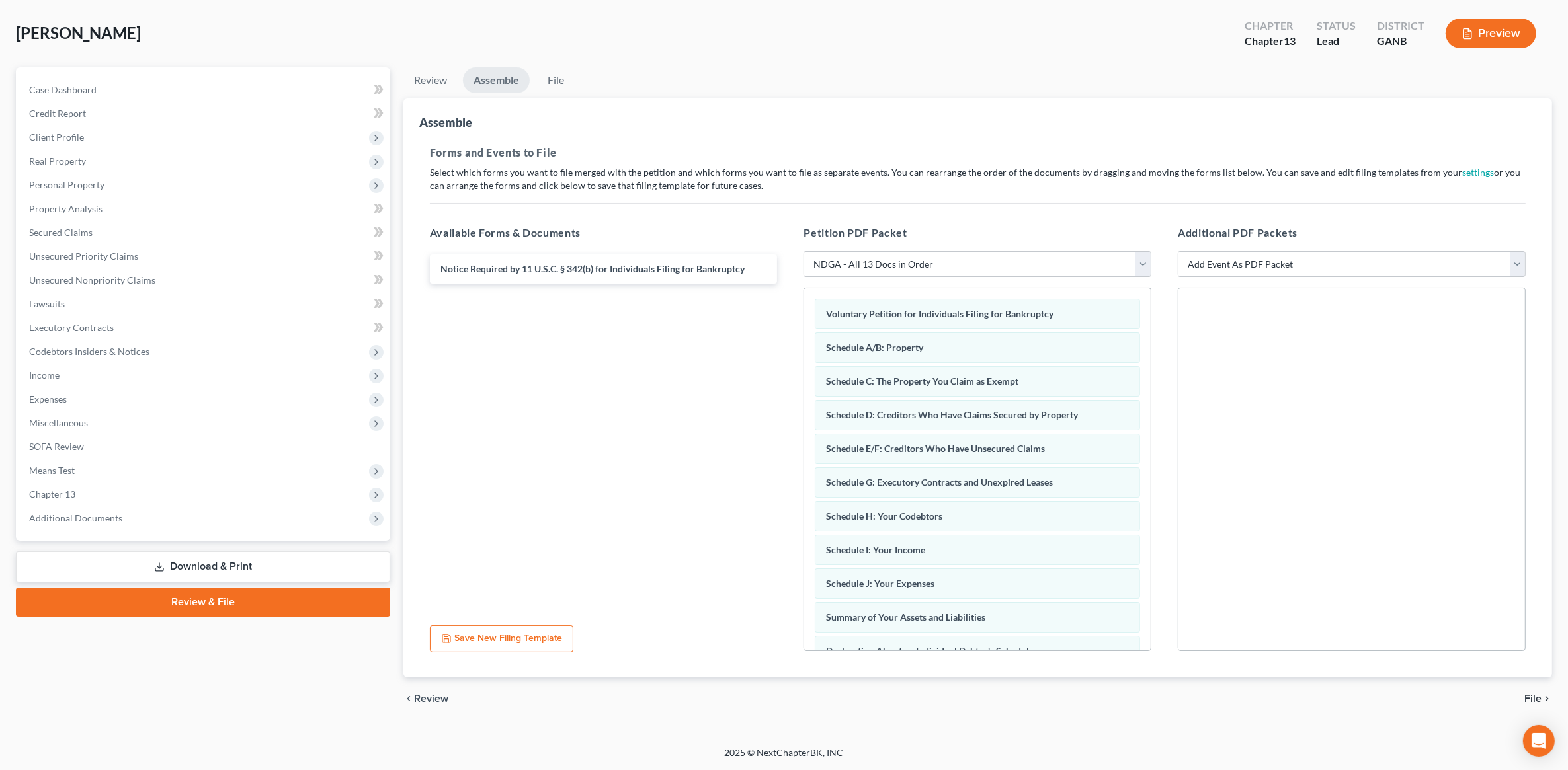
click at [1536, 695] on span "File" at bounding box center [1533, 699] width 17 height 11
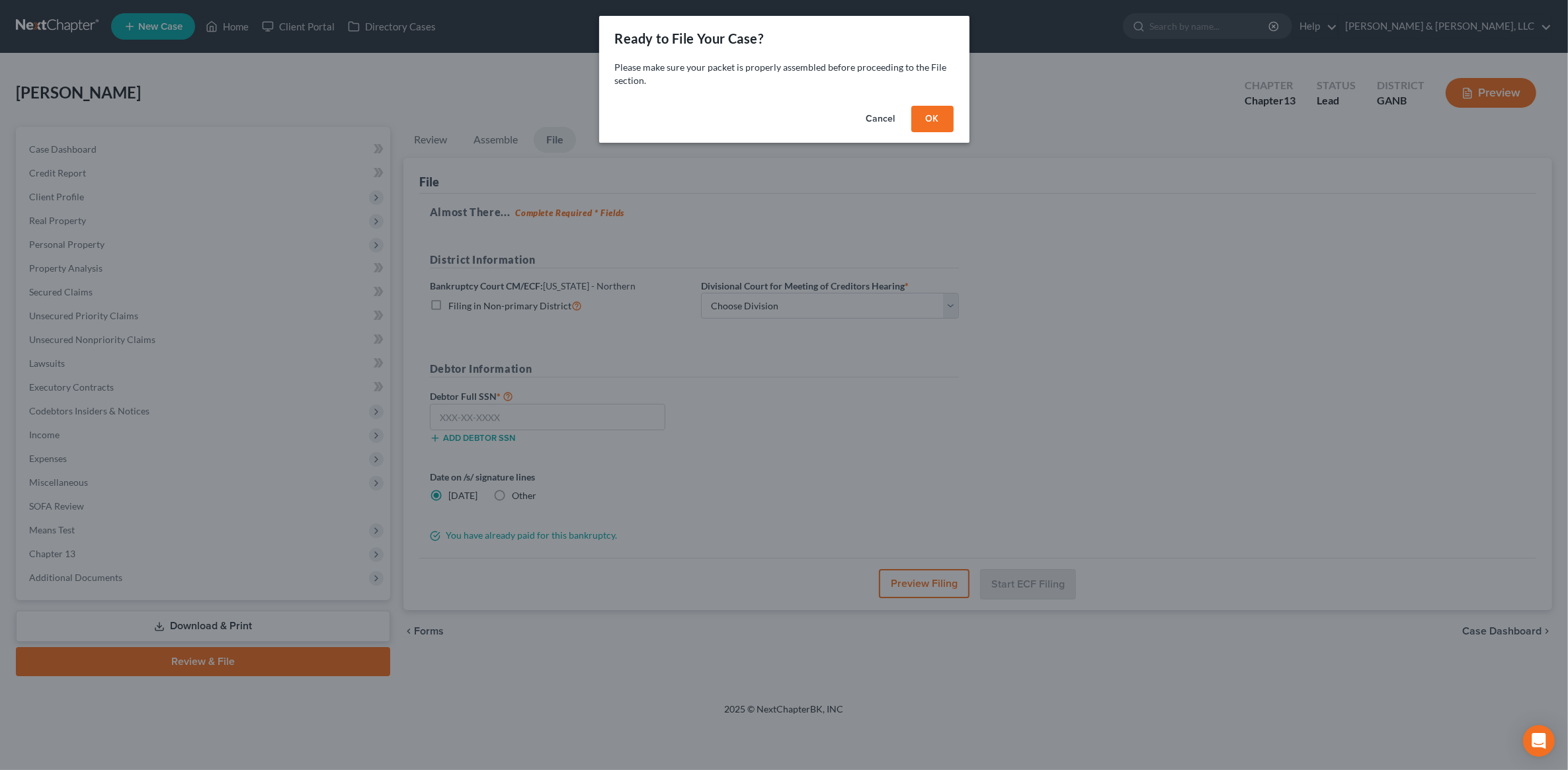
scroll to position [0, 0]
click at [949, 128] on button "OK" at bounding box center [938, 118] width 42 height 26
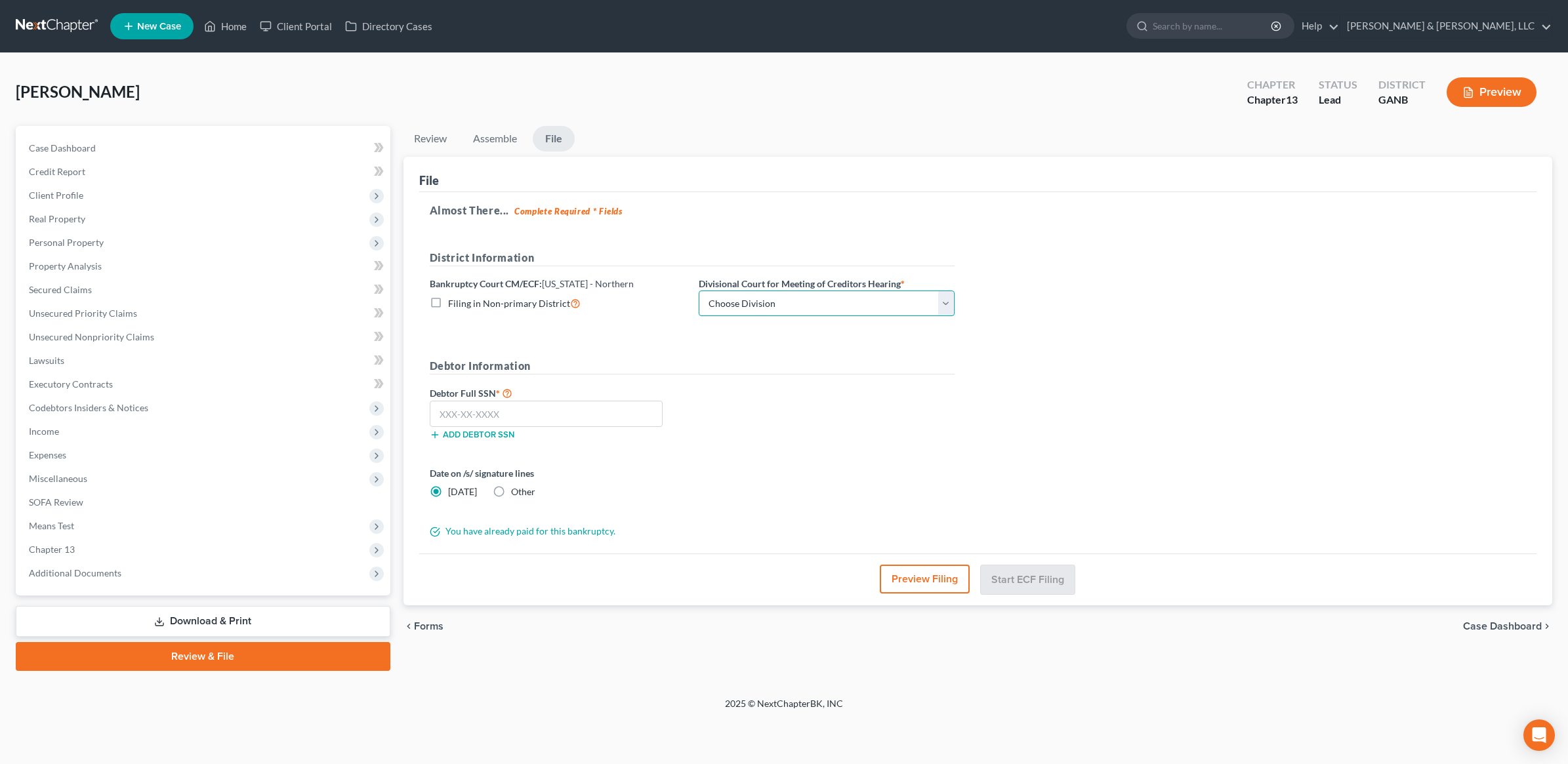
click at [795, 296] on select "Choose Division [GEOGRAPHIC_DATA] [GEOGRAPHIC_DATA] [GEOGRAPHIC_DATA] [GEOGRAPH…" at bounding box center [826, 304] width 256 height 26
select select "3"
click at [699, 291] on select "Choose Division [GEOGRAPHIC_DATA] [GEOGRAPHIC_DATA] [GEOGRAPHIC_DATA] [GEOGRAPH…" at bounding box center [826, 304] width 256 height 26
click at [619, 405] on input "text" at bounding box center [546, 414] width 234 height 26
type input "256-15-5609"
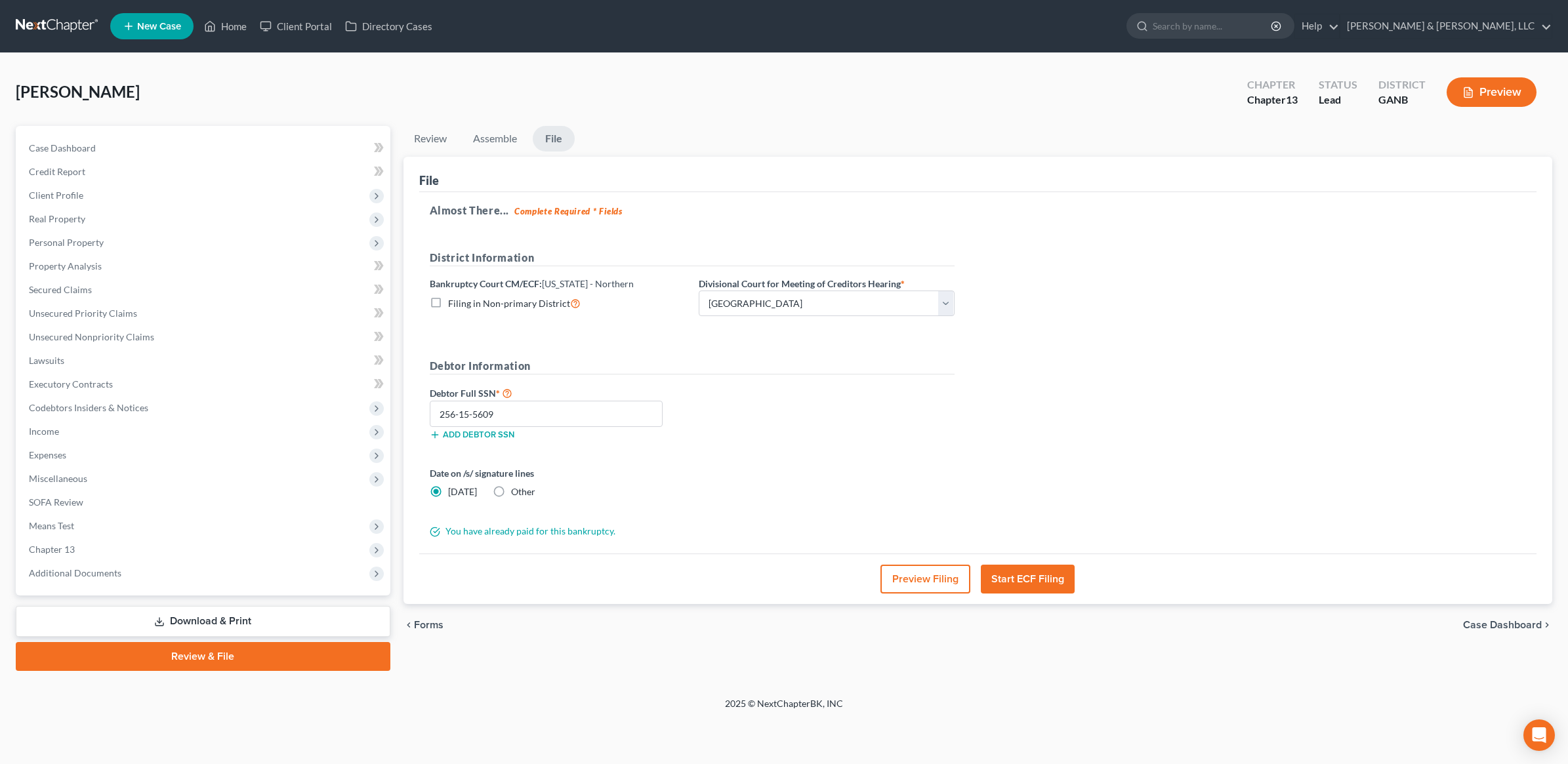
click at [906, 456] on form "District Information Bankruptcy Court CM/ECF: [US_STATE] - Northern Filing in N…" at bounding box center [692, 394] width 525 height 289
click at [1020, 415] on div "Almost There... Complete Required * Fields District Information Bankruptcy Cour…" at bounding box center [977, 373] width 1118 height 362
click at [1054, 587] on button "Start ECF Filing" at bounding box center [1028, 579] width 94 height 29
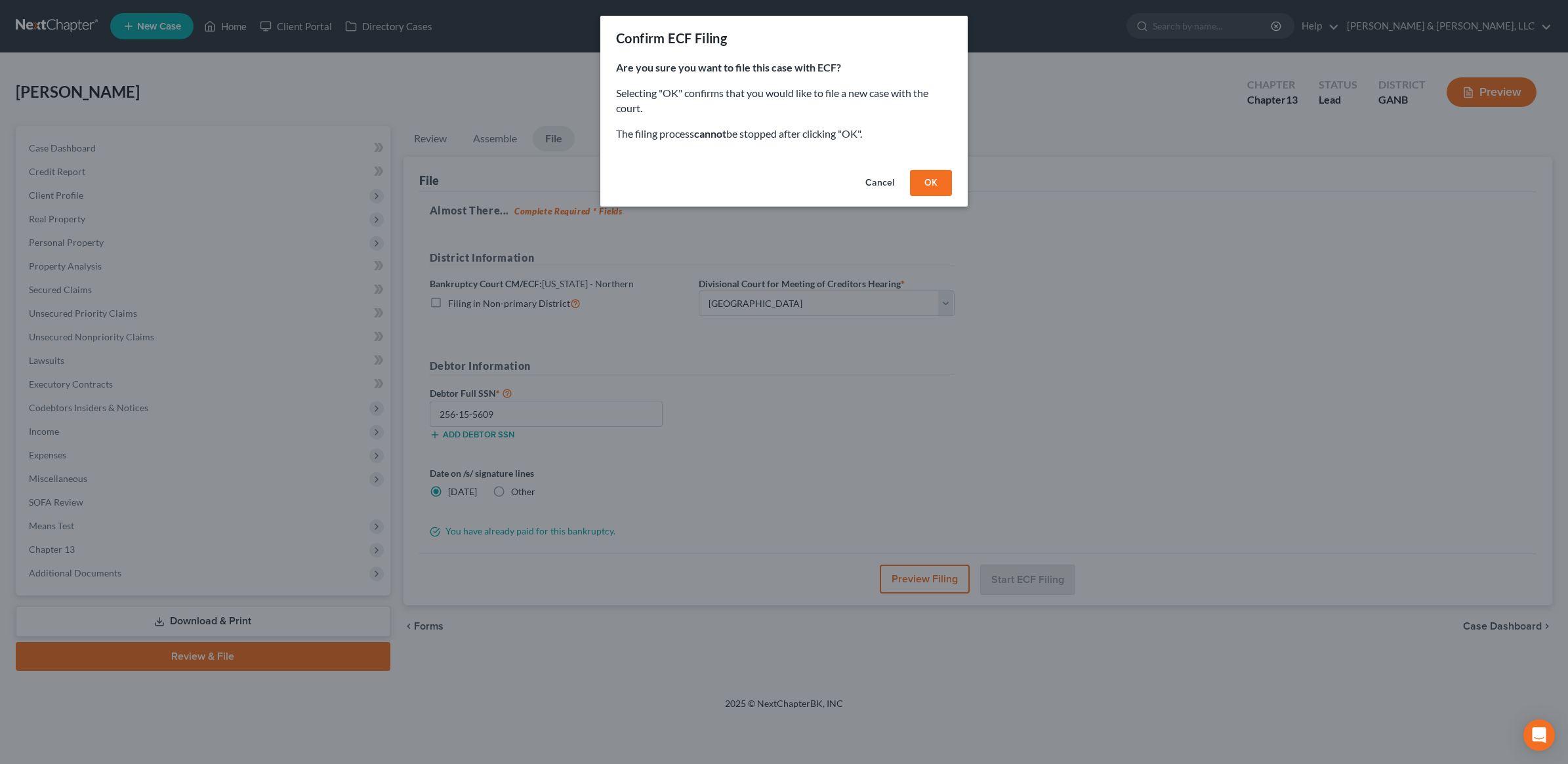
click at [931, 182] on button "OK" at bounding box center [931, 183] width 42 height 26
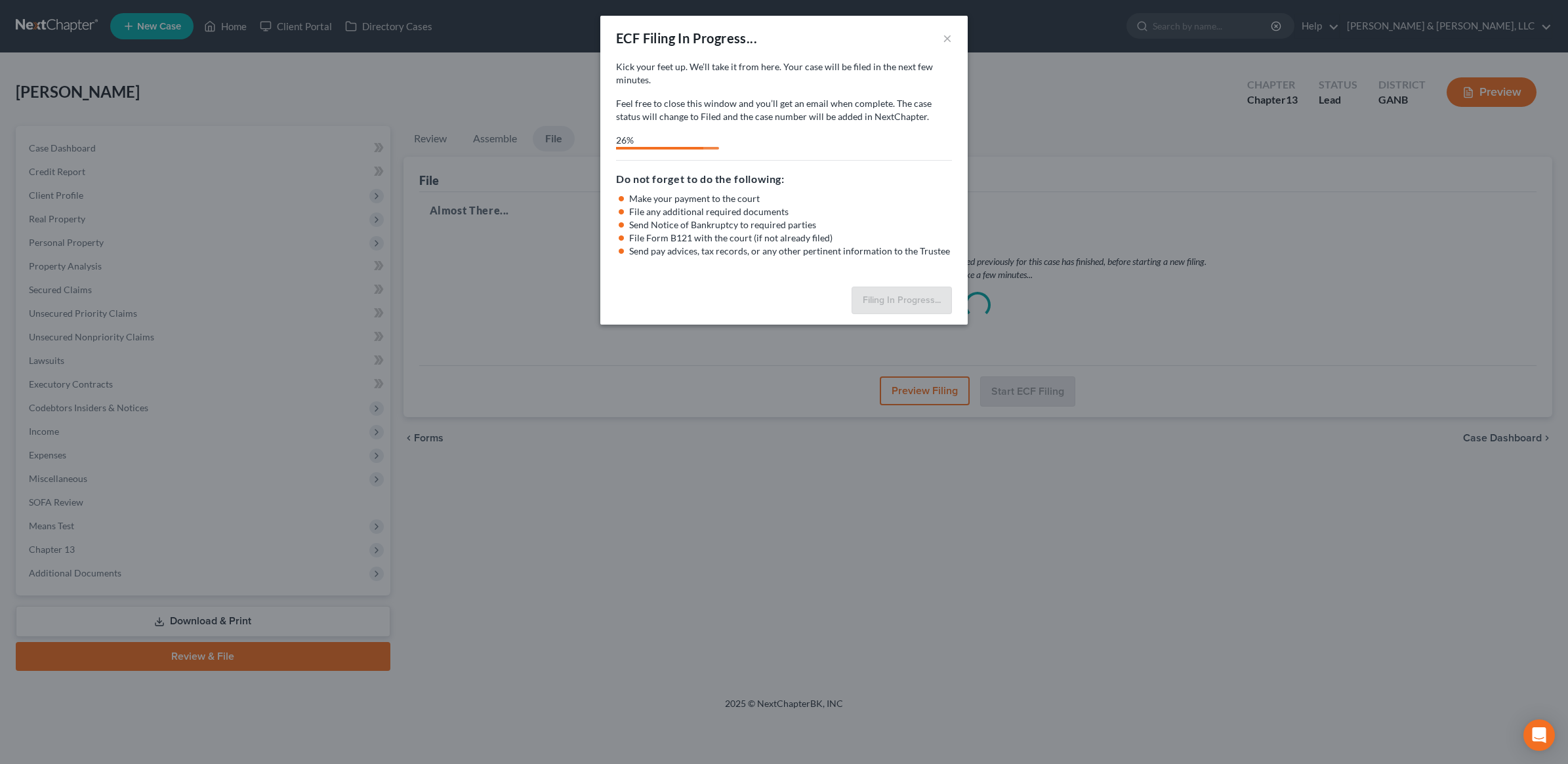
select select "3"
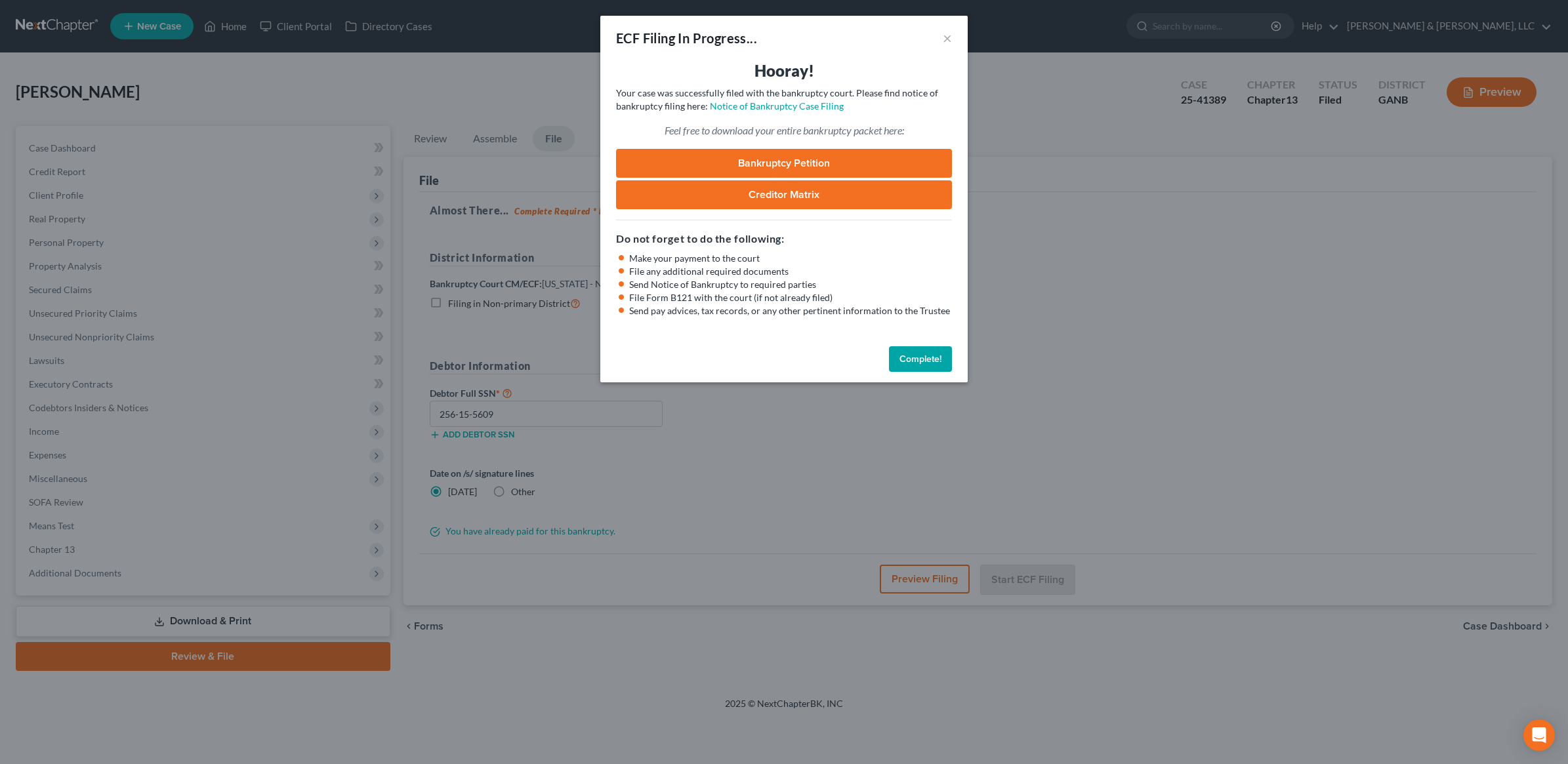
click at [863, 36] on div "ECF Filing In Progress... ×" at bounding box center [784, 38] width 368 height 45
click at [775, 169] on link "Bankruptcy Petition" at bounding box center [783, 163] width 336 height 29
click at [928, 360] on button "Complete!" at bounding box center [920, 359] width 63 height 26
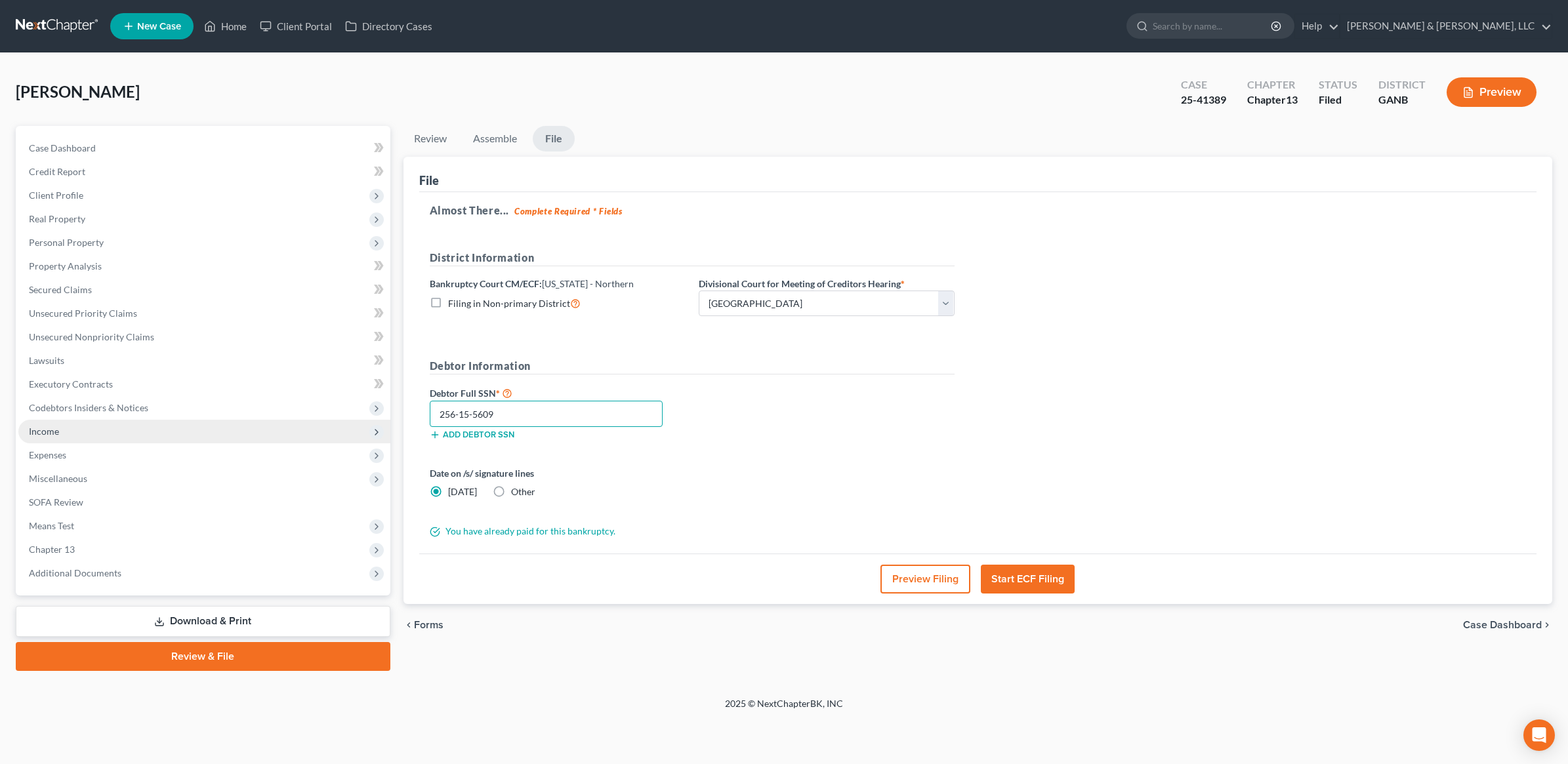
drag, startPoint x: 515, startPoint y: 412, endPoint x: 348, endPoint y: 440, distance: 169.3
click at [348, 440] on div "Petition Navigation Case Dashboard Payments Invoices Payments Payments Credit R…" at bounding box center [784, 398] width 1549 height 545
click at [224, 614] on link "Download & Print" at bounding box center [203, 622] width 374 height 31
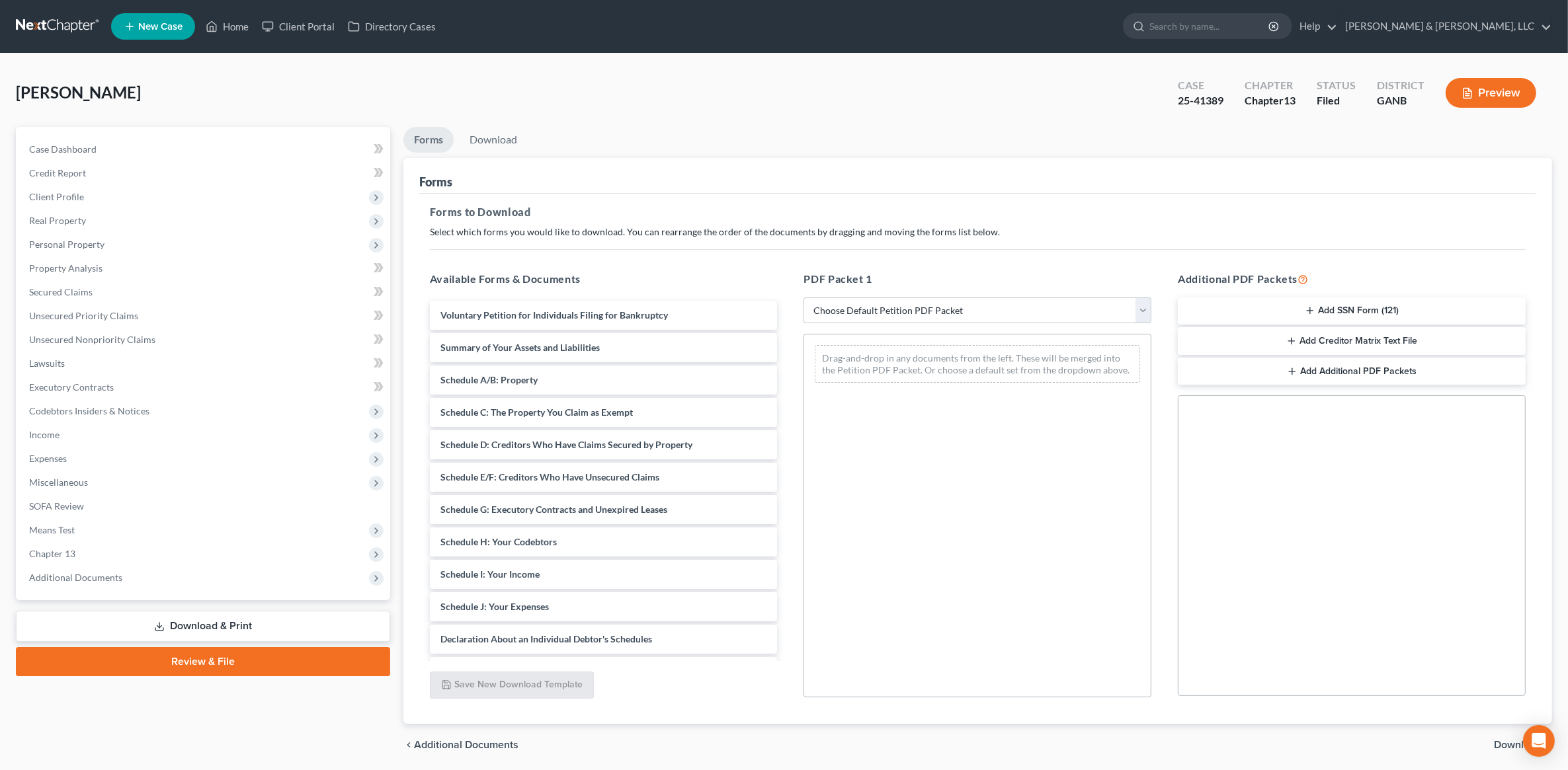
click at [1323, 313] on button "Add SSN Form (121)" at bounding box center [1351, 311] width 348 height 28
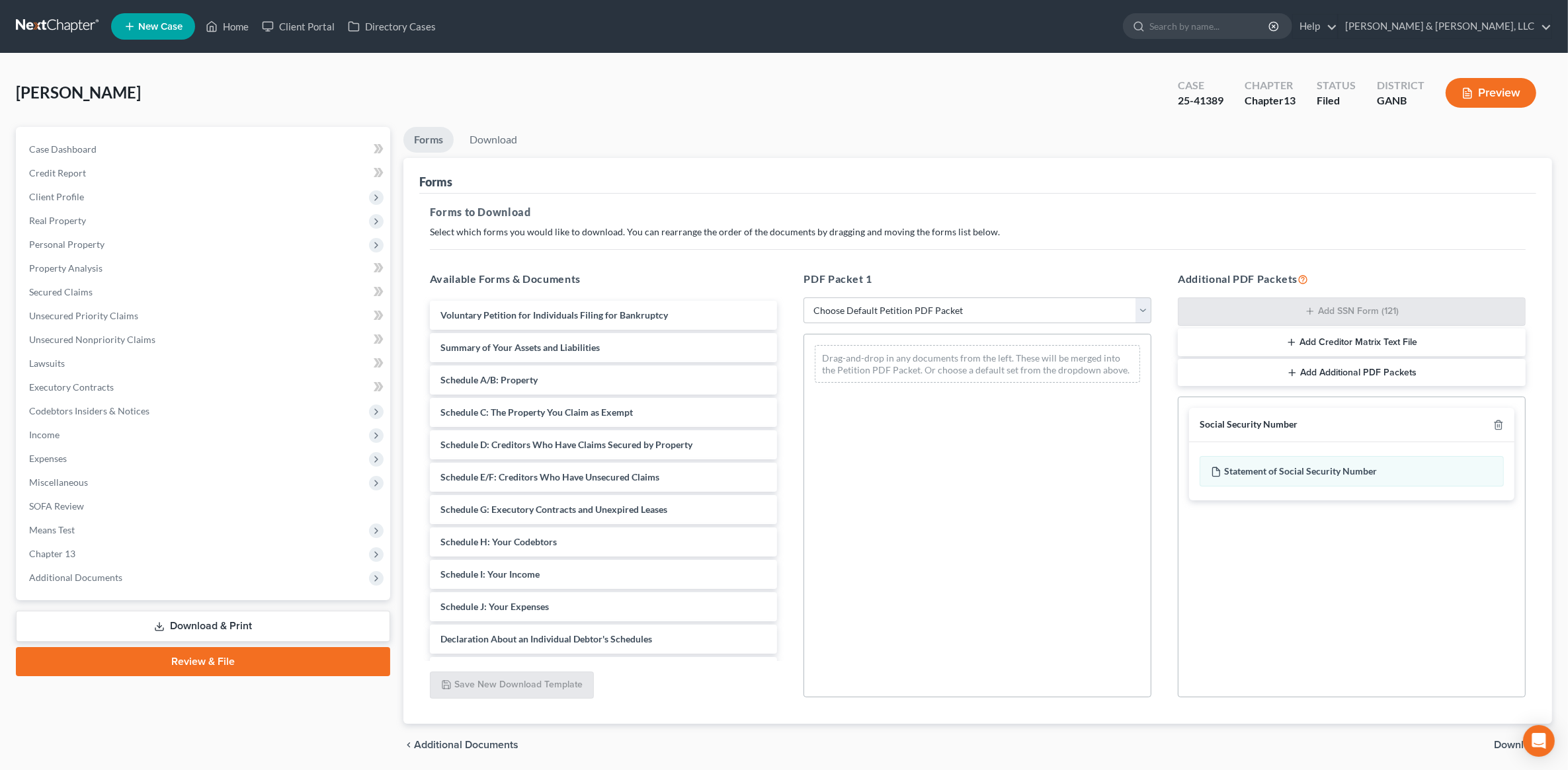
scroll to position [46, 0]
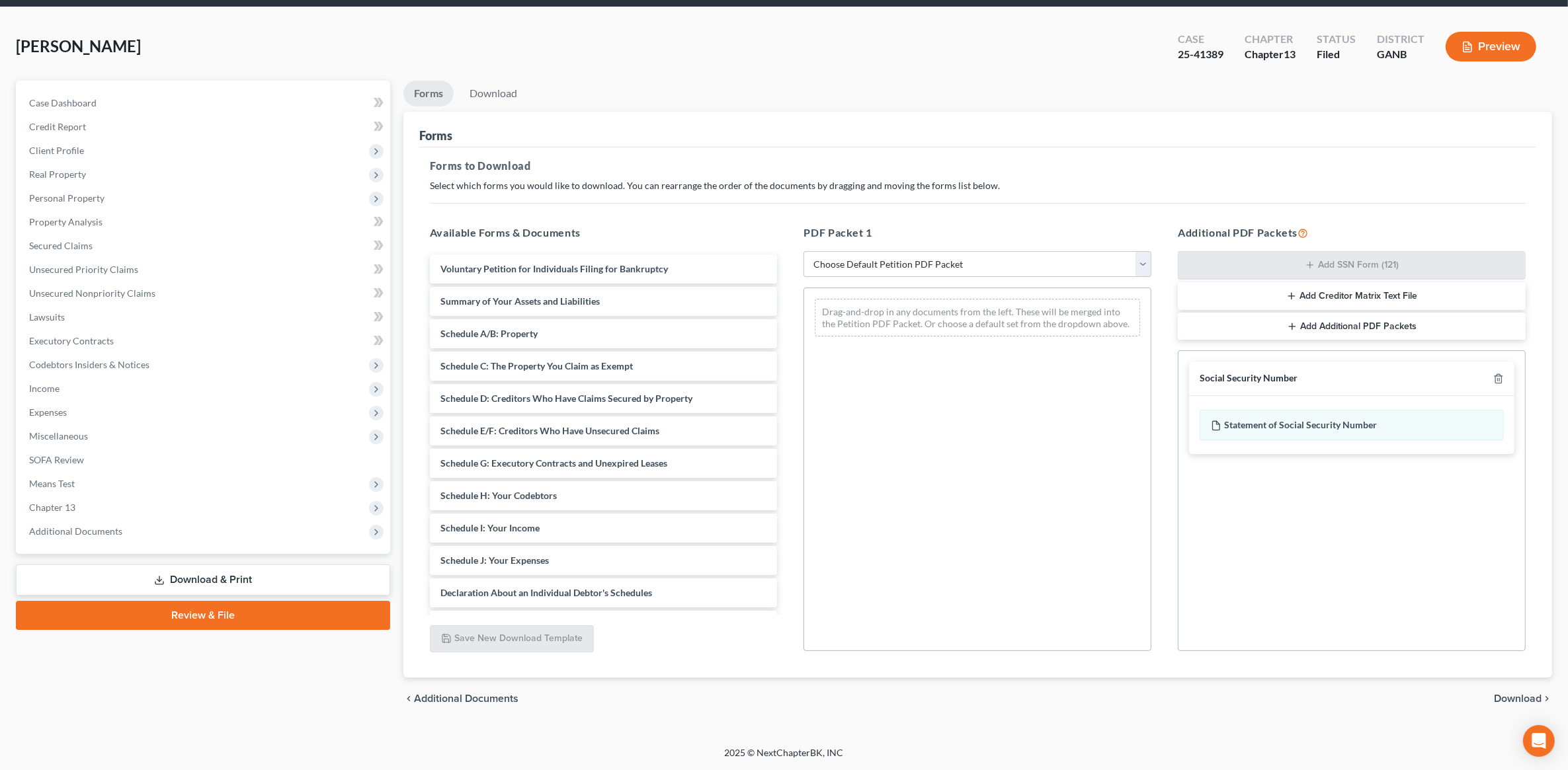
click at [1531, 706] on div "chevron_left Additional Documents Download chevron_right" at bounding box center [978, 699] width 1149 height 42
click at [1521, 699] on span "Download" at bounding box center [1518, 699] width 48 height 11
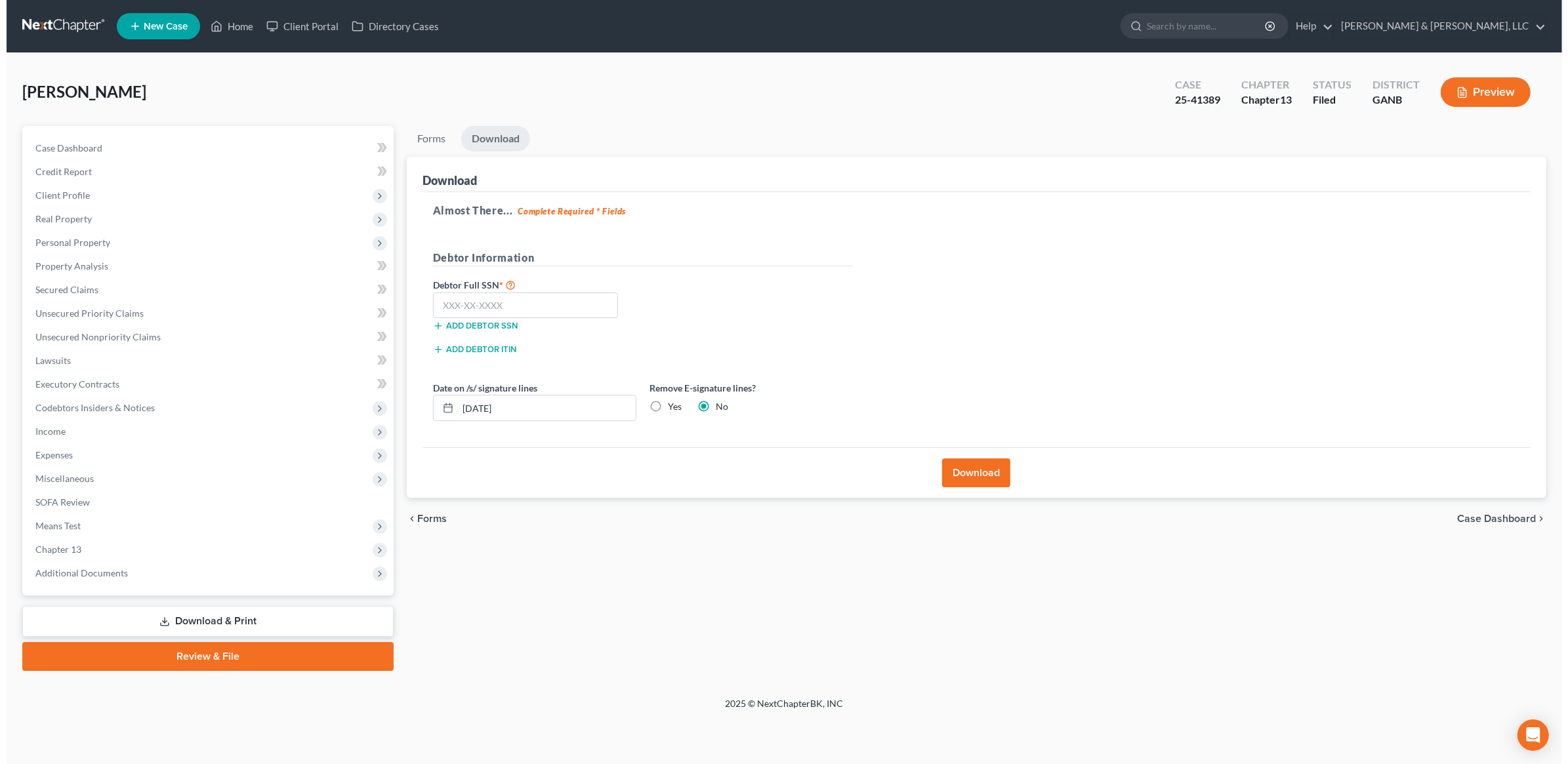
scroll to position [0, 0]
click at [500, 302] on input "text" at bounding box center [522, 306] width 185 height 26
paste input "256-15-5609"
type input "256-15-5609"
click at [993, 476] on button "Download" at bounding box center [977, 472] width 68 height 29
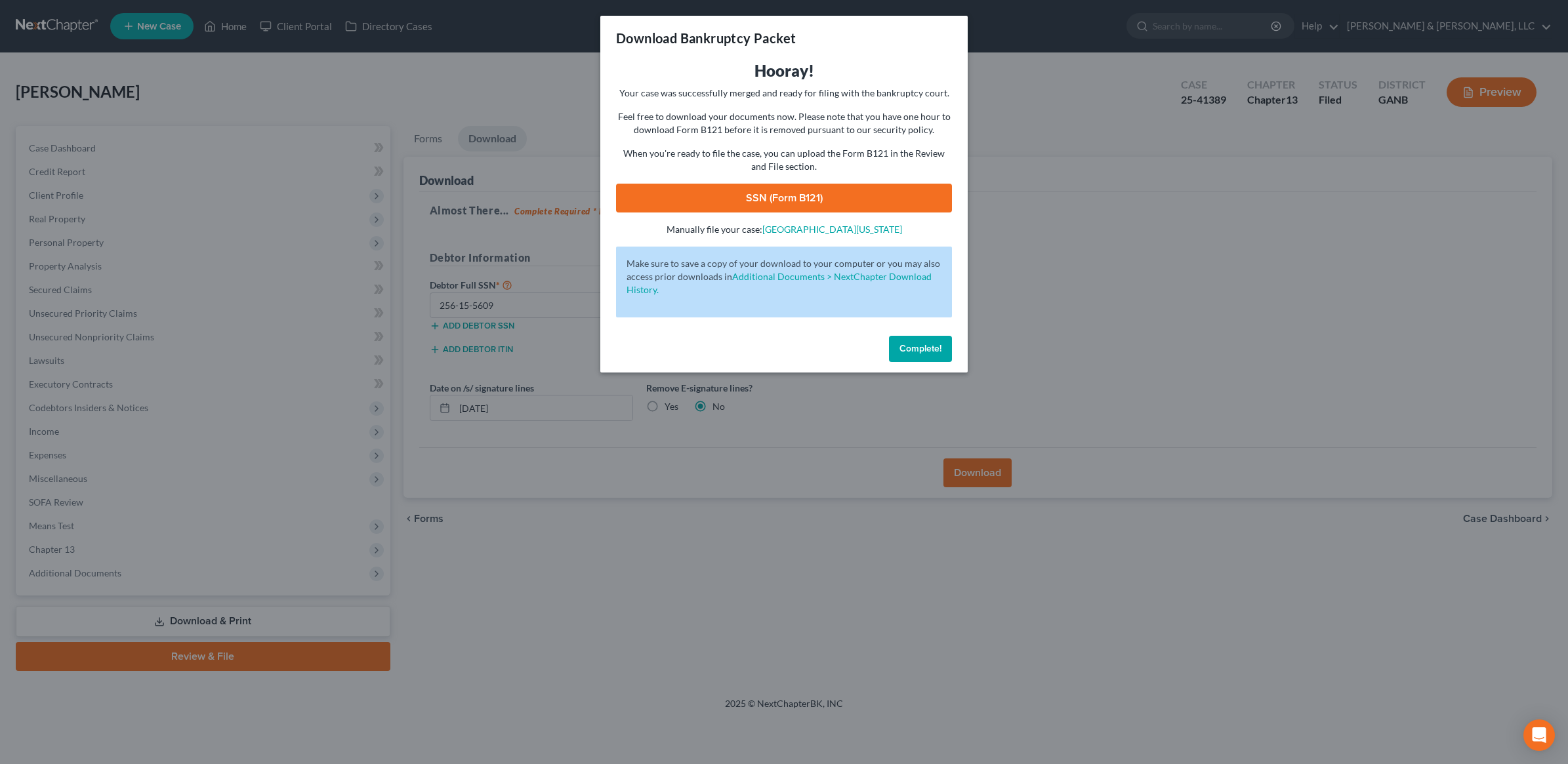
click at [808, 200] on link "SSN (Form B121)" at bounding box center [783, 198] width 336 height 29
